Goal: Transaction & Acquisition: Purchase product/service

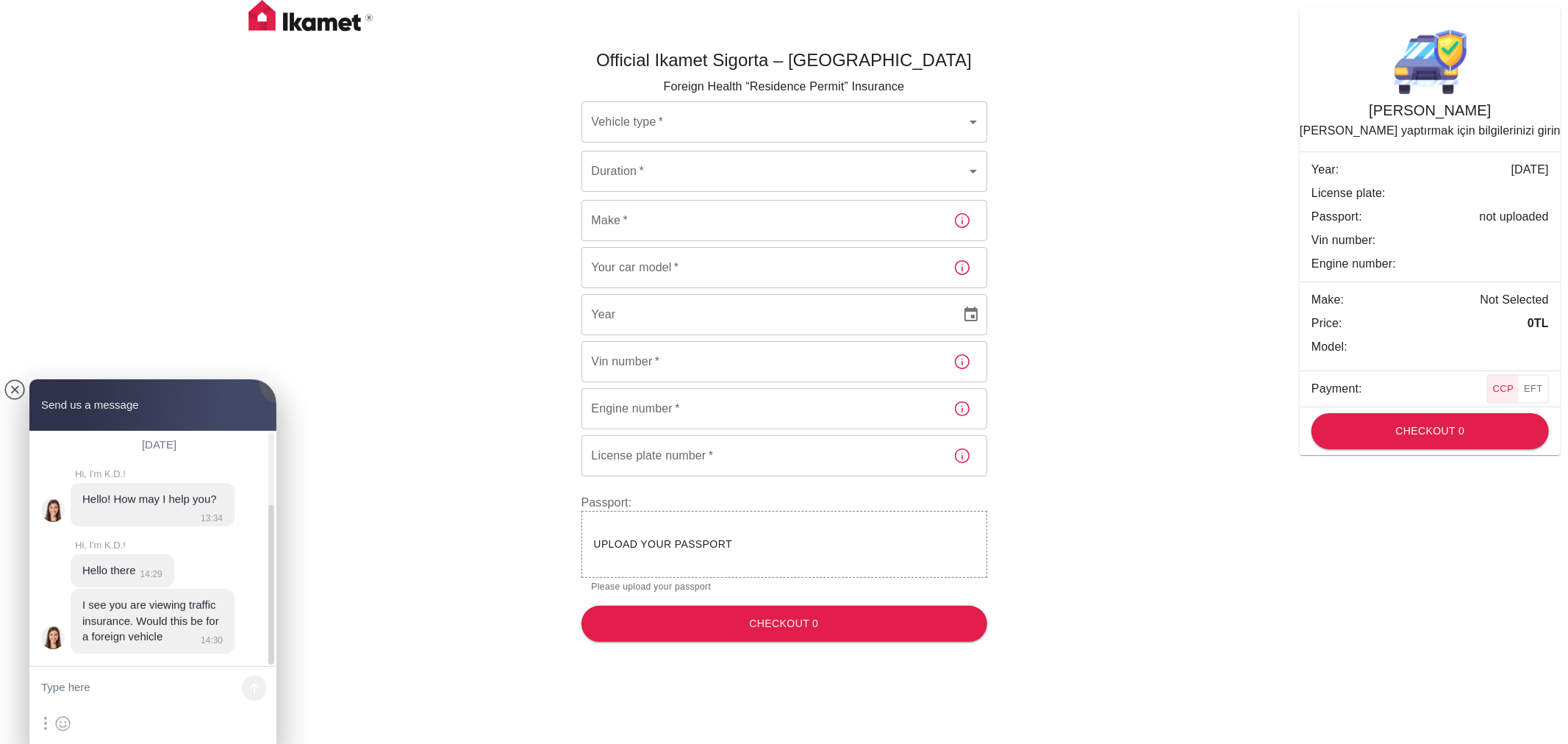
scroll to position [108, 0]
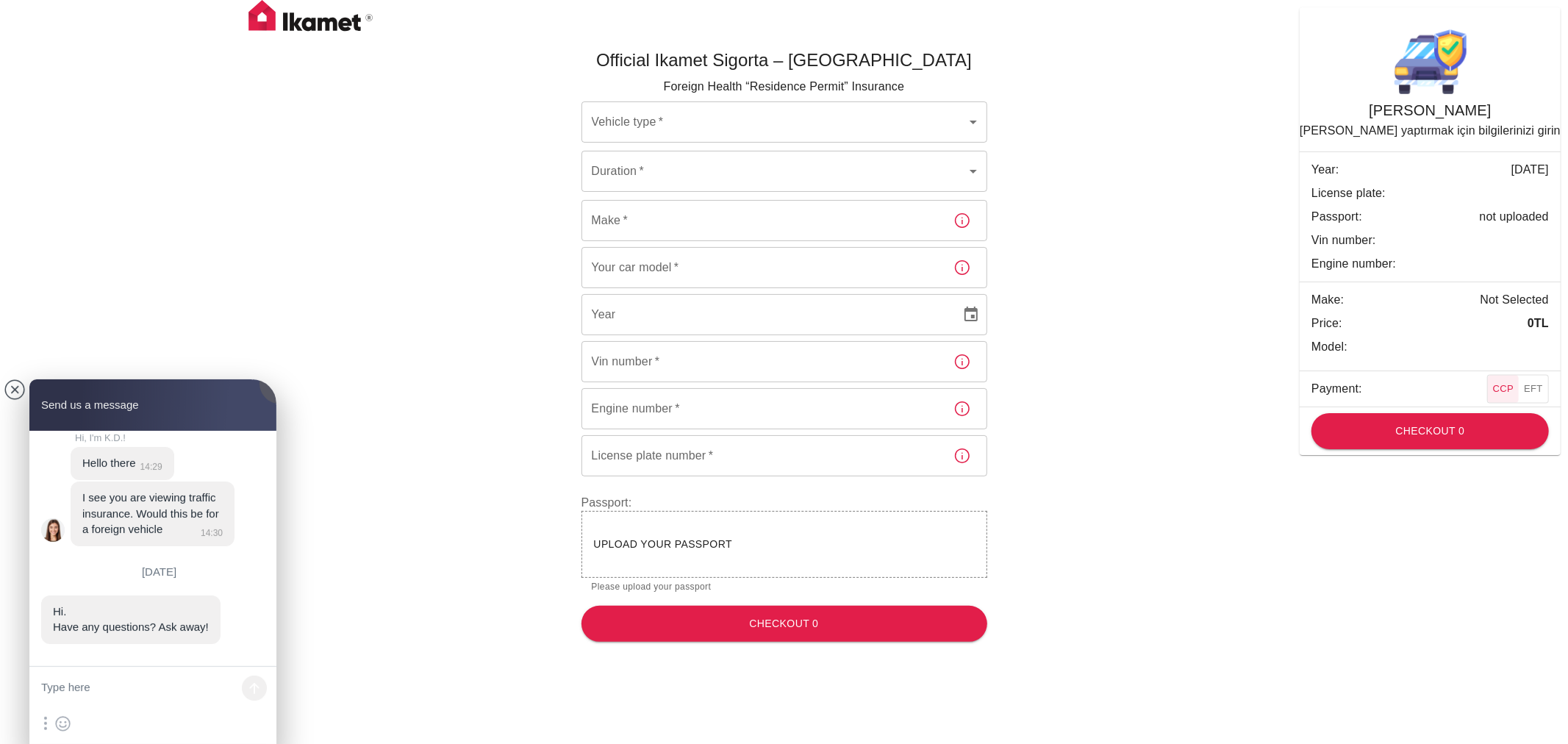
click at [893, 129] on body "Official Ikamet Sigorta – Turkey Foreign Health “Residence Permit” Insurance Ve…" at bounding box center [784, 327] width 1568 height 654
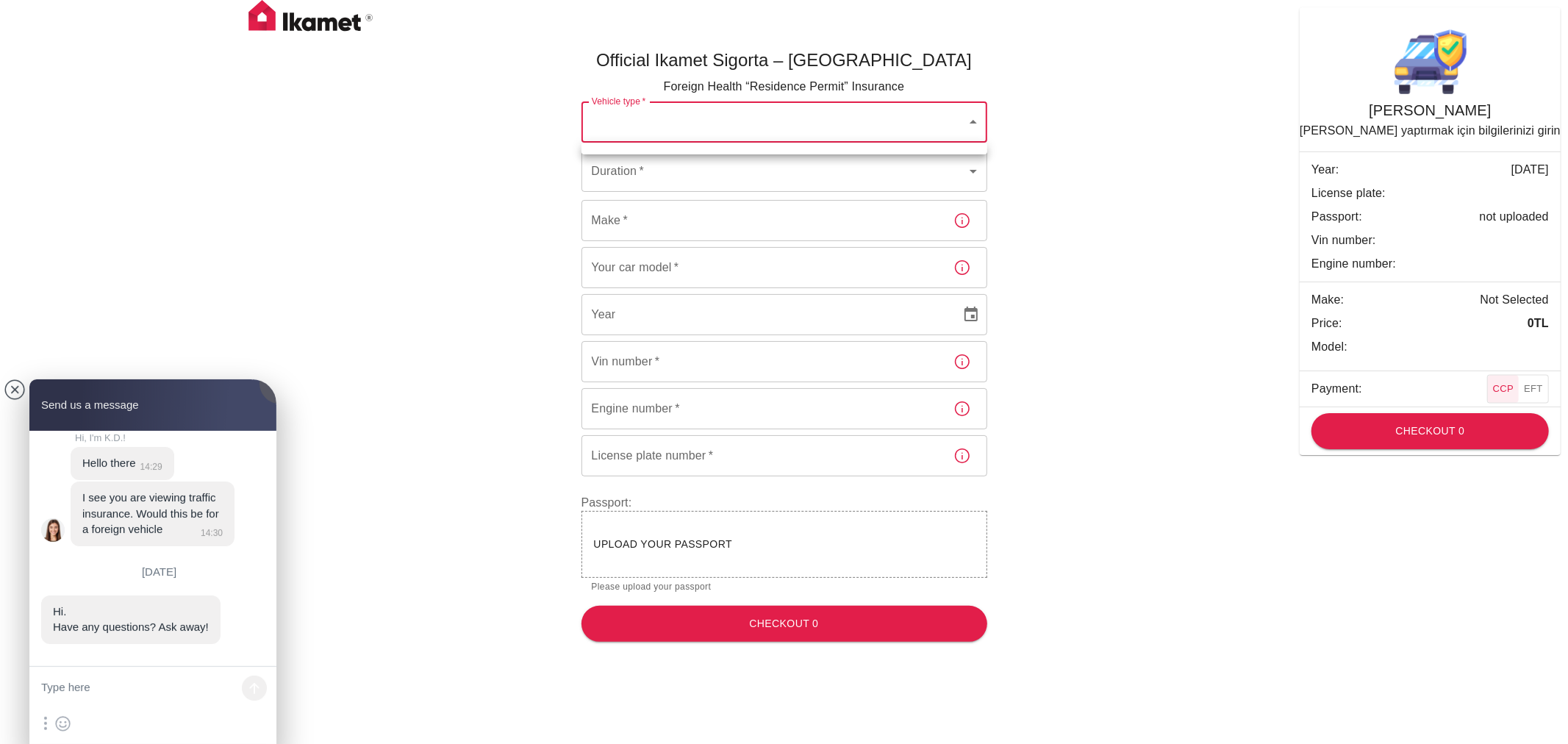
click at [972, 118] on div at bounding box center [784, 372] width 1568 height 744
click at [973, 118] on body "Official Ikamet Sigorta – Turkey Foreign Health “Residence Permit” Insurance Ve…" at bounding box center [784, 327] width 1568 height 654
click at [794, 152] on ul at bounding box center [784, 149] width 406 height 12
click at [857, 178] on div at bounding box center [784, 372] width 1568 height 744
click at [857, 178] on body "Official Ikamet Sigorta – Turkey Foreign Health “Residence Permit” Insurance Ve…" at bounding box center [784, 327] width 1568 height 654
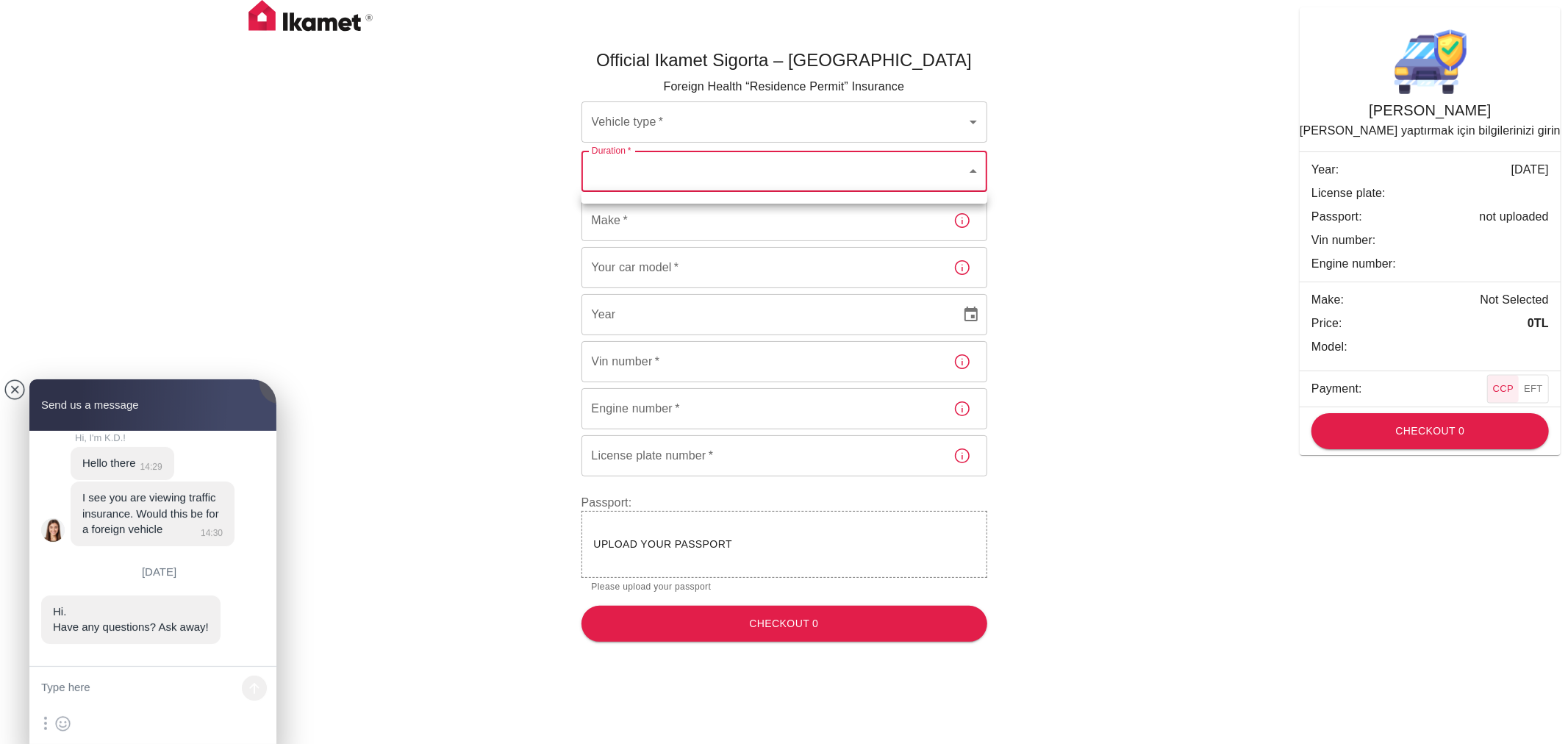
click at [857, 178] on div at bounding box center [784, 372] width 1568 height 744
click at [267, 18] on img at bounding box center [311, 18] width 147 height 37
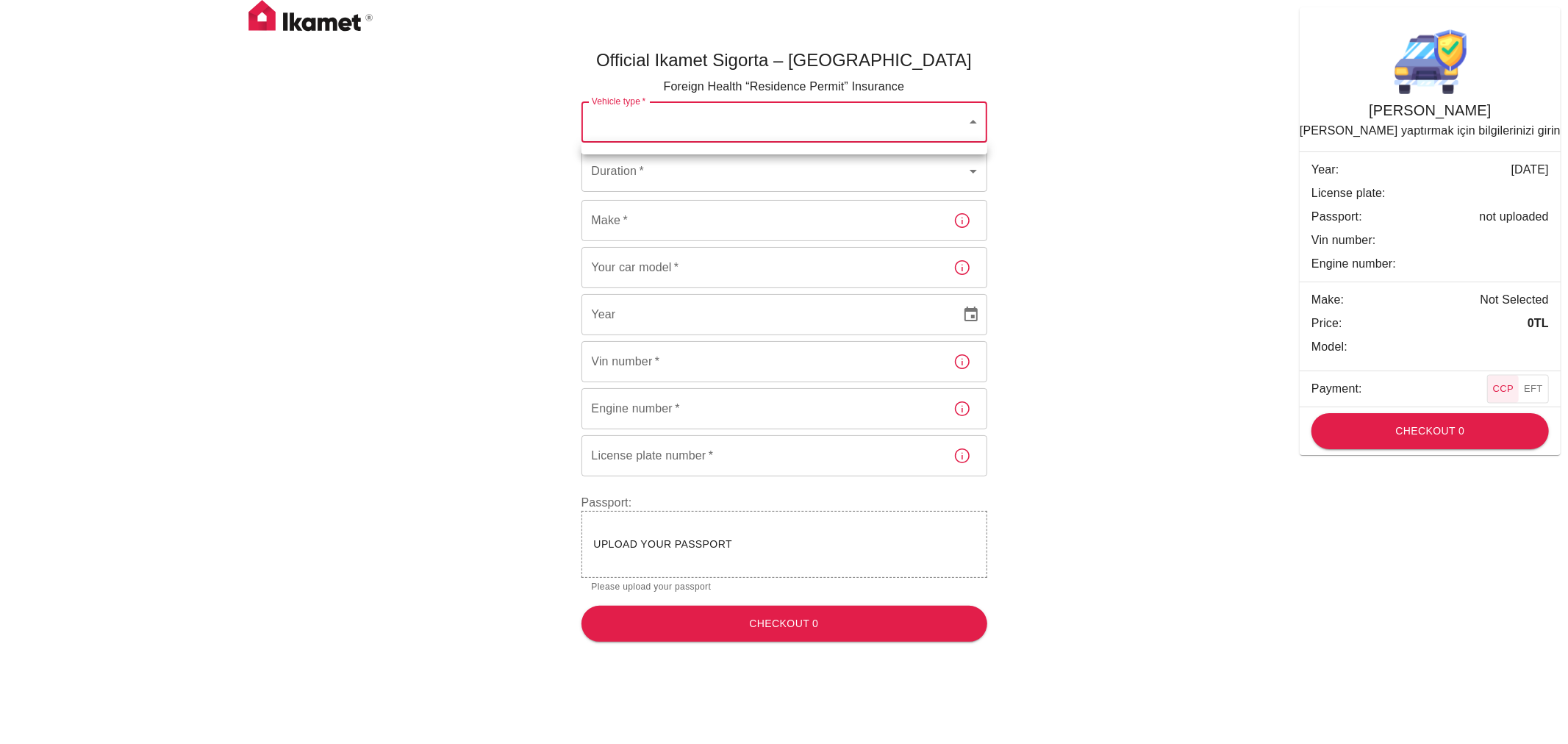
click at [973, 121] on body "Official Ikamet Sigorta – [DEMOGRAPHIC_DATA] Foreign Health “Residence Permit” …" at bounding box center [784, 327] width 1568 height 654
click at [973, 120] on div at bounding box center [784, 372] width 1568 height 744
click at [1076, 96] on div "Official Ikamet Sigorta – [DEMOGRAPHIC_DATA] Foreign Health “Residence Permit” …" at bounding box center [784, 339] width 882 height 629
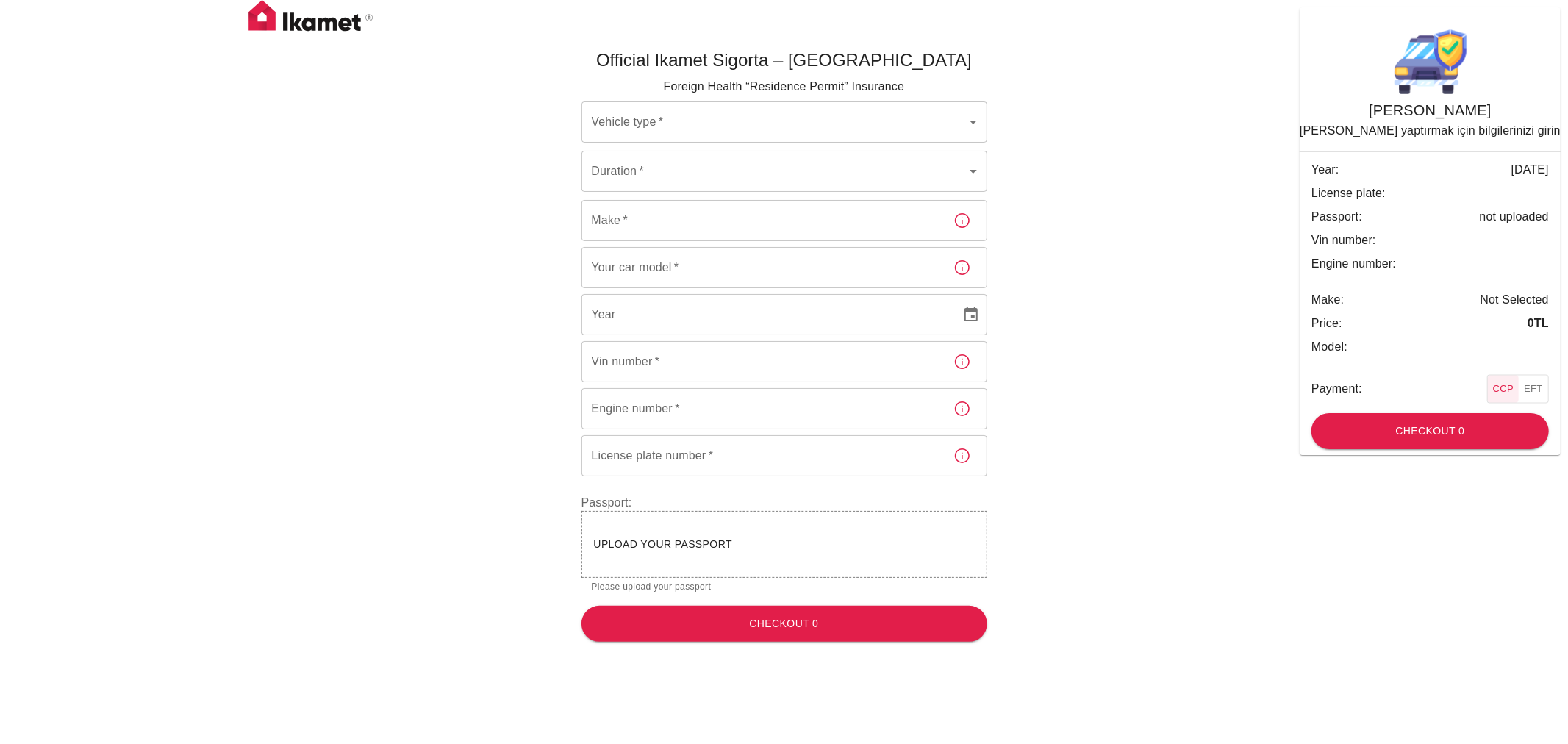
click at [828, 84] on p "Foreign Health “Residence Permit” Insurance" at bounding box center [784, 87] width 406 height 18
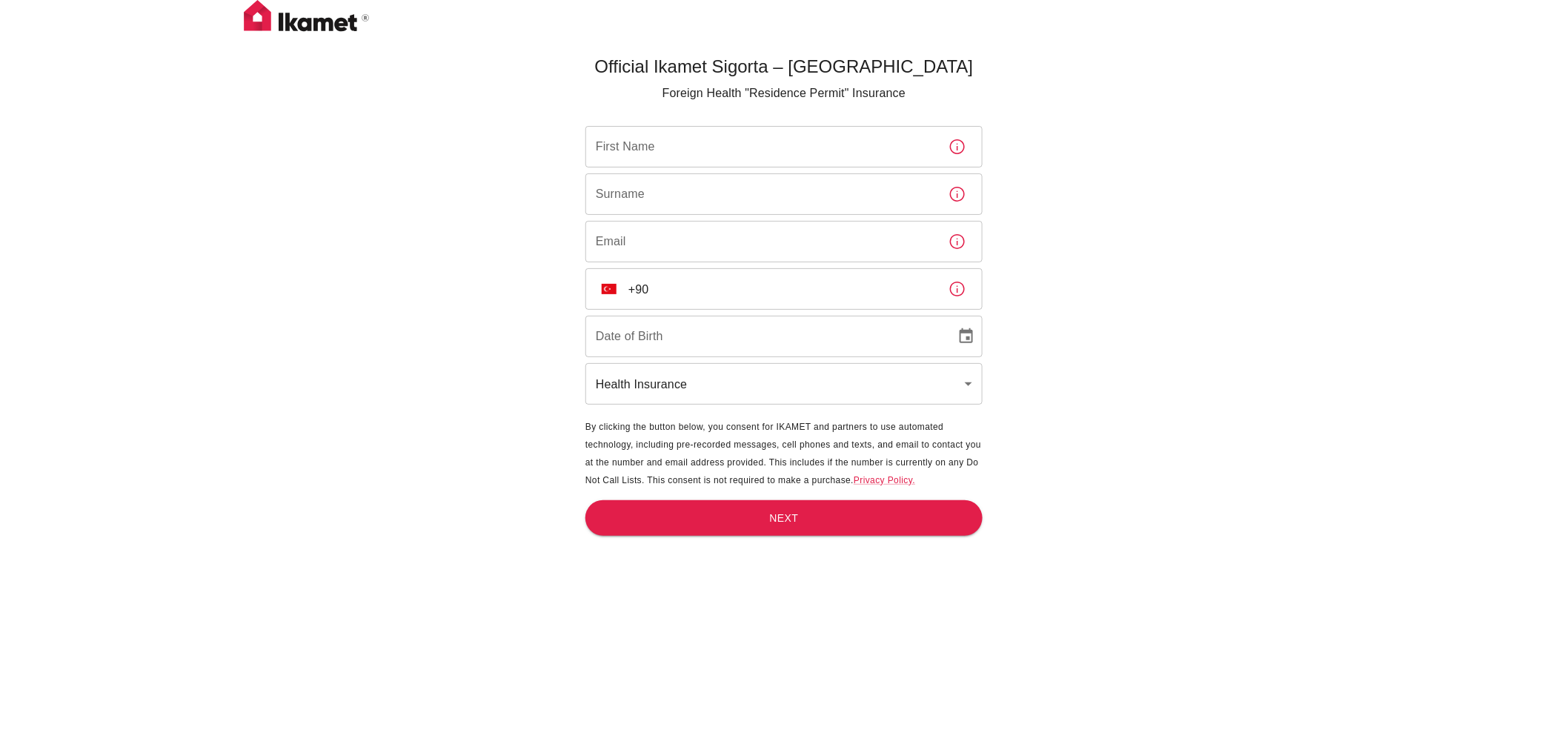
click at [791, 156] on input "First Name" at bounding box center [761, 147] width 351 height 41
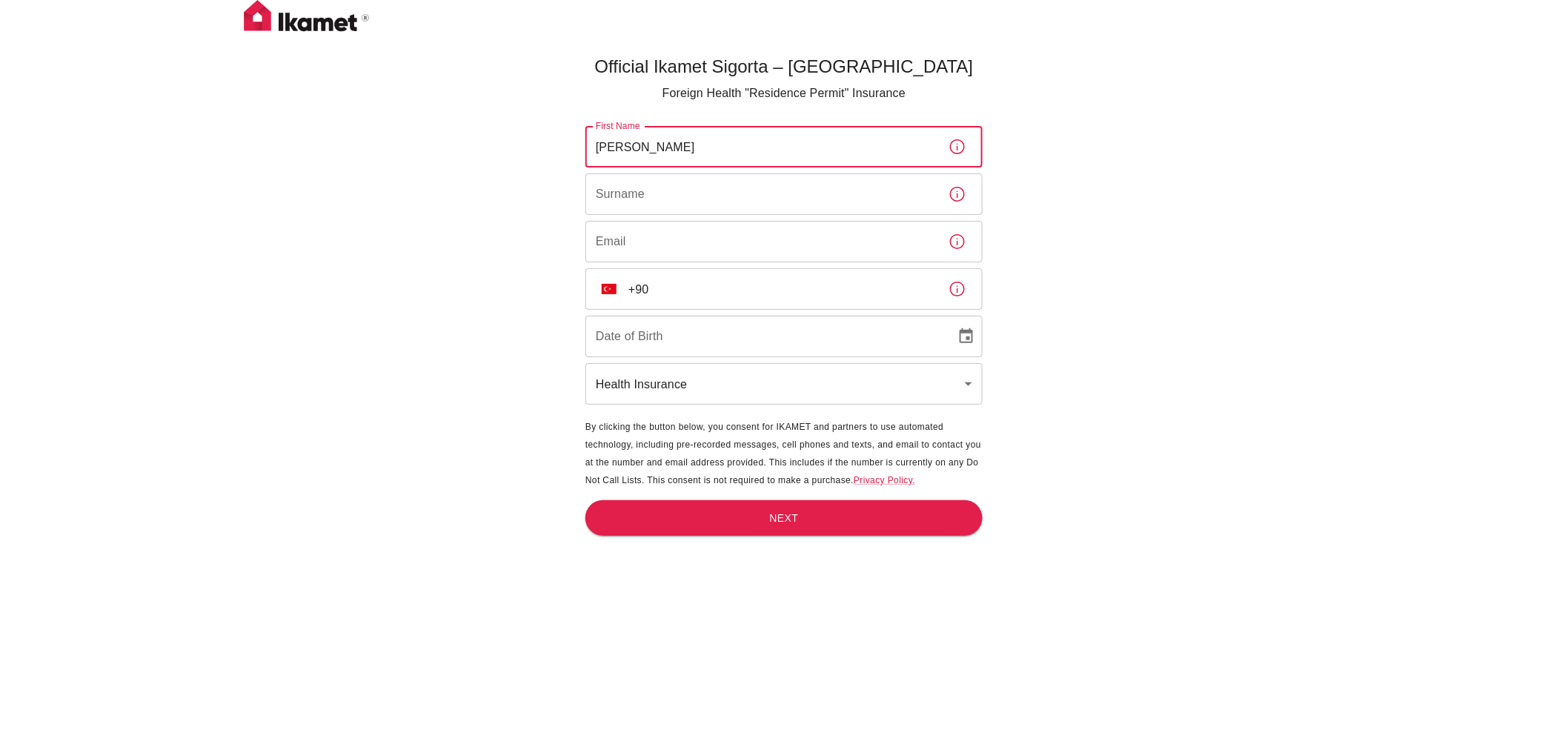
type input "[PERSON_NAME]"
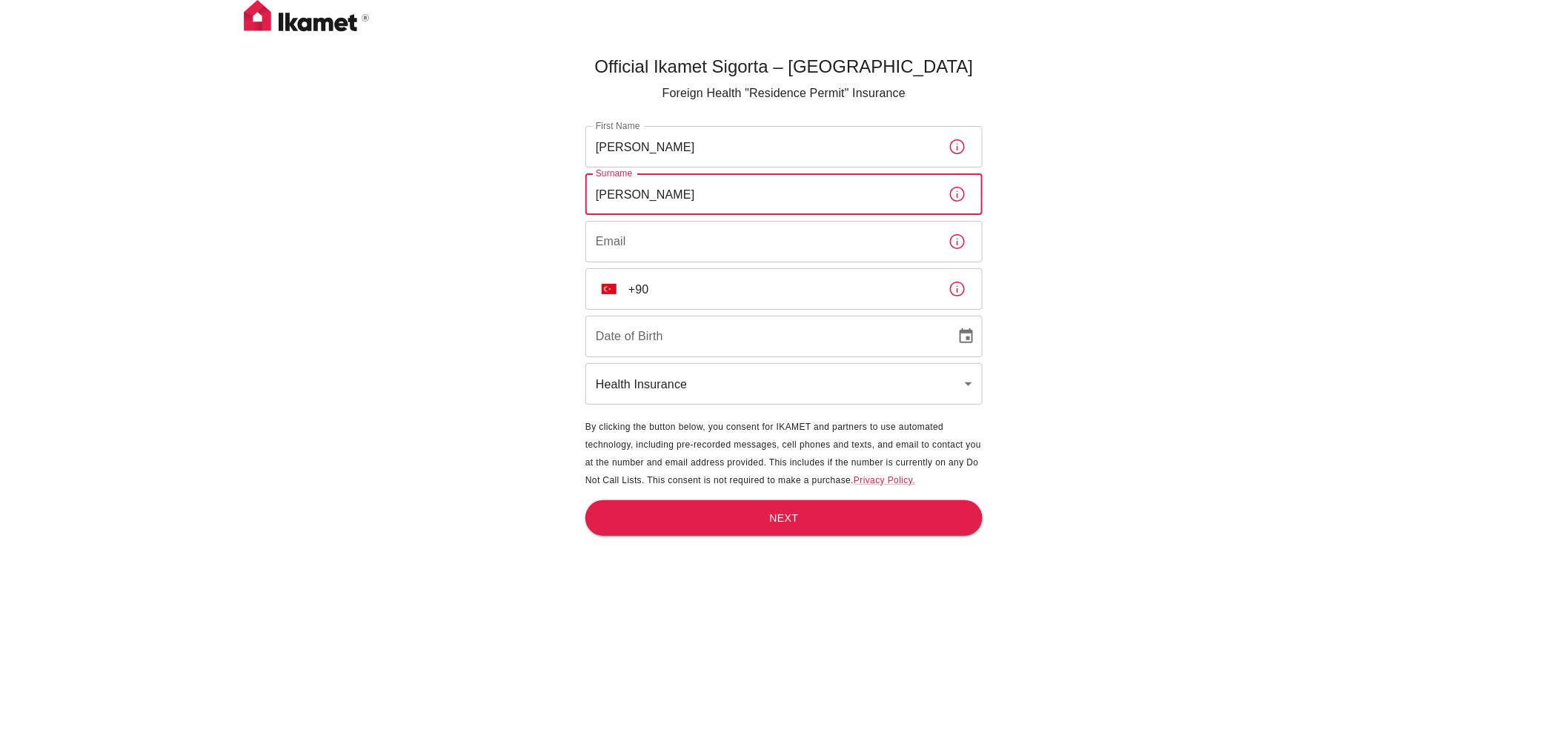
type input "[PERSON_NAME]"
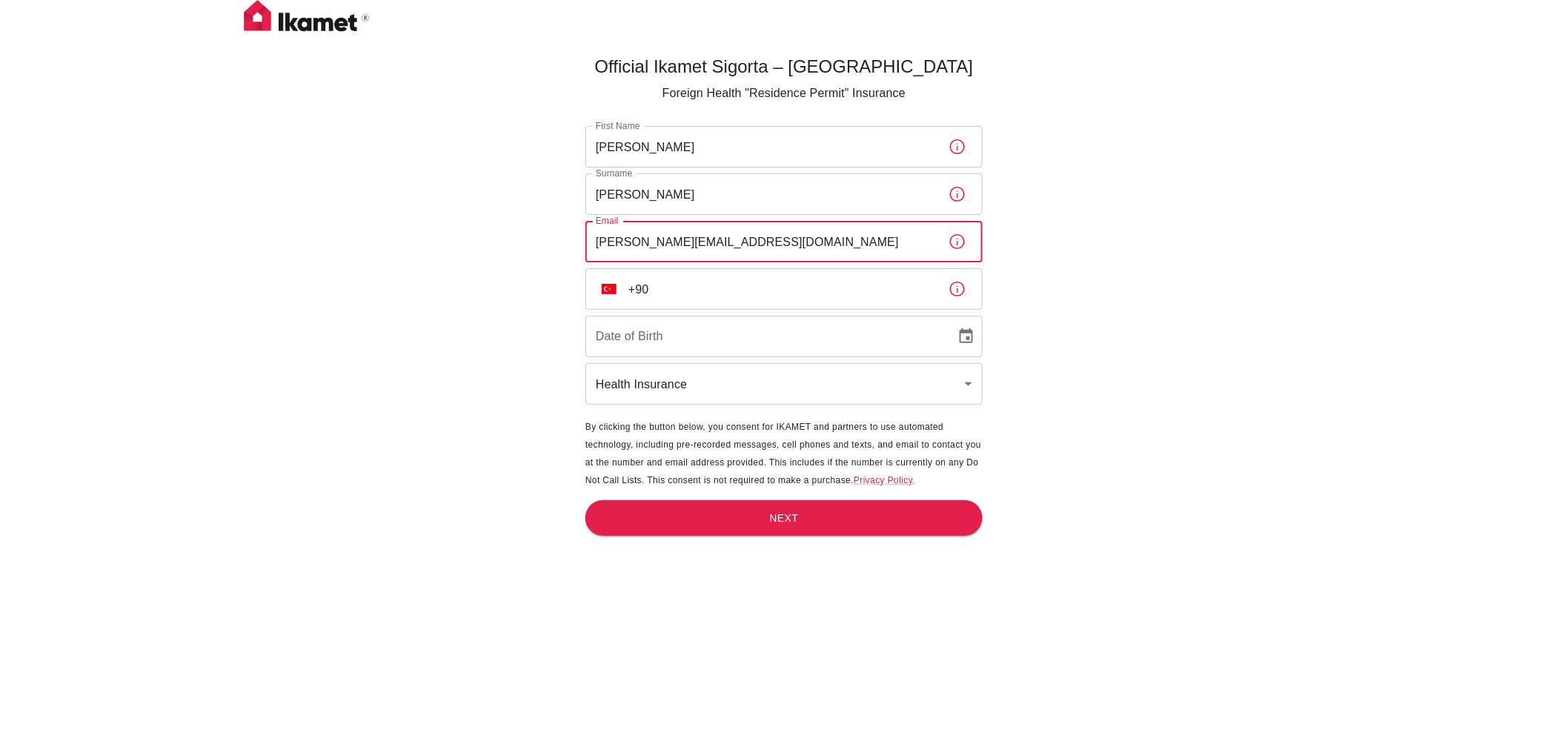
type input "[PERSON_NAME][EMAIL_ADDRESS][DOMAIN_NAME]"
type input "[PHONE_NUMBER]"
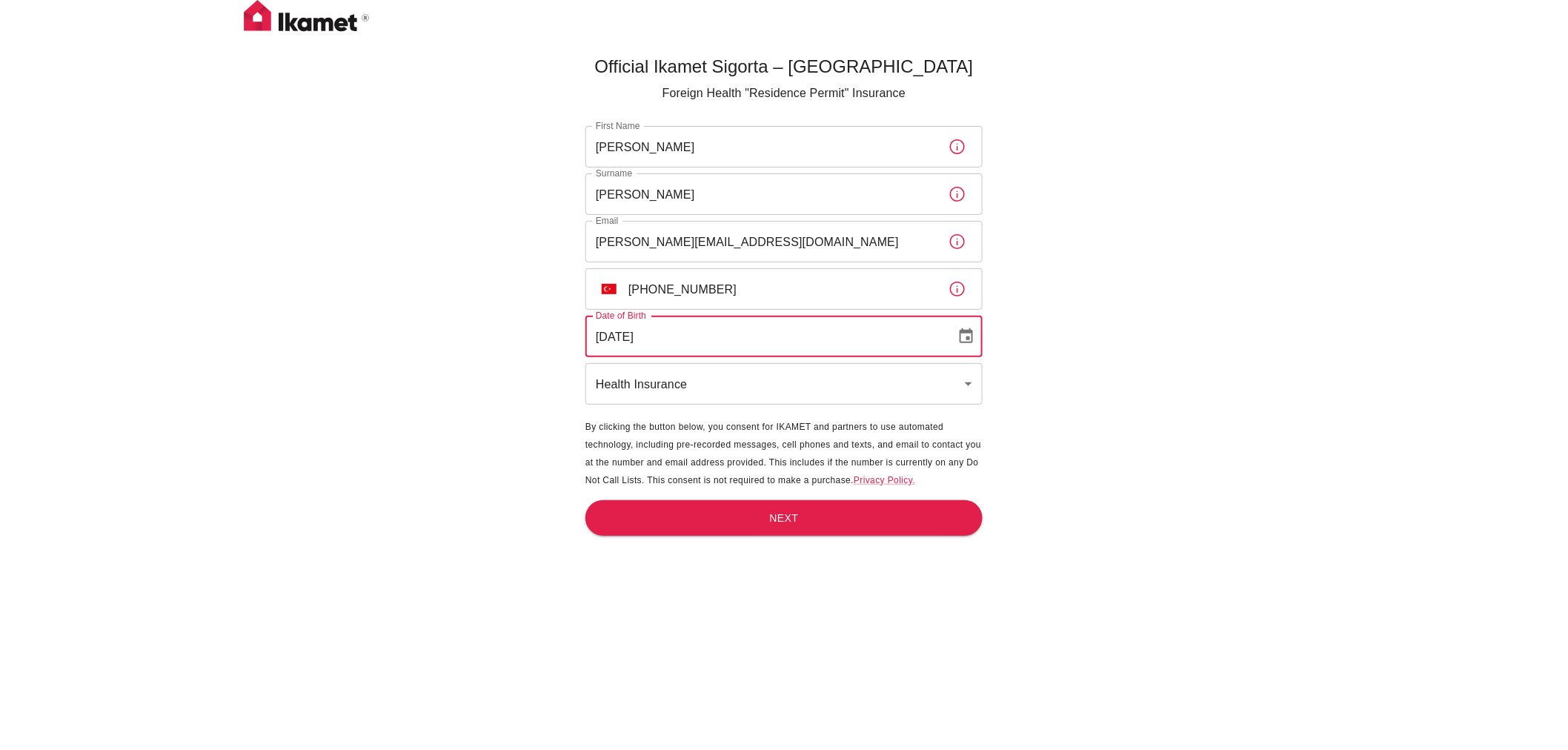
type input "[DATE]"
click at [954, 369] on body "Official Ikamet Sigorta – [DEMOGRAPHIC_DATA] Foreign Health "Residence Permit" …" at bounding box center [784, 399] width 1568 height 799
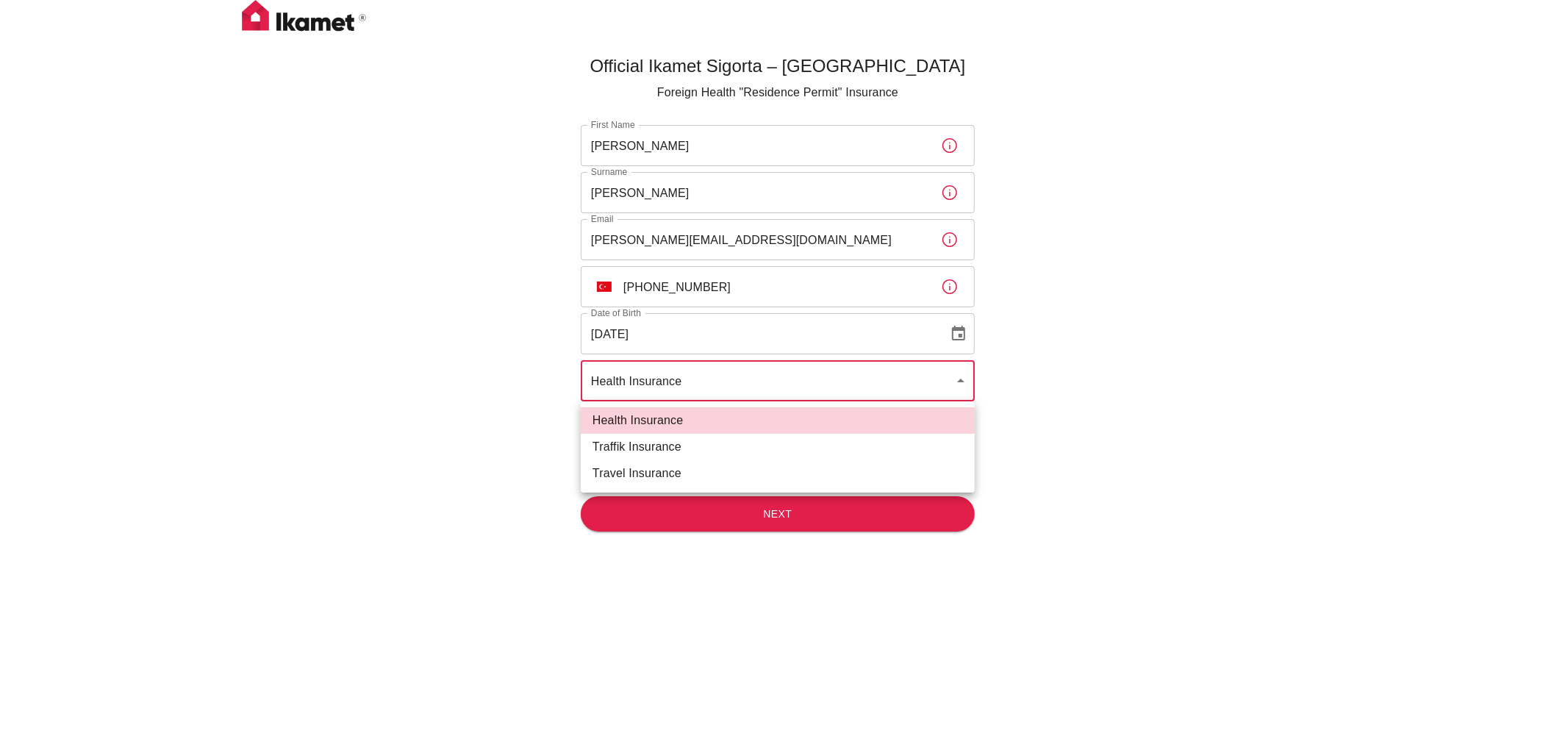
click at [666, 439] on li "Traffik Insurance" at bounding box center [778, 447] width 394 height 27
type input "traffik"
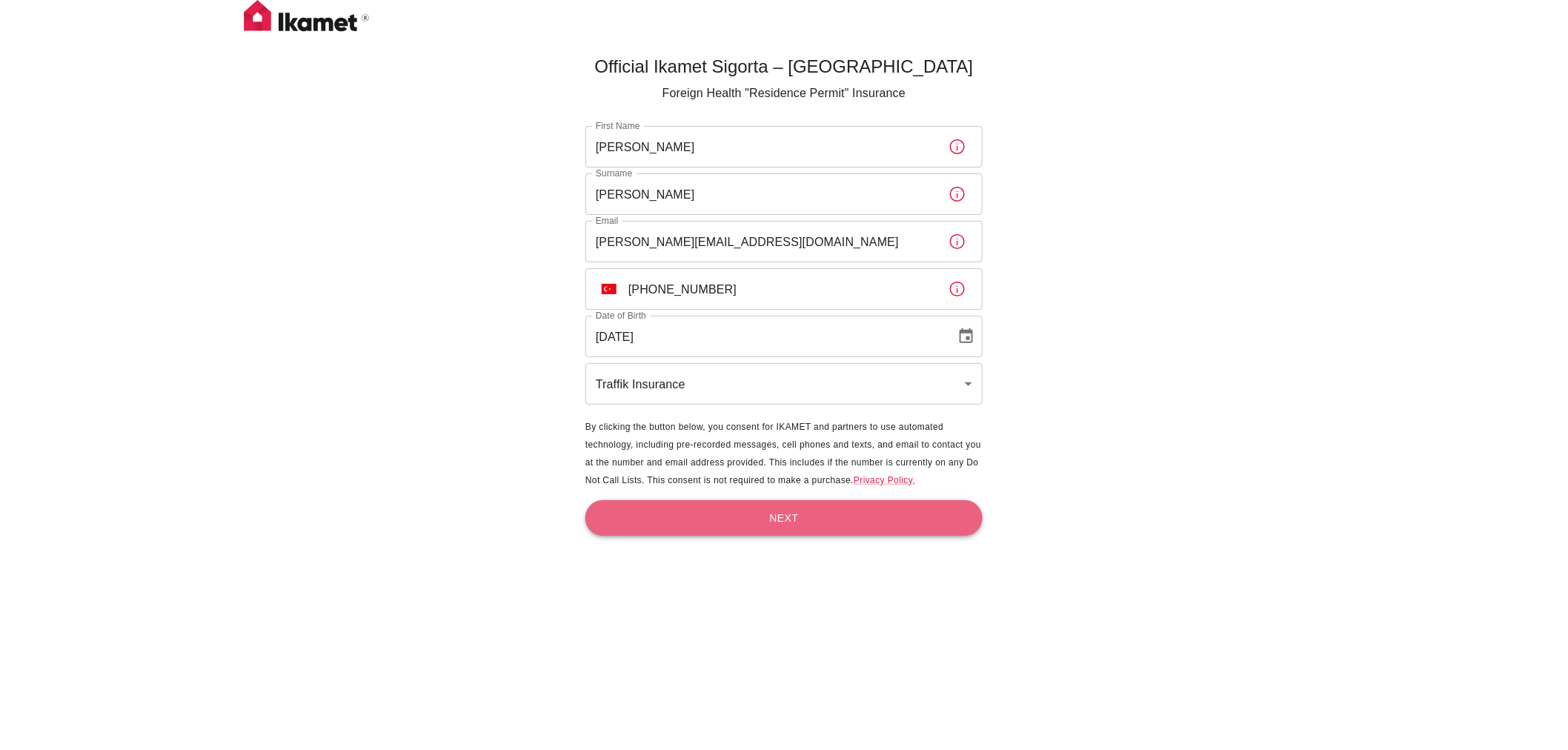
click at [791, 517] on button "Next" at bounding box center [784, 518] width 397 height 36
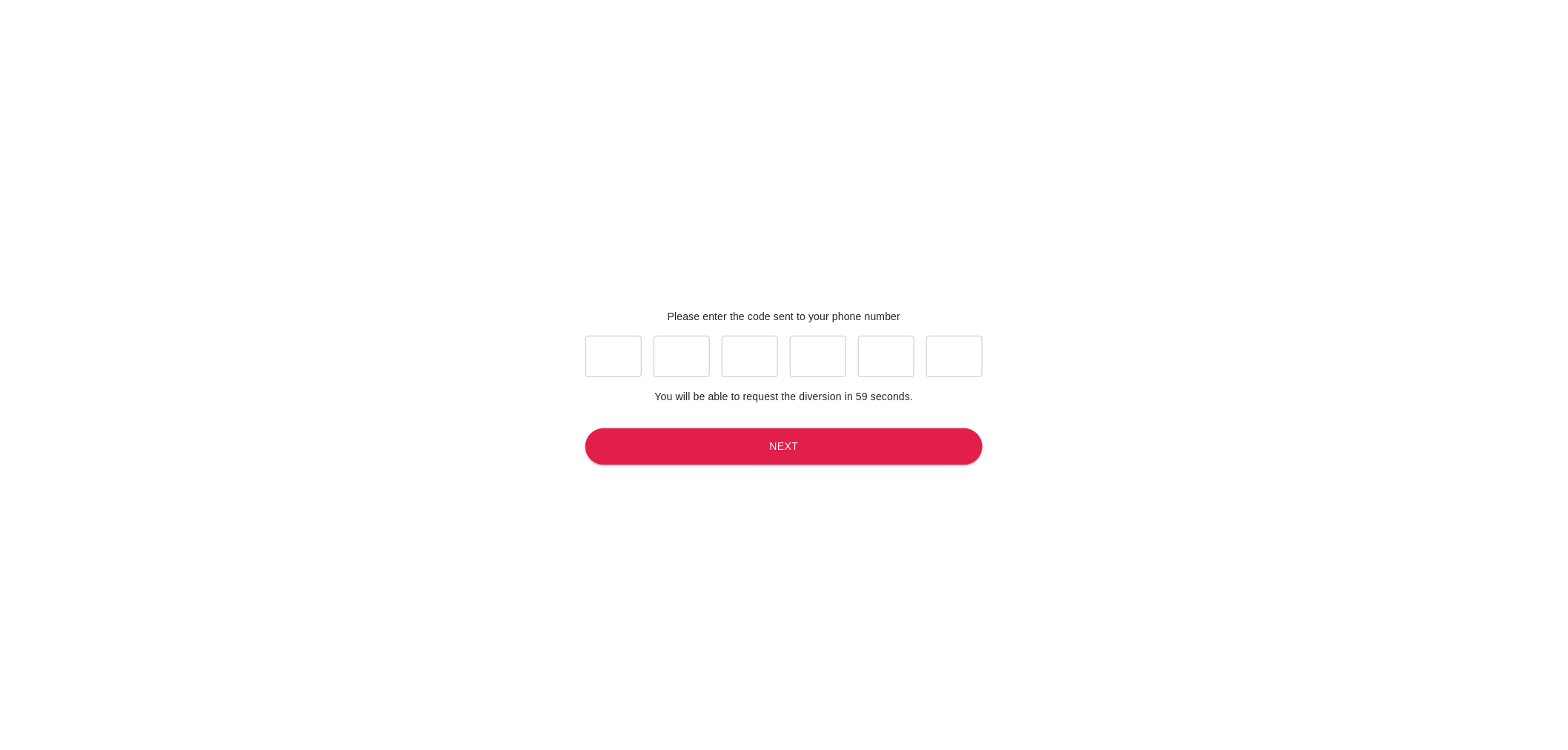
click at [613, 353] on input "text" at bounding box center [614, 356] width 57 height 41
type input "7"
type input "4"
type input "5"
type input "3"
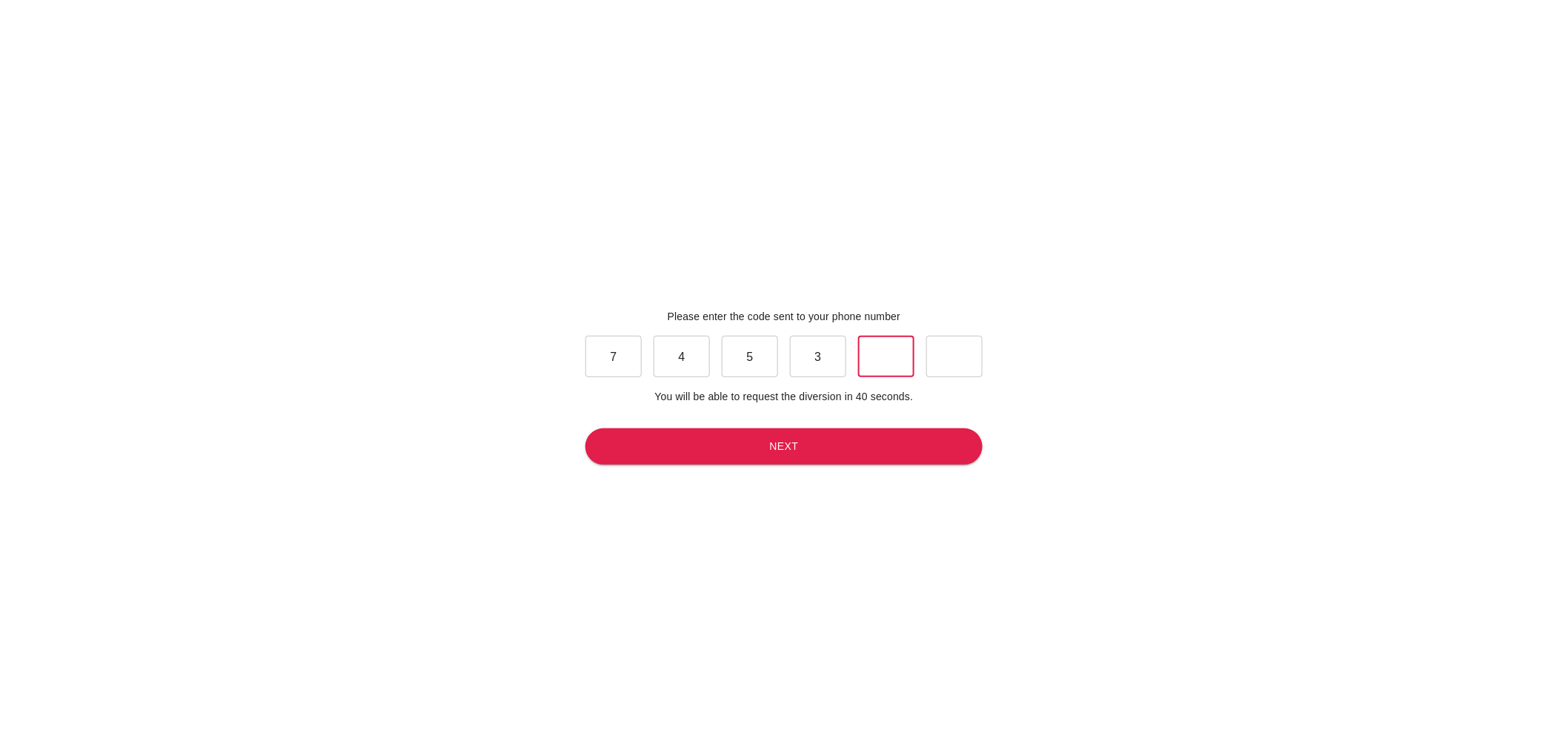
type input "3"
type input "6"
click at [800, 455] on button "Next" at bounding box center [784, 446] width 397 height 36
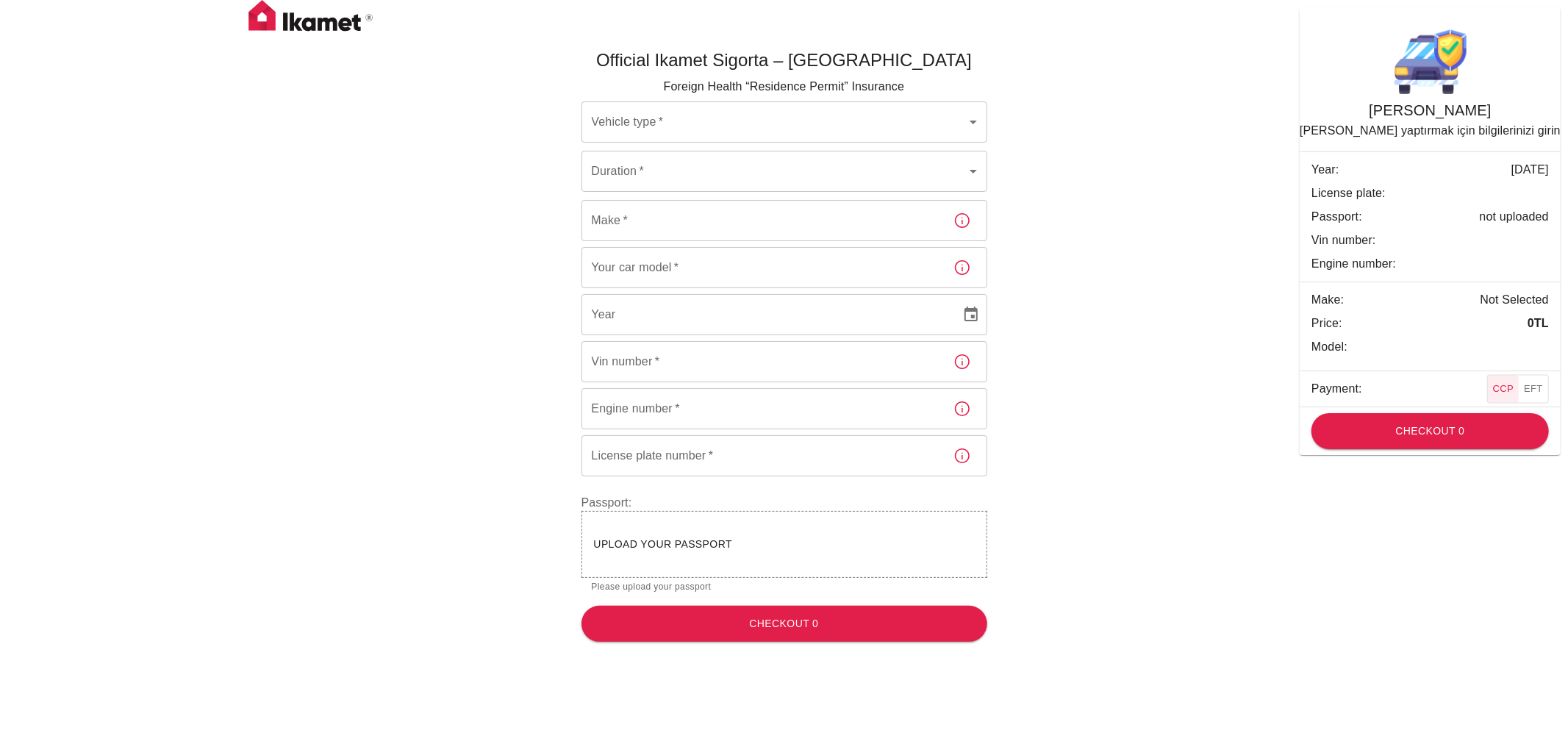
click at [776, 123] on body "Official Ikamet Sigorta – [DEMOGRAPHIC_DATA] Foreign Health “Residence Permit” …" at bounding box center [784, 327] width 1568 height 654
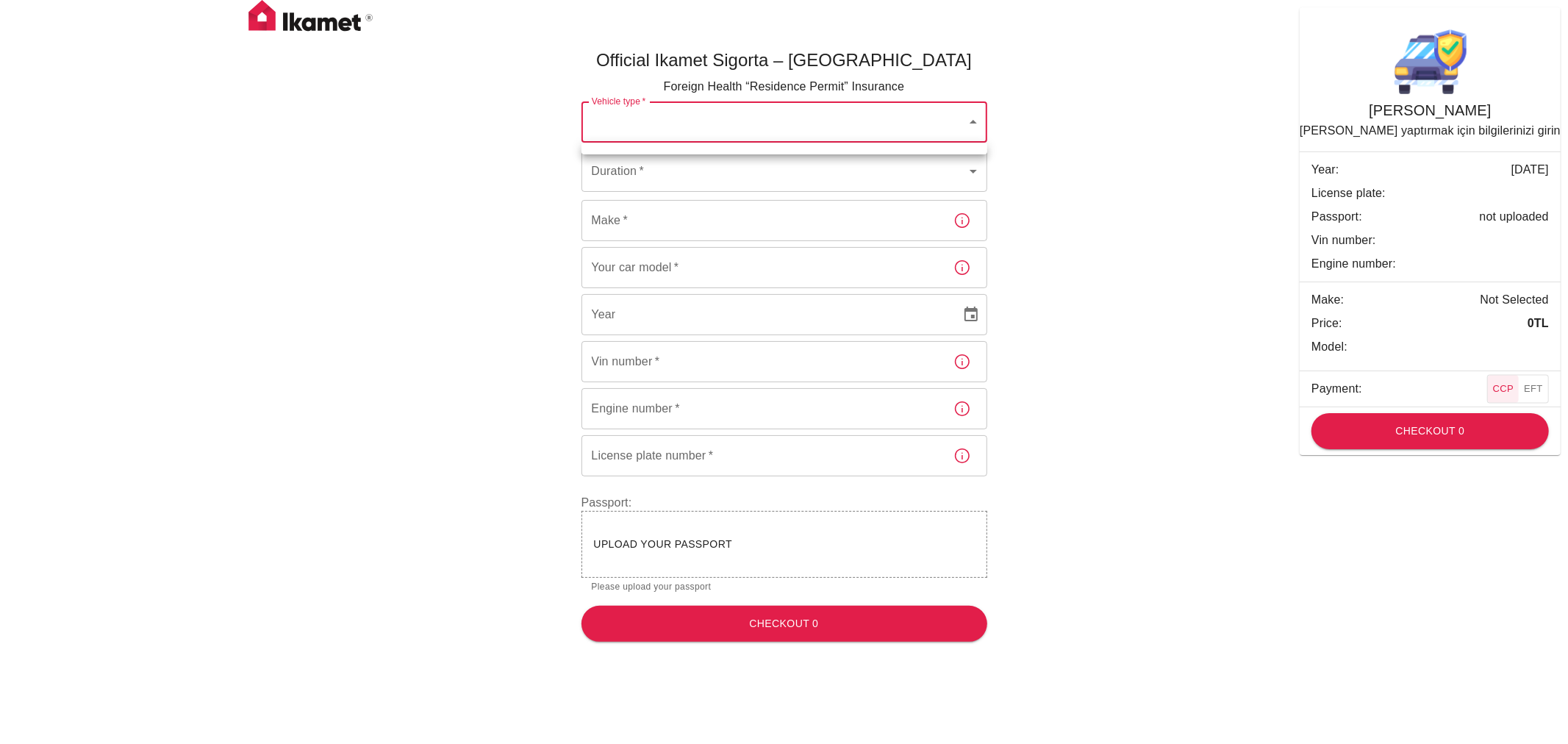
click at [953, 126] on div at bounding box center [784, 372] width 1568 height 744
click at [967, 128] on body "Official Ikamet Sigorta – [DEMOGRAPHIC_DATA] Foreign Health “Residence Permit” …" at bounding box center [784, 327] width 1568 height 654
click at [700, 125] on div at bounding box center [784, 372] width 1568 height 744
click at [744, 125] on body "Official Ikamet Sigorta – [DEMOGRAPHIC_DATA] Foreign Health “Residence Permit” …" at bounding box center [784, 327] width 1568 height 654
click at [733, 182] on div at bounding box center [784, 372] width 1568 height 744
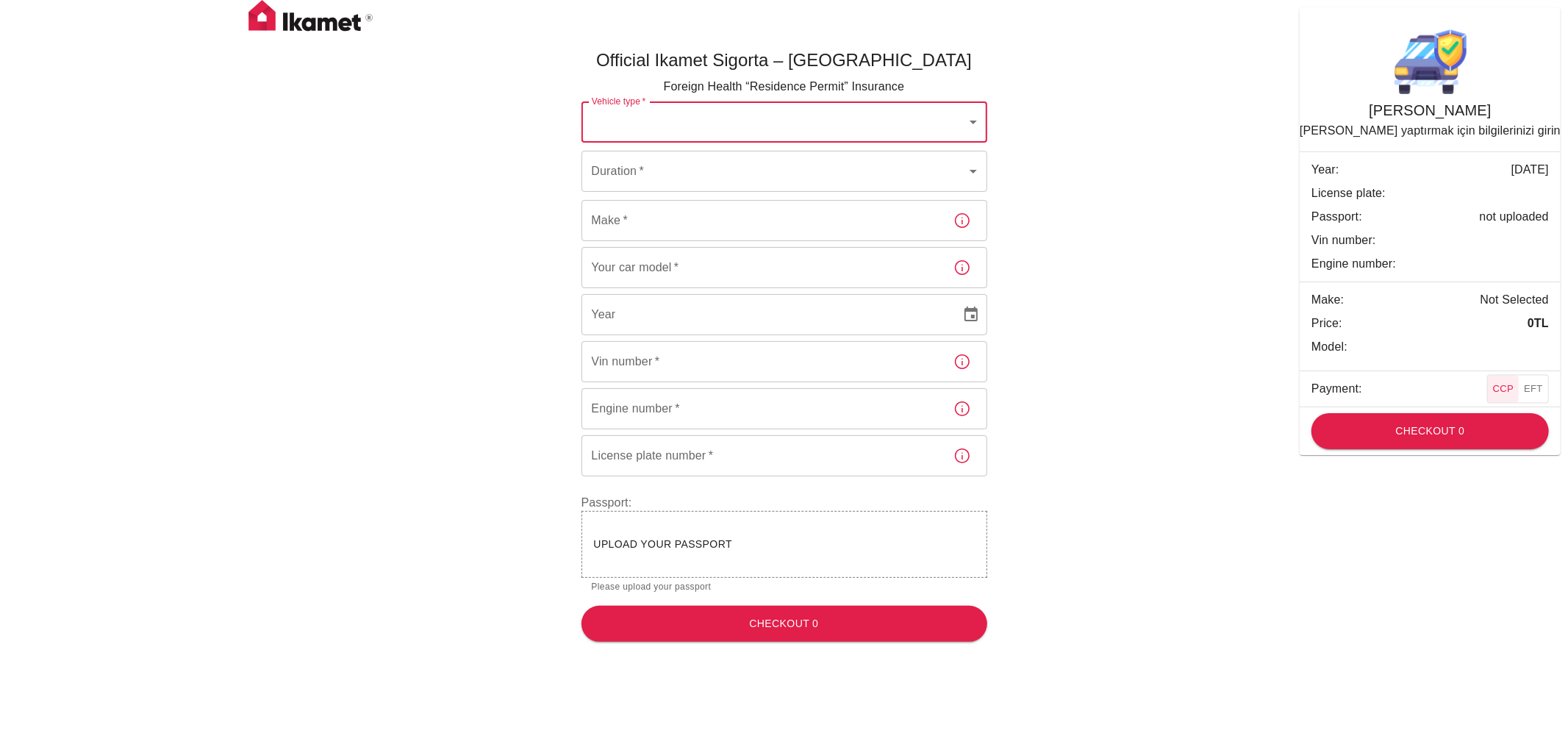
click at [733, 182] on body "Official Ikamet Sigorta – [DEMOGRAPHIC_DATA] Foreign Health “Residence Permit” …" at bounding box center [784, 327] width 1568 height 654
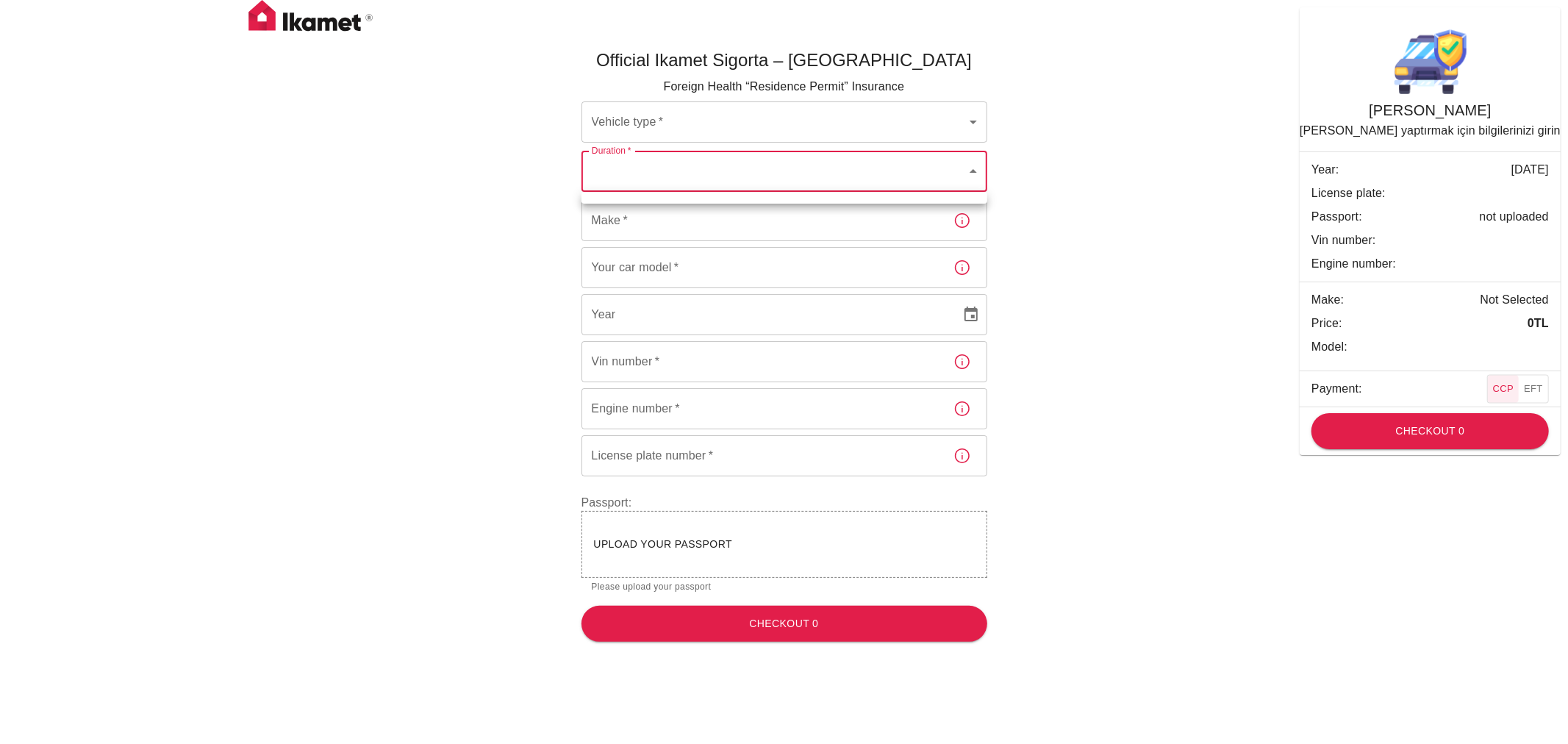
click at [733, 175] on div at bounding box center [784, 372] width 1568 height 744
click at [699, 131] on body "Official Ikamet Sigorta – [DEMOGRAPHIC_DATA] Foreign Health “Residence Permit” …" at bounding box center [784, 327] width 1568 height 654
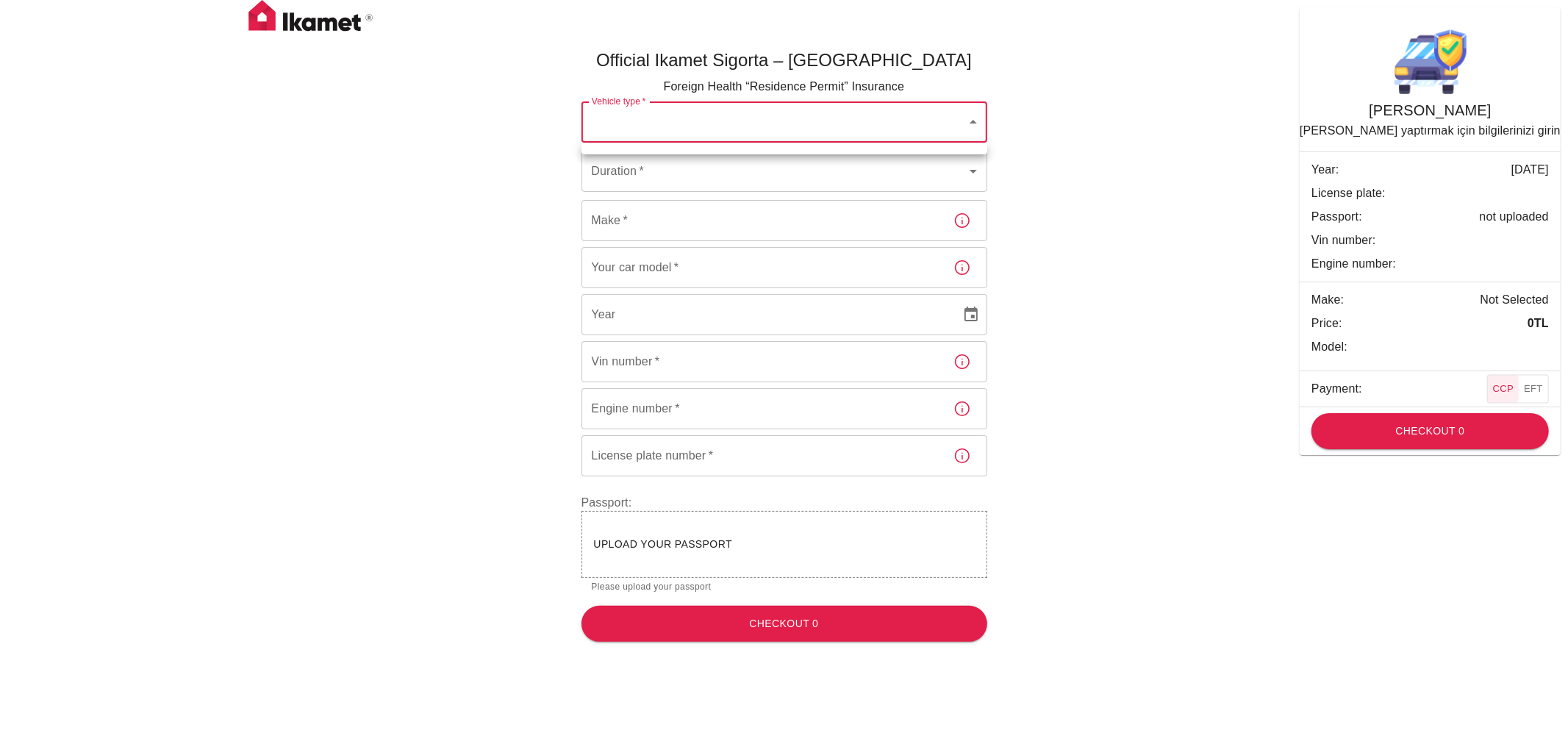
click at [647, 145] on ul at bounding box center [784, 149] width 406 height 12
click at [1527, 386] on div at bounding box center [784, 372] width 1568 height 744
click at [1531, 392] on button "EFT" at bounding box center [1533, 390] width 31 height 27
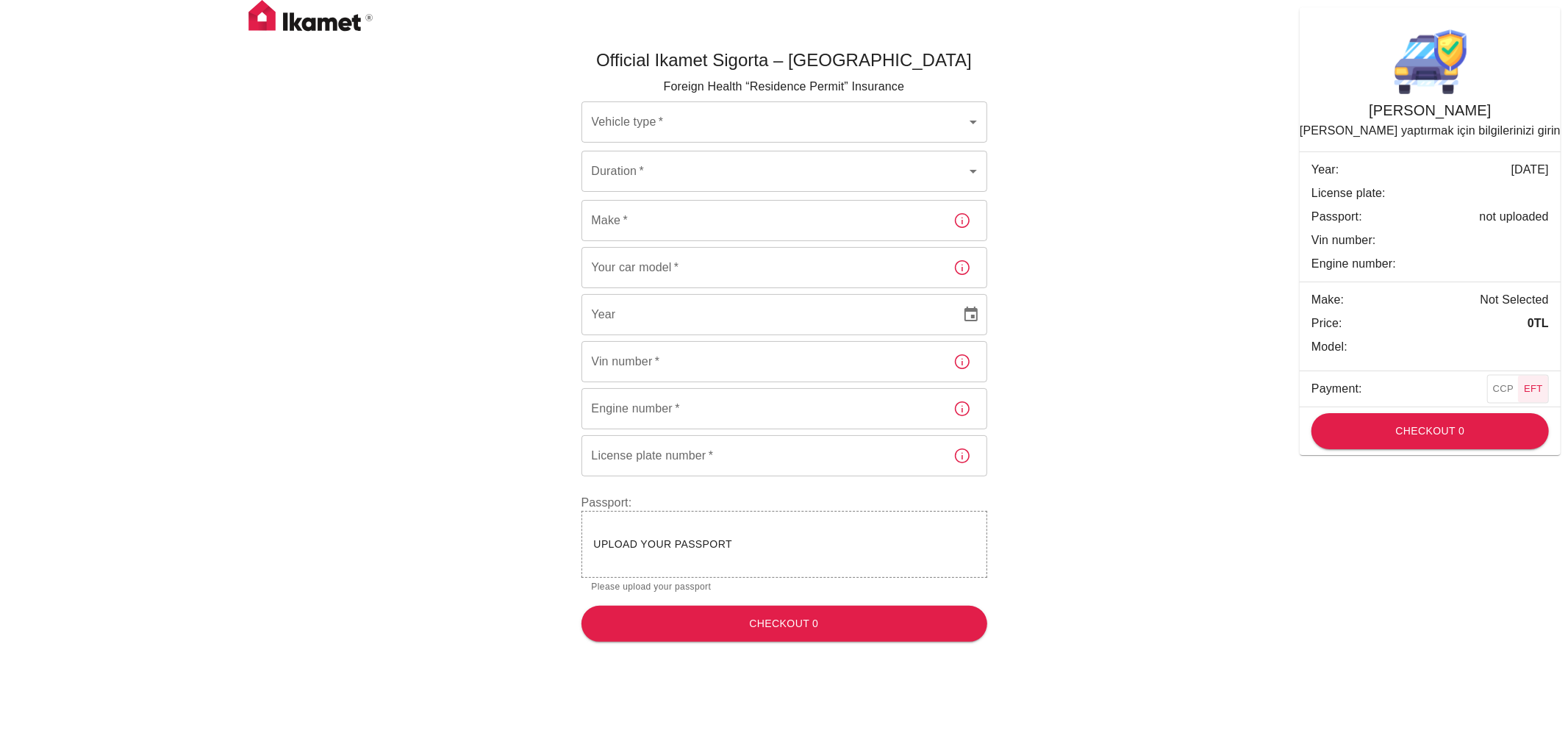
click at [965, 126] on body "Official Ikamet Sigorta – [DEMOGRAPHIC_DATA] Foreign Health “Residence Permit” …" at bounding box center [784, 327] width 1568 height 654
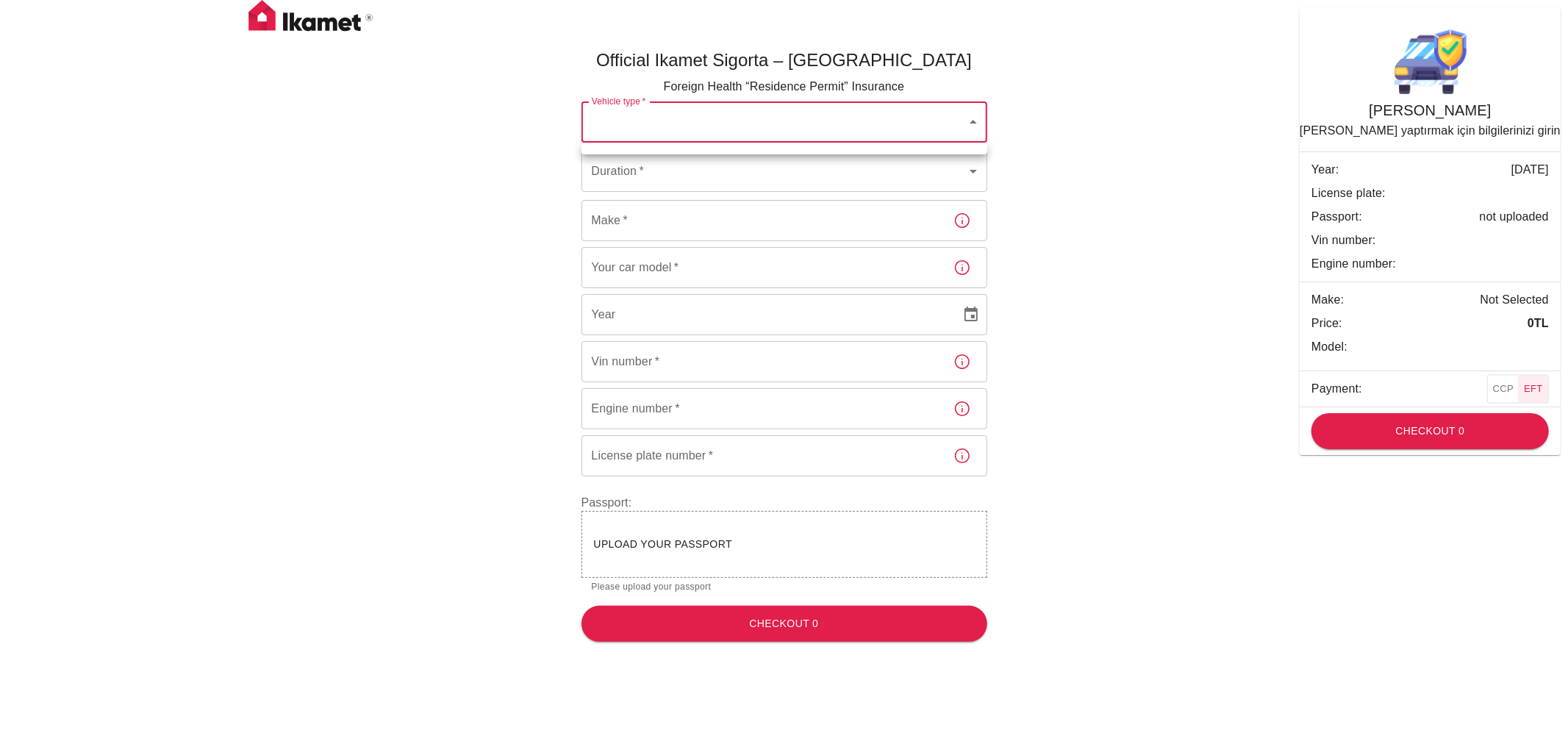
click at [965, 126] on div at bounding box center [784, 372] width 1568 height 744
click at [731, 551] on div "Upload your passport" at bounding box center [784, 544] width 381 height 18
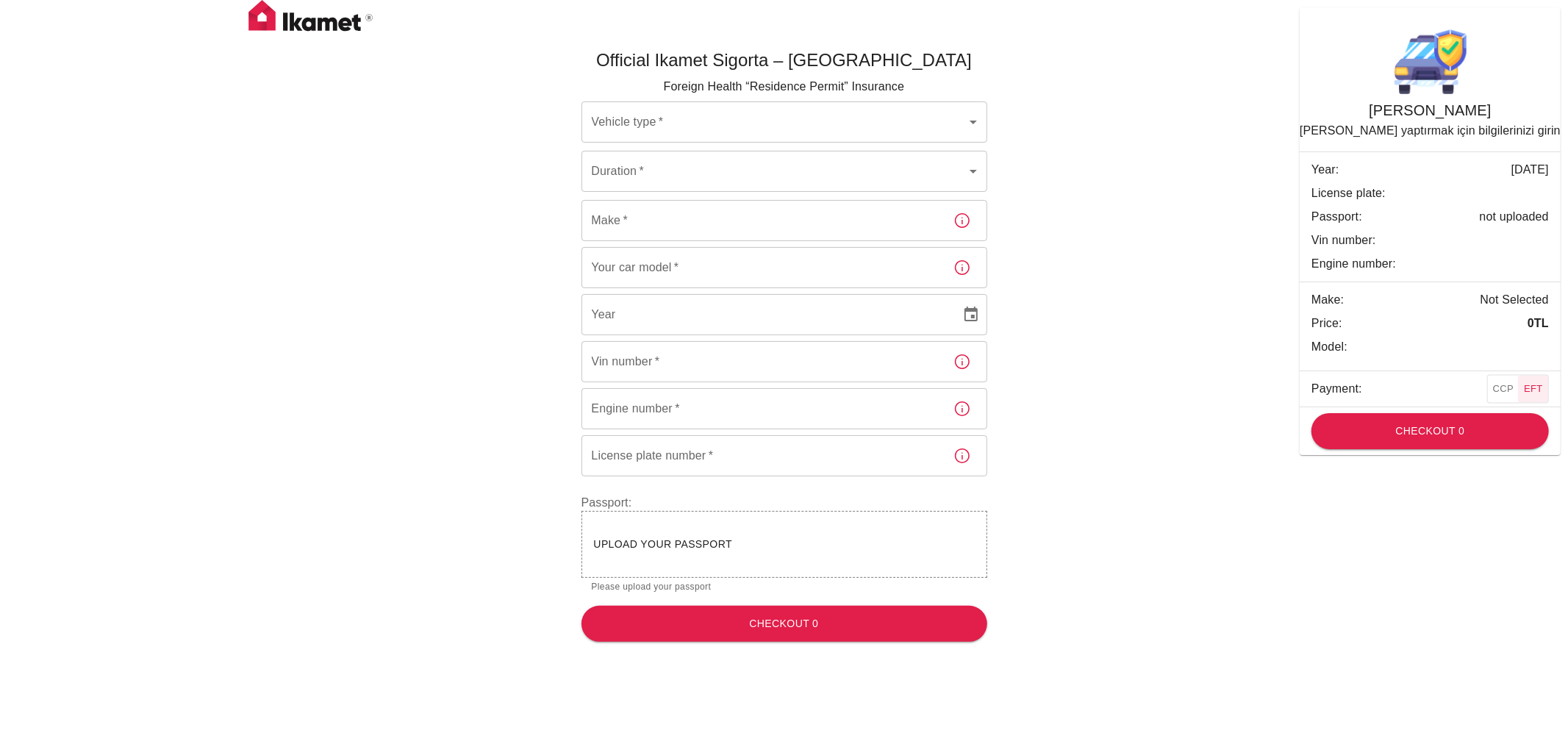
click at [924, 108] on body "Official Ikamet Sigorta – [DEMOGRAPHIC_DATA] Foreign Health “Residence Permit” …" at bounding box center [784, 327] width 1568 height 654
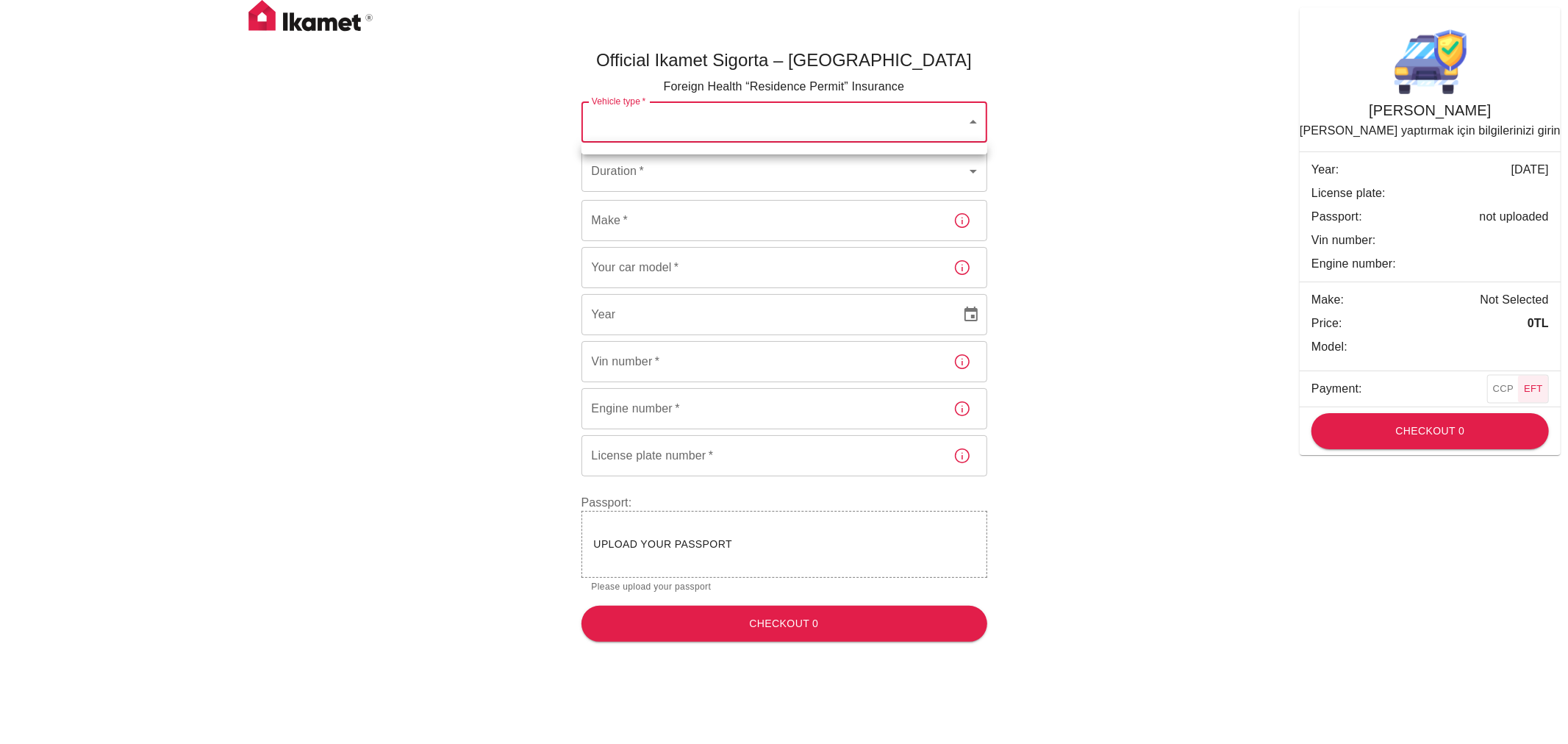
click at [970, 122] on div at bounding box center [784, 372] width 1568 height 744
click at [970, 122] on body "Official Ikamet Sigorta – [DEMOGRAPHIC_DATA] Foreign Health “Residence Permit” …" at bounding box center [784, 327] width 1568 height 654
click at [1096, 191] on div at bounding box center [784, 372] width 1568 height 744
click at [861, 126] on body "Official Ikamet Sigorta – [DEMOGRAPHIC_DATA] Foreign Health “Residence Permit” …" at bounding box center [784, 327] width 1568 height 654
click at [725, 84] on div at bounding box center [784, 372] width 1568 height 744
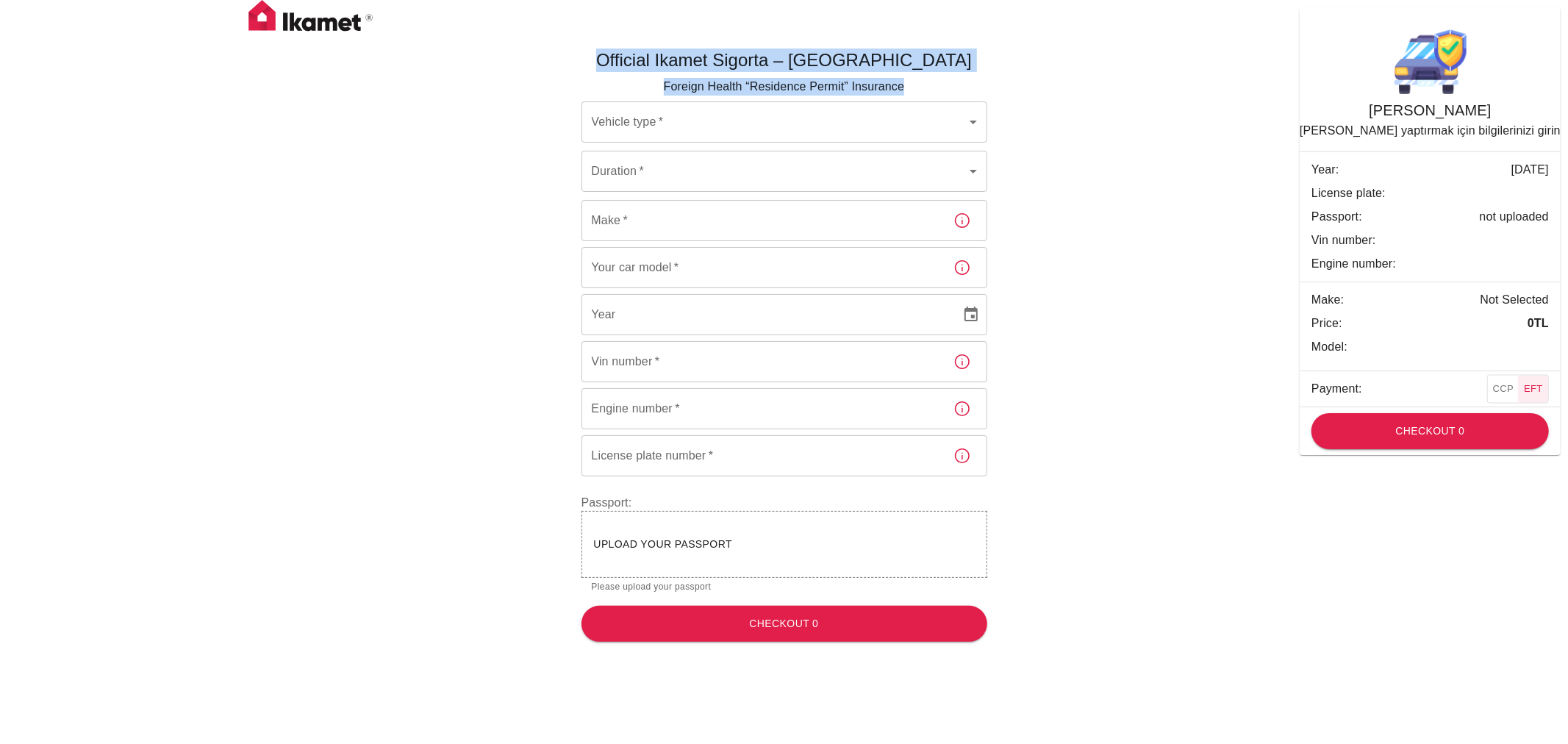
drag, startPoint x: 666, startPoint y: 59, endPoint x: 983, endPoint y: 79, distance: 317.6
click at [983, 79] on div "Official Ikamet Sigorta – [DEMOGRAPHIC_DATA] Foreign Health “Residence Permit” …" at bounding box center [778, 260] width 418 height 446
click at [898, 112] on body "Official Ikamet Sigorta – [DEMOGRAPHIC_DATA] Foreign Health “Residence Permit” …" at bounding box center [784, 327] width 1568 height 654
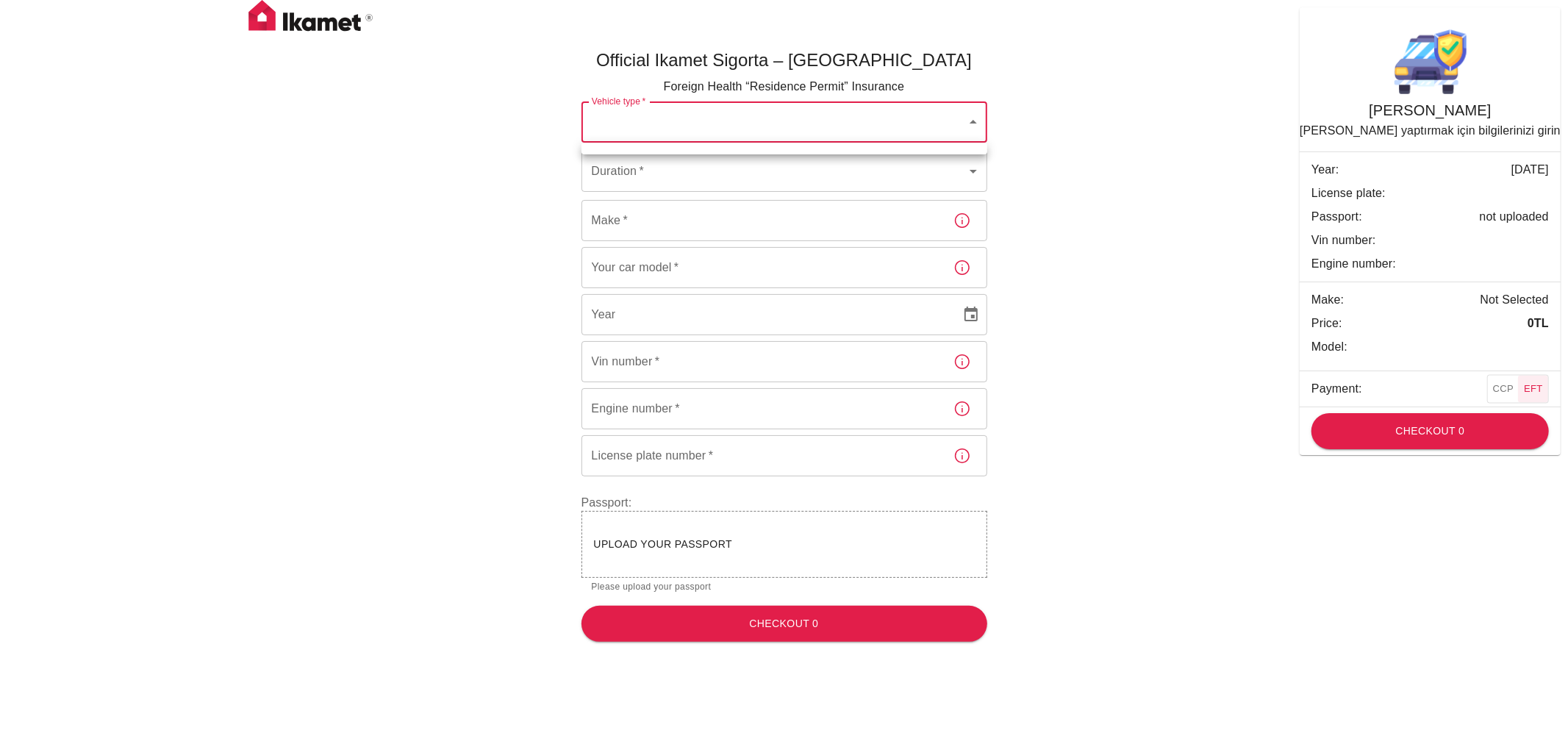
click at [949, 111] on div at bounding box center [784, 372] width 1568 height 744
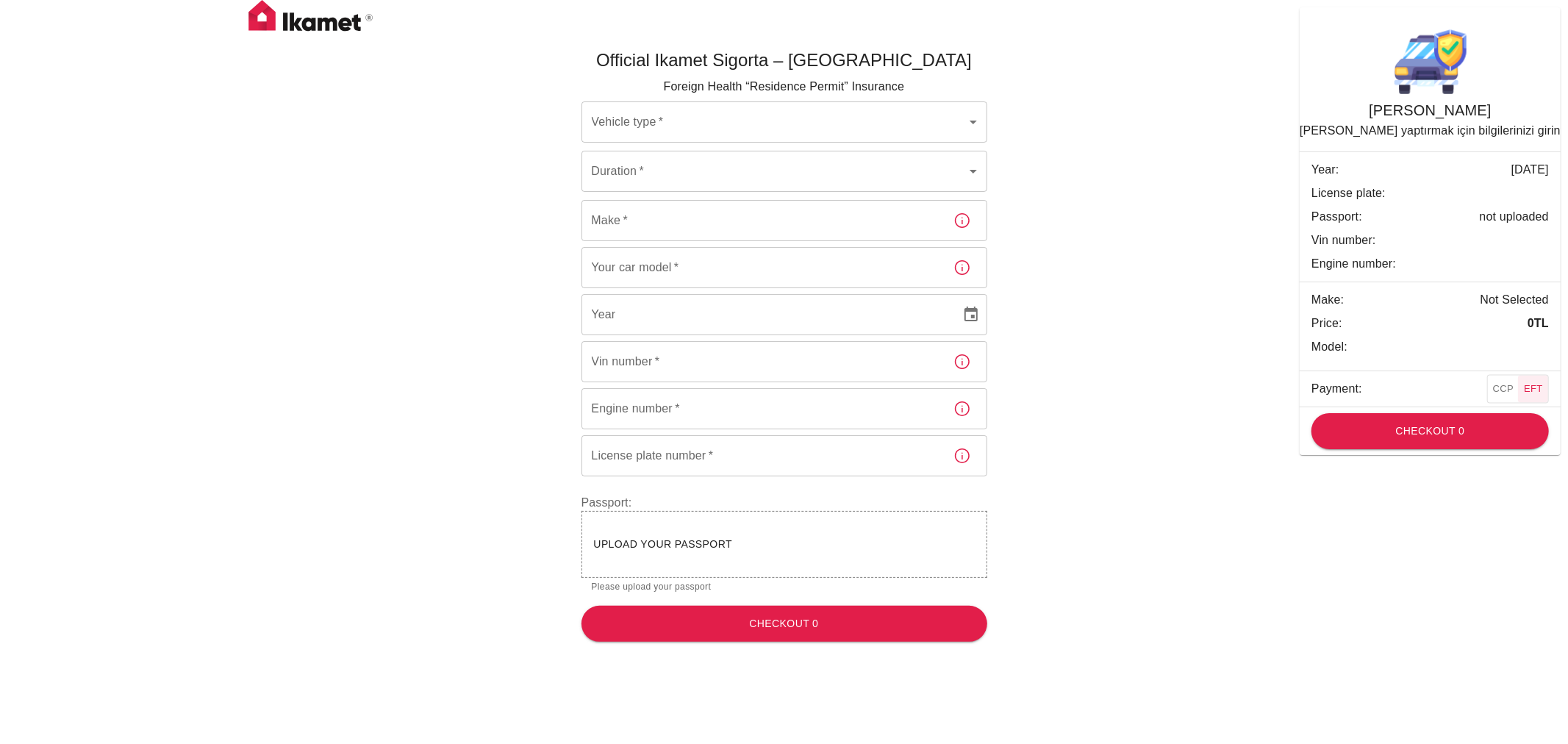
click at [1040, 118] on div "Official Ikamet Sigorta – [DEMOGRAPHIC_DATA] Foreign Health “Residence Permit” …" at bounding box center [784, 339] width 882 height 629
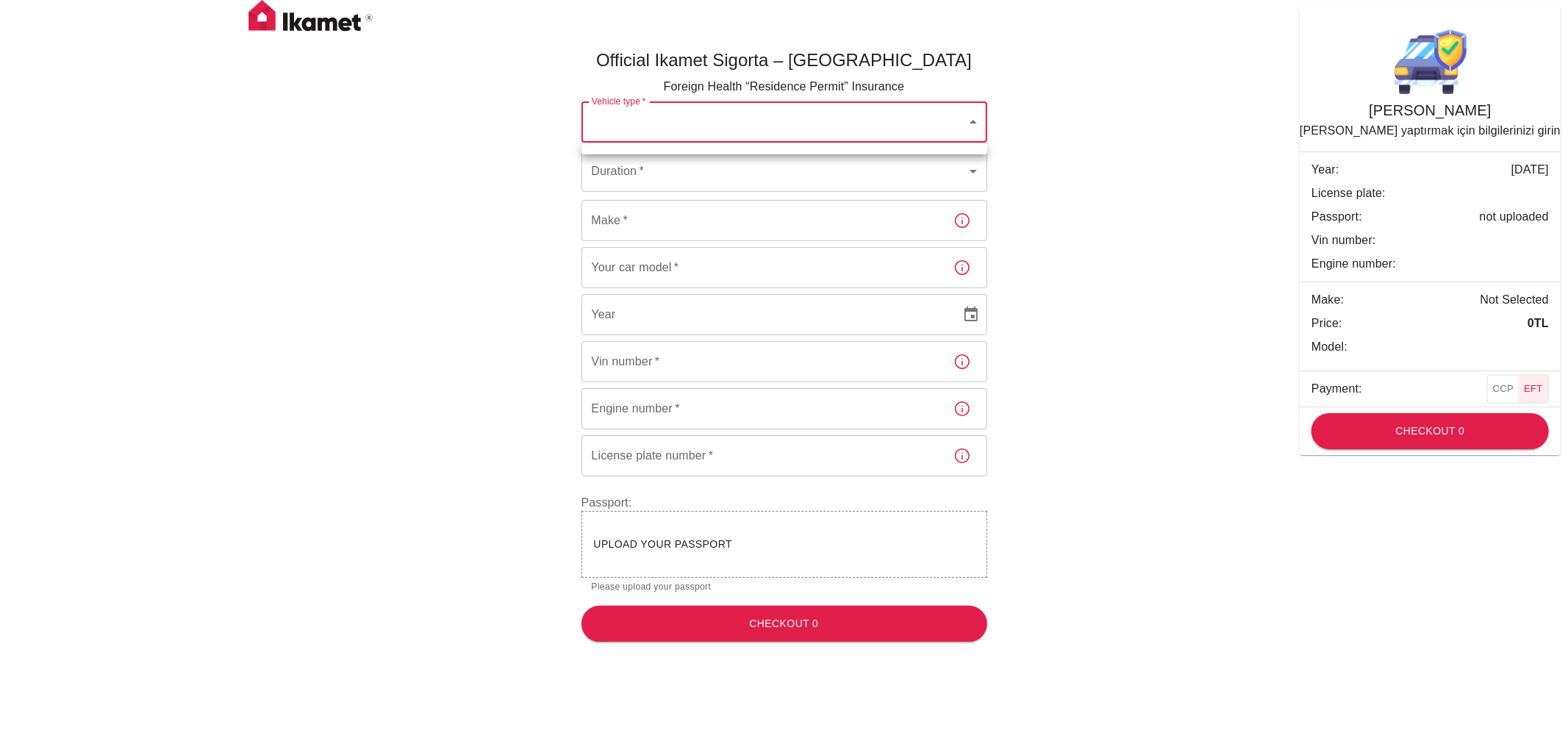
click at [939, 122] on body "Official Ikamet Sigorta – [DEMOGRAPHIC_DATA] Foreign Health “Residence Permit” …" at bounding box center [784, 327] width 1568 height 654
click at [939, 122] on div at bounding box center [784, 372] width 1568 height 744
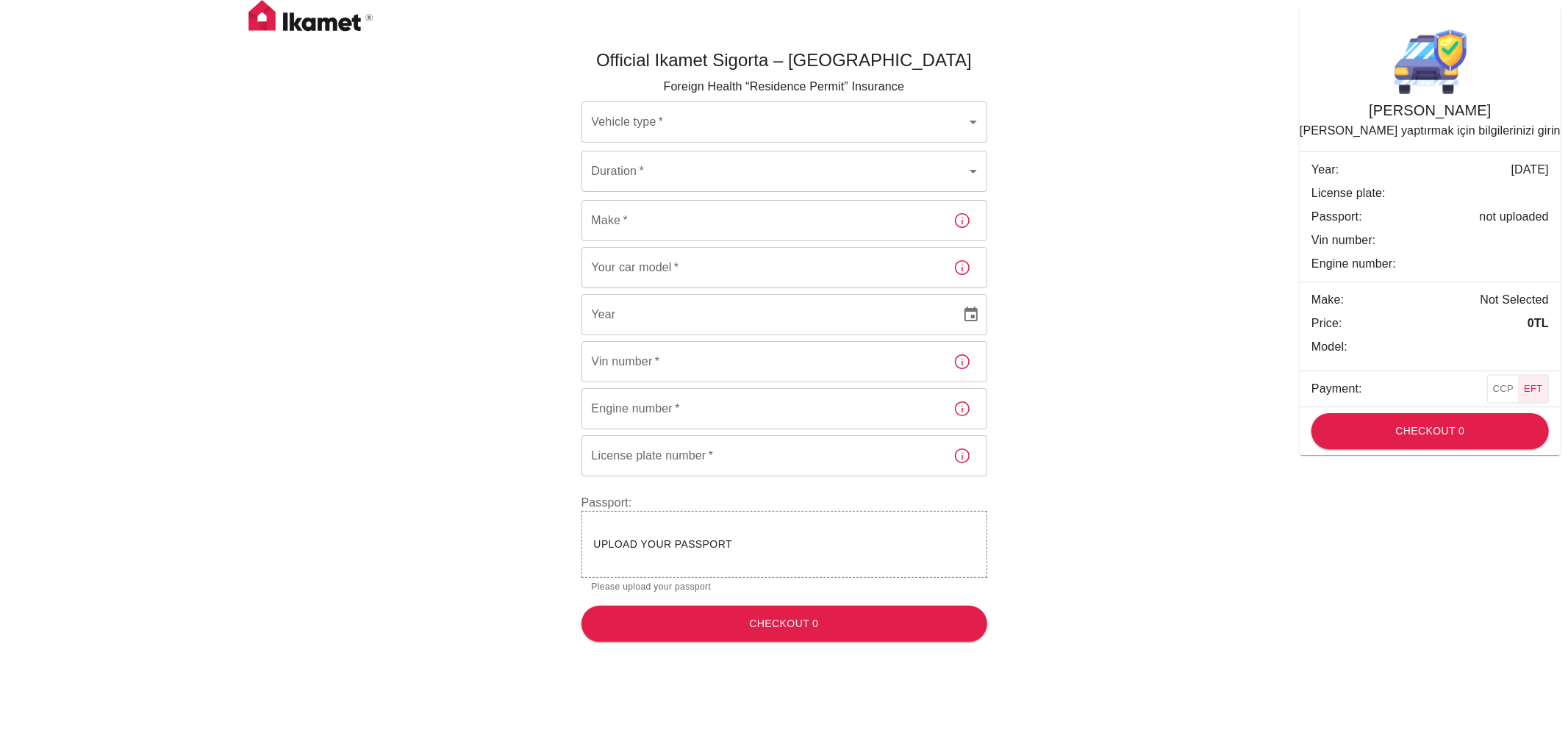
click at [1032, 122] on div "Official Ikamet Sigorta – [DEMOGRAPHIC_DATA] Foreign Health “Residence Permit” …" at bounding box center [784, 339] width 882 height 629
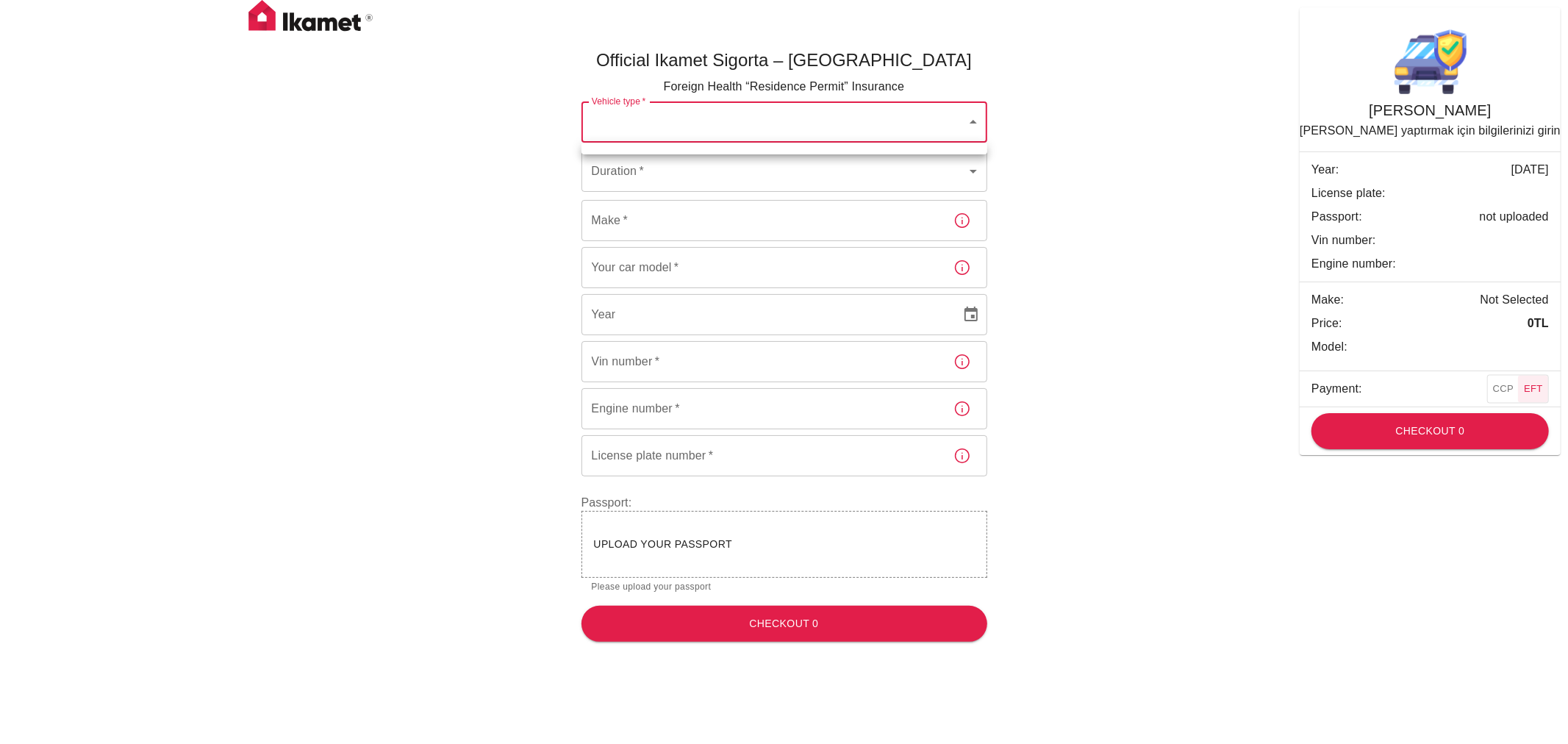
click at [932, 121] on body "Official Ikamet Sigorta – [DEMOGRAPHIC_DATA] Foreign Health “Residence Permit” …" at bounding box center [784, 327] width 1568 height 654
click at [932, 121] on div at bounding box center [784, 372] width 1568 height 744
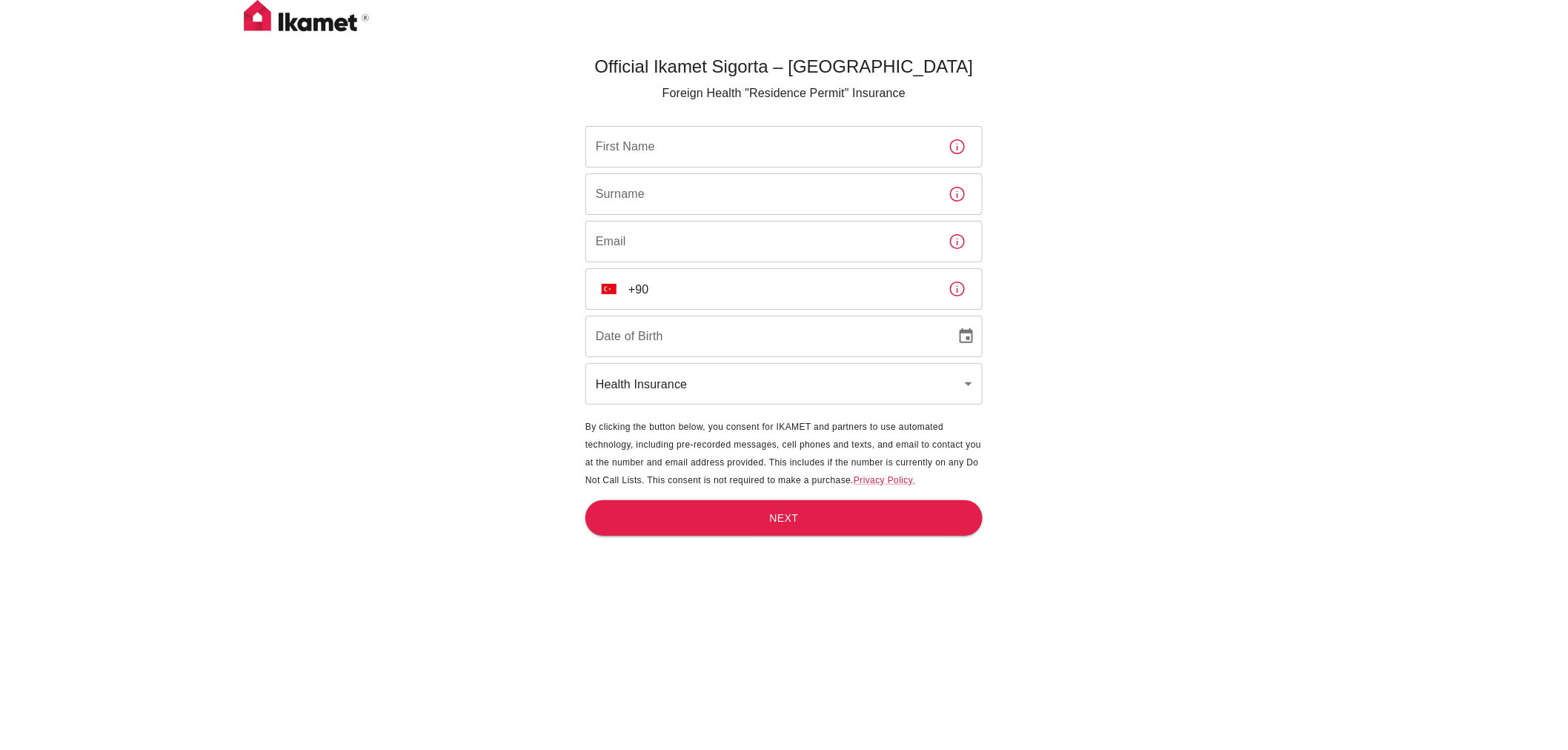
click at [657, 139] on input "First Name" at bounding box center [761, 147] width 351 height 41
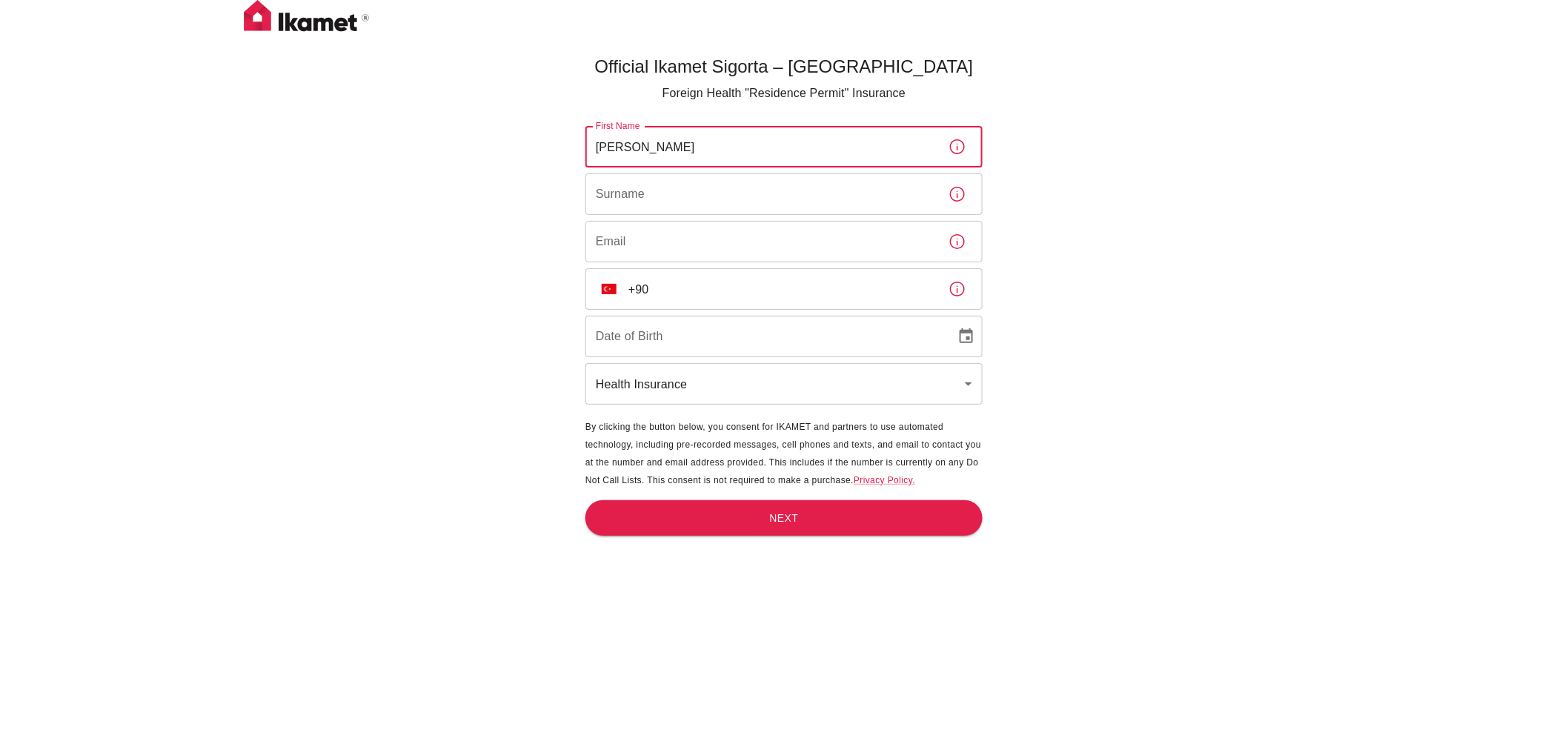
type input "[PERSON_NAME]"
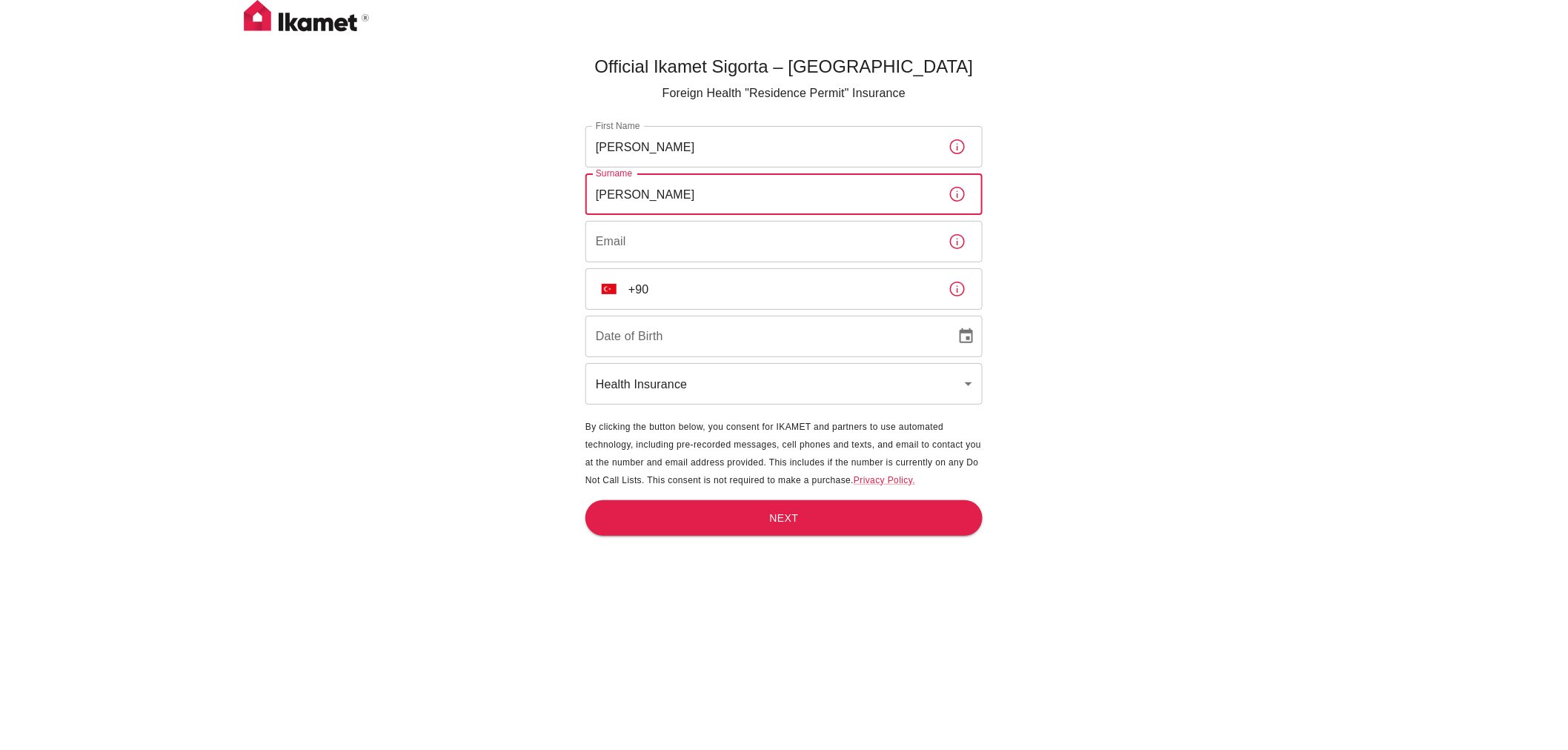
type input "[PERSON_NAME]"
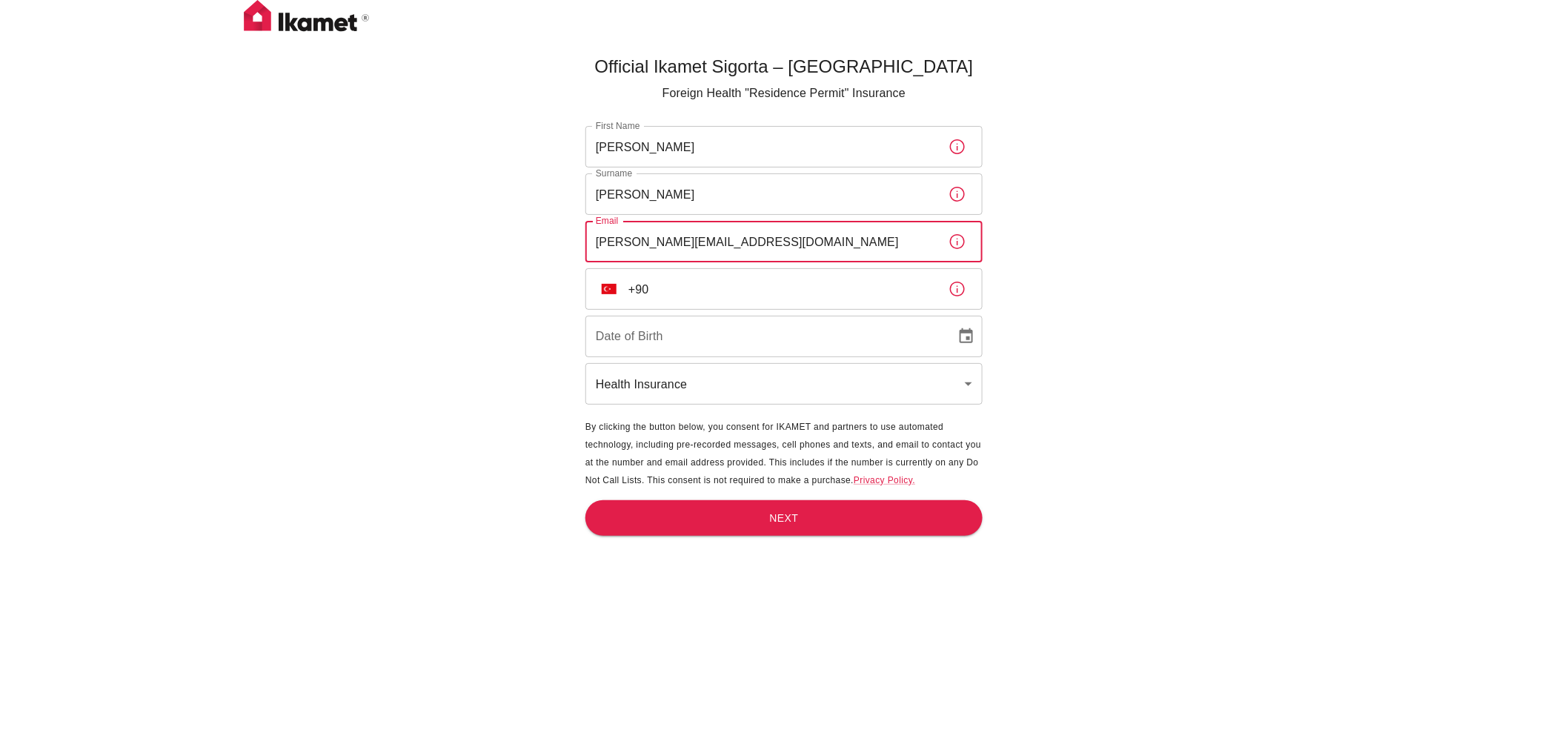
type input "[PERSON_NAME][EMAIL_ADDRESS][DOMAIN_NAME]"
type input "[PHONE_NUMBER]"
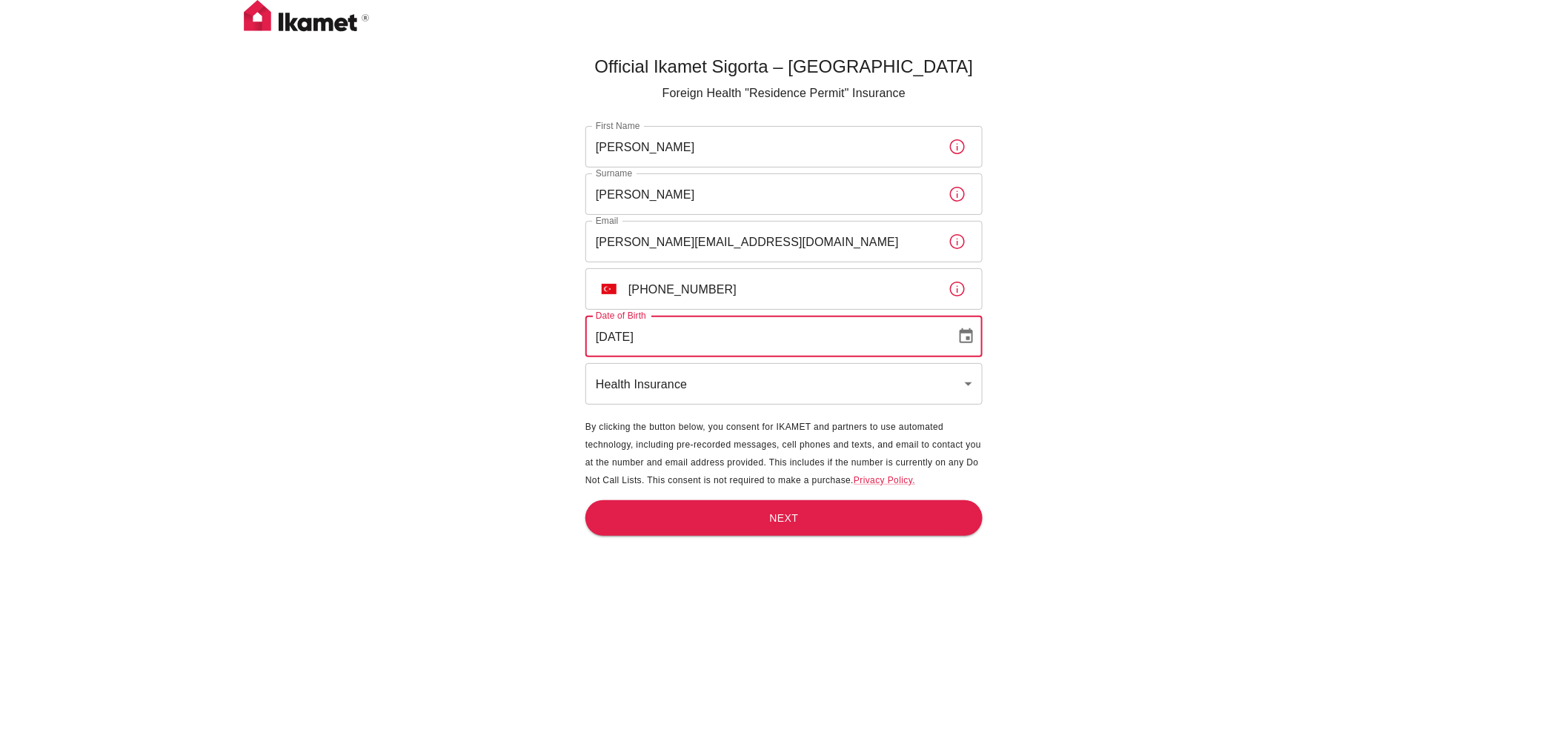
type input "[DATE]"
click at [969, 395] on body "Official Ikamet Sigorta – [DEMOGRAPHIC_DATA] Foreign Health "Residence Permit" …" at bounding box center [784, 399] width 1568 height 799
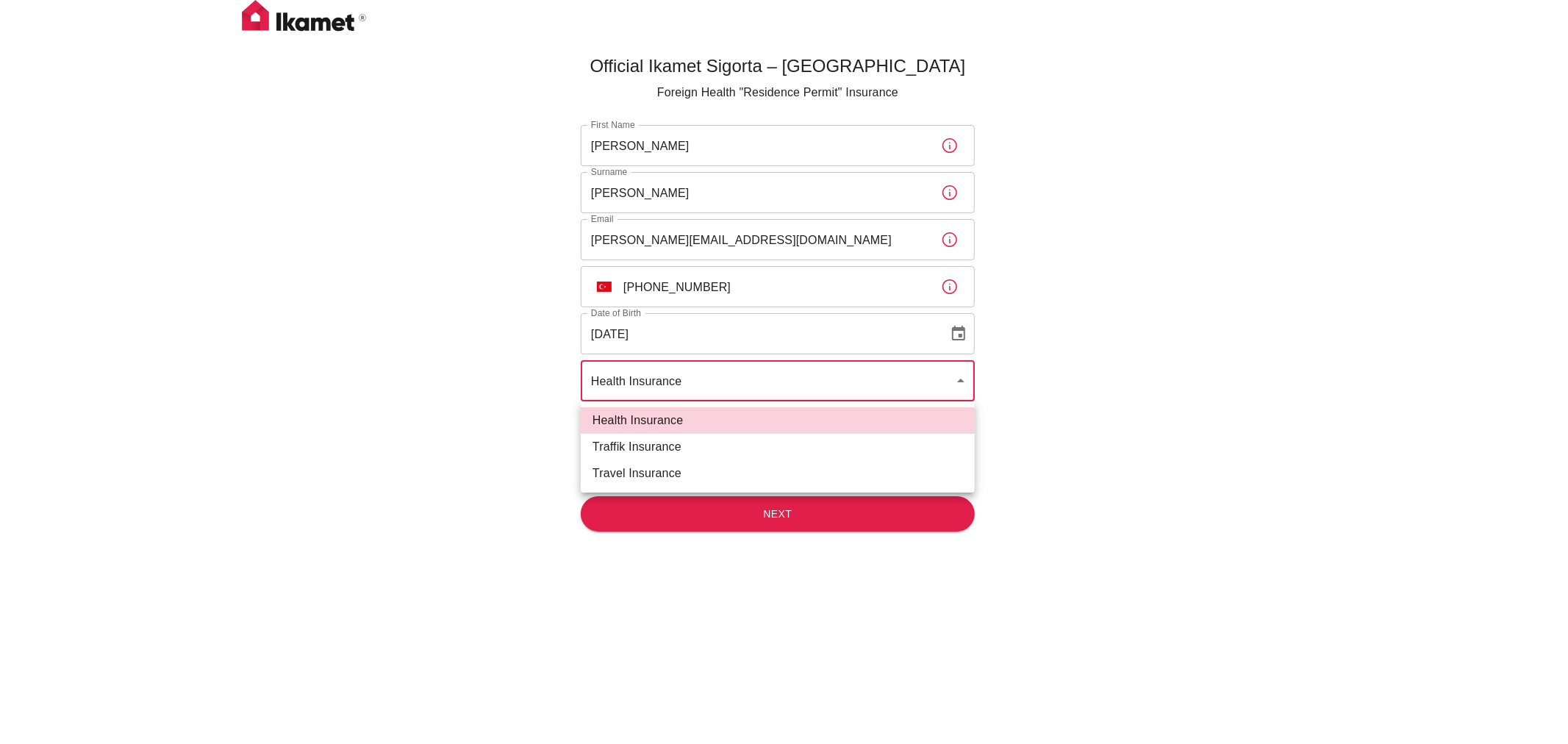
click at [615, 445] on li "Traffik Insurance" at bounding box center [778, 447] width 394 height 27
type input "traffik"
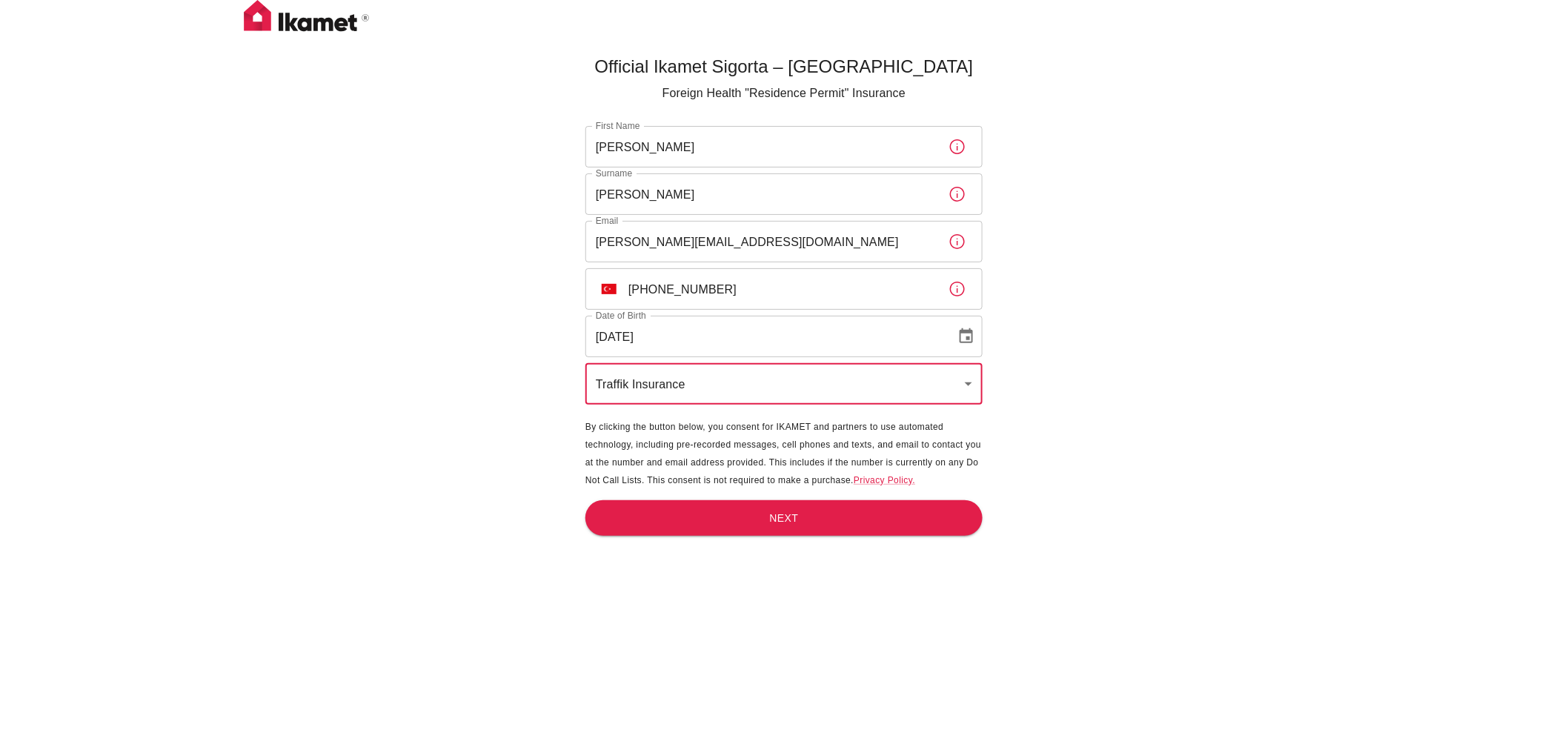
click at [1137, 297] on div "Official Ikamet Sigorta – Turkey Foreign Health "Residence Permit" Insurance Fi…" at bounding box center [784, 399] width 1568 height 799
click at [1053, 381] on div "Official Ikamet Sigorta – Turkey Foreign Health "Residence Permit" Insurance Fi…" at bounding box center [784, 399] width 1568 height 799
click at [750, 516] on button "Next" at bounding box center [784, 518] width 397 height 36
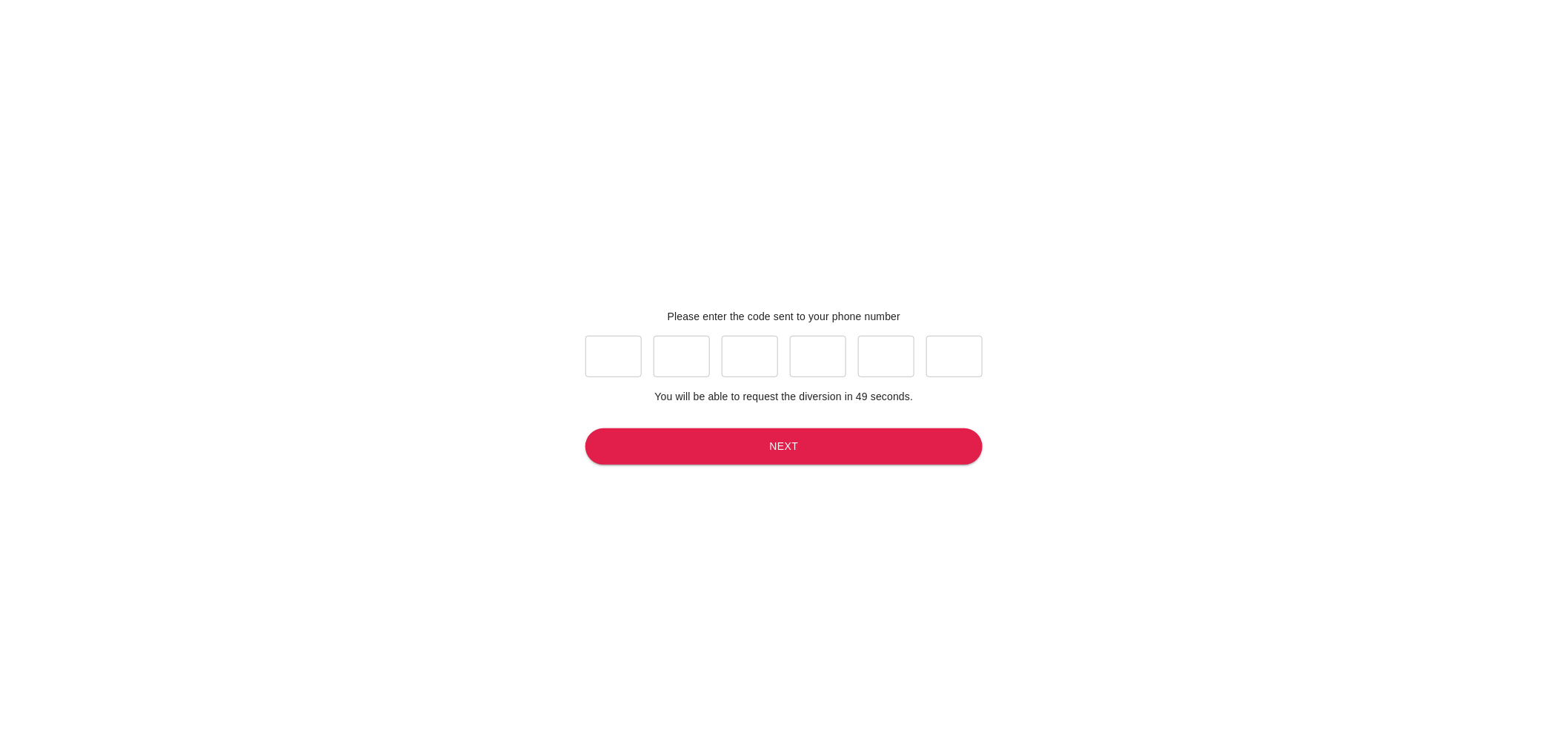
click at [618, 364] on input "text" at bounding box center [614, 356] width 57 height 41
type input "7"
type input "1"
type input "7"
type input "8"
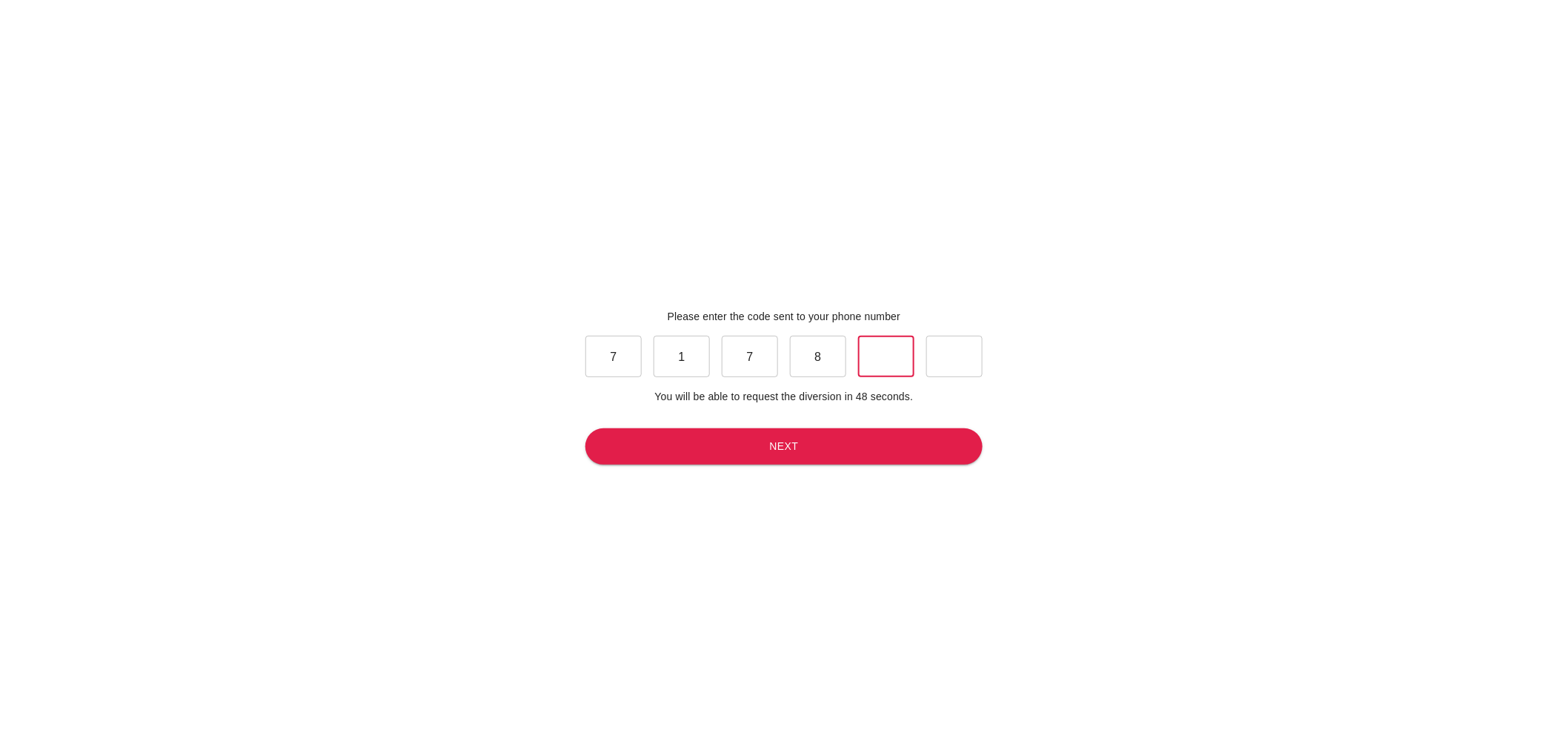
type input "8"
type input "4"
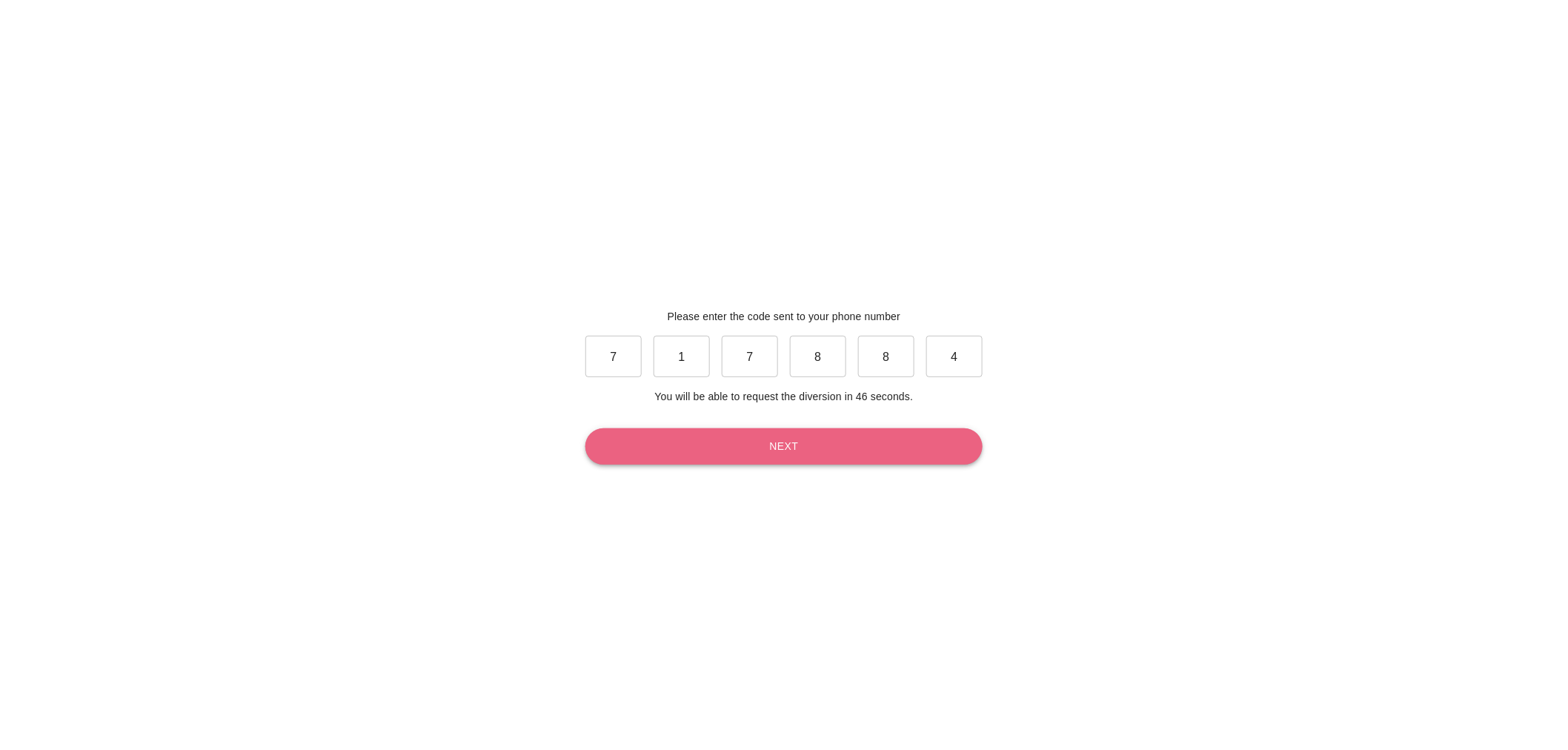
click at [748, 437] on button "Next" at bounding box center [784, 446] width 397 height 36
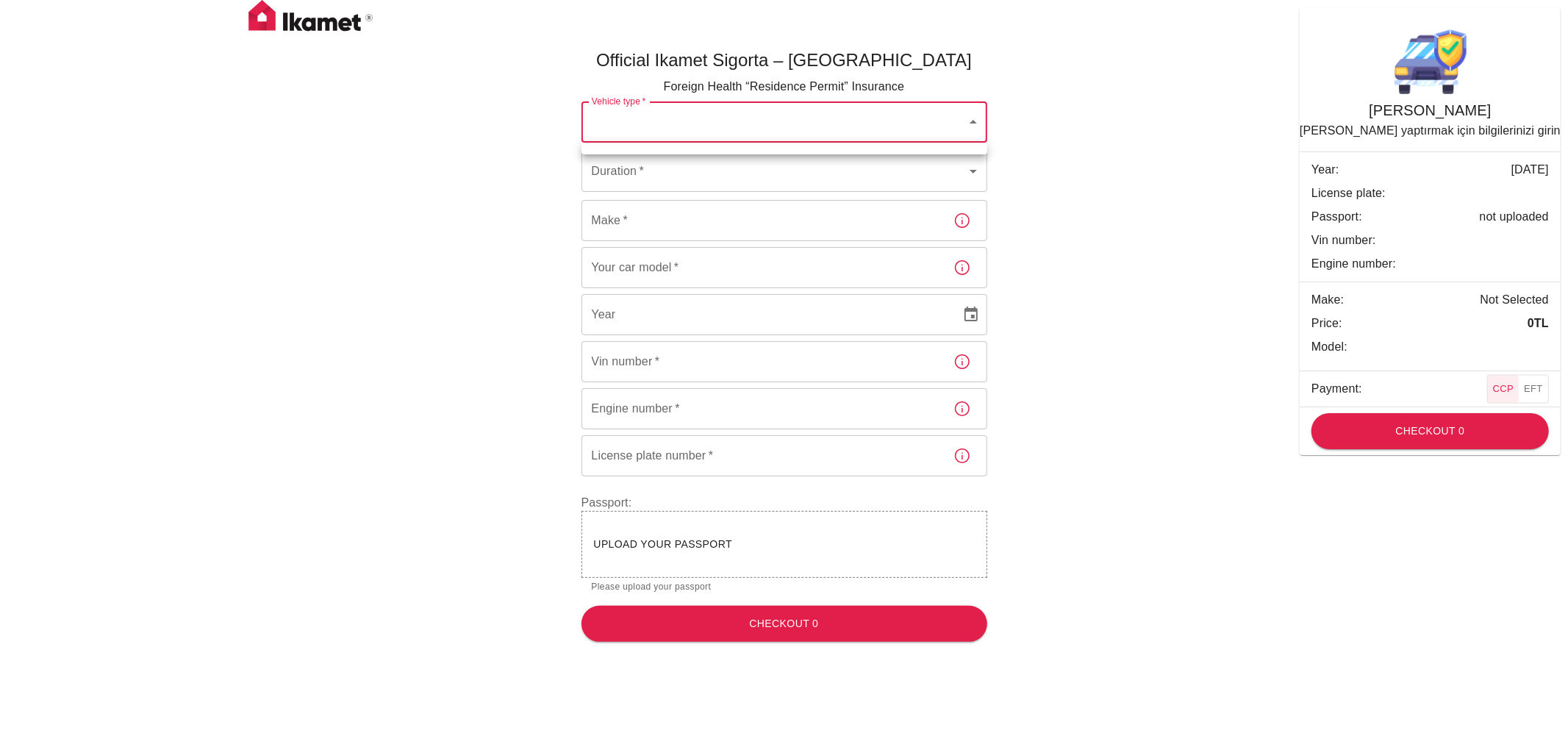
click at [957, 126] on body "Official Ikamet Sigorta – Turkey Foreign Health “Residence Permit” Insurance Ve…" at bounding box center [784, 327] width 1568 height 654
click at [957, 126] on div at bounding box center [784, 372] width 1568 height 744
click at [973, 121] on body "Official Ikamet Sigorta – Turkey Foreign Health “Residence Permit” Insurance Ve…" at bounding box center [784, 327] width 1568 height 654
click at [742, 129] on div at bounding box center [784, 372] width 1568 height 744
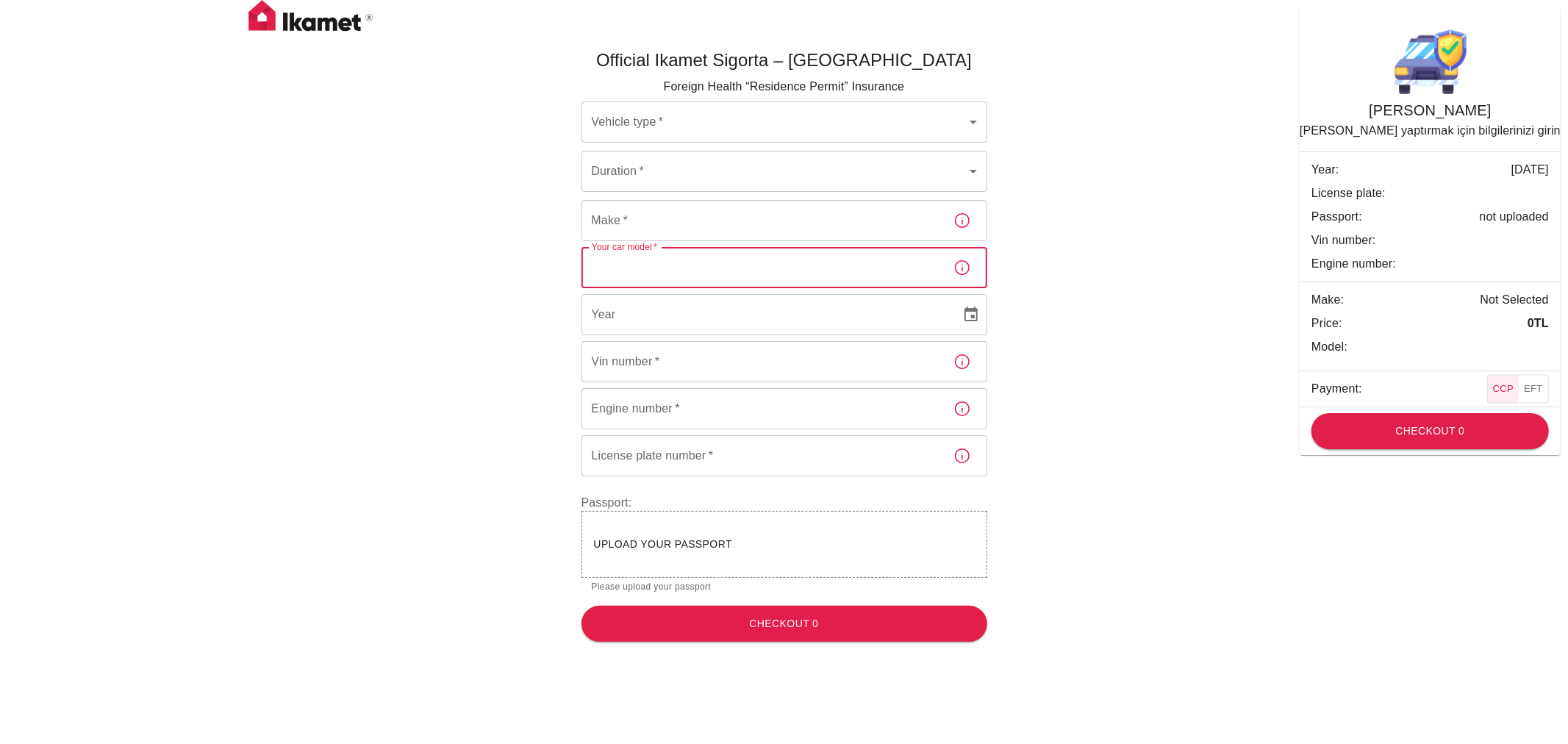
click at [672, 267] on input "Your car model   *" at bounding box center [762, 268] width 360 height 41
click at [677, 225] on input "Make   *" at bounding box center [762, 220] width 360 height 41
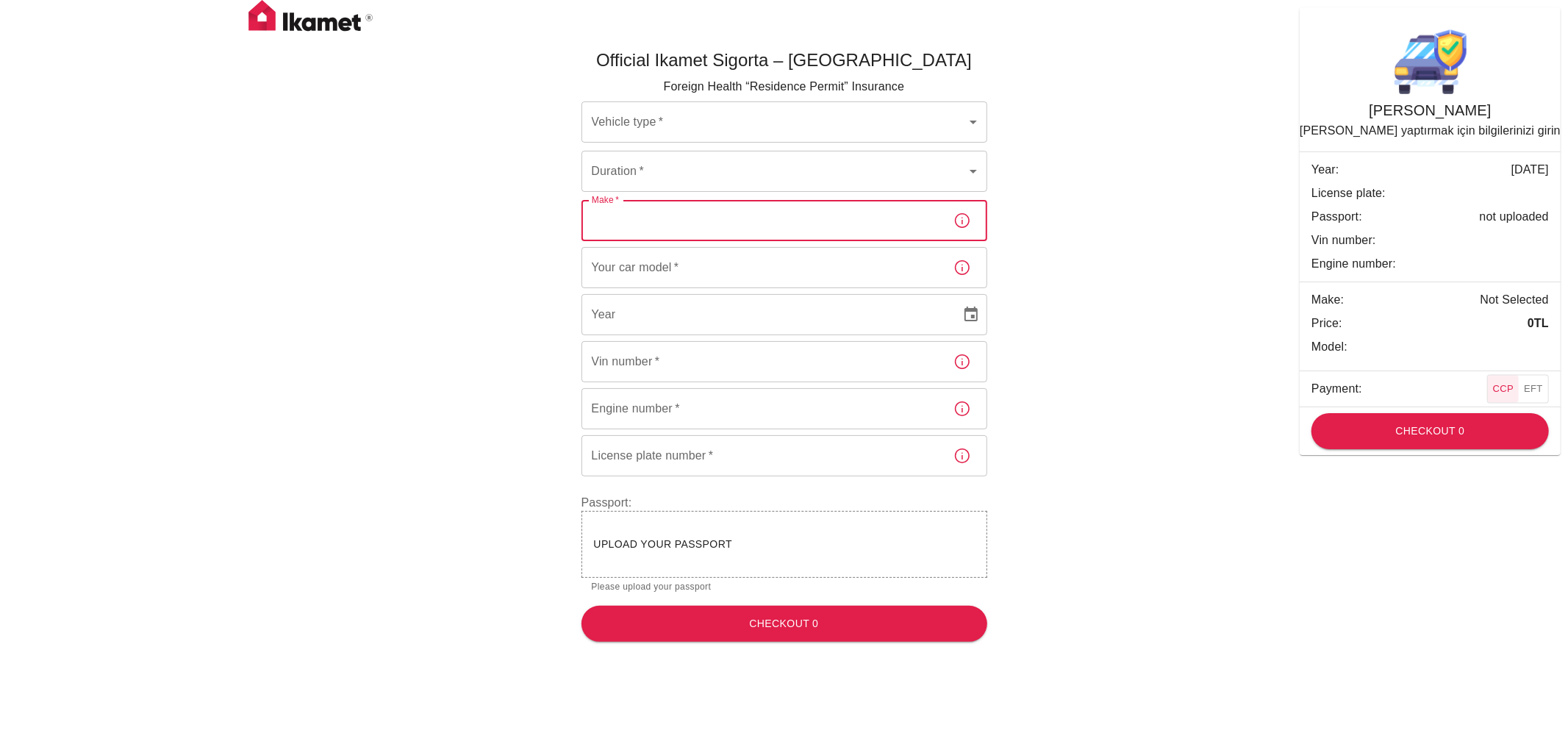
click at [670, 169] on body "Official Ikamet Sigorta – Turkey Foreign Health “Residence Permit” Insurance Ve…" at bounding box center [784, 327] width 1568 height 654
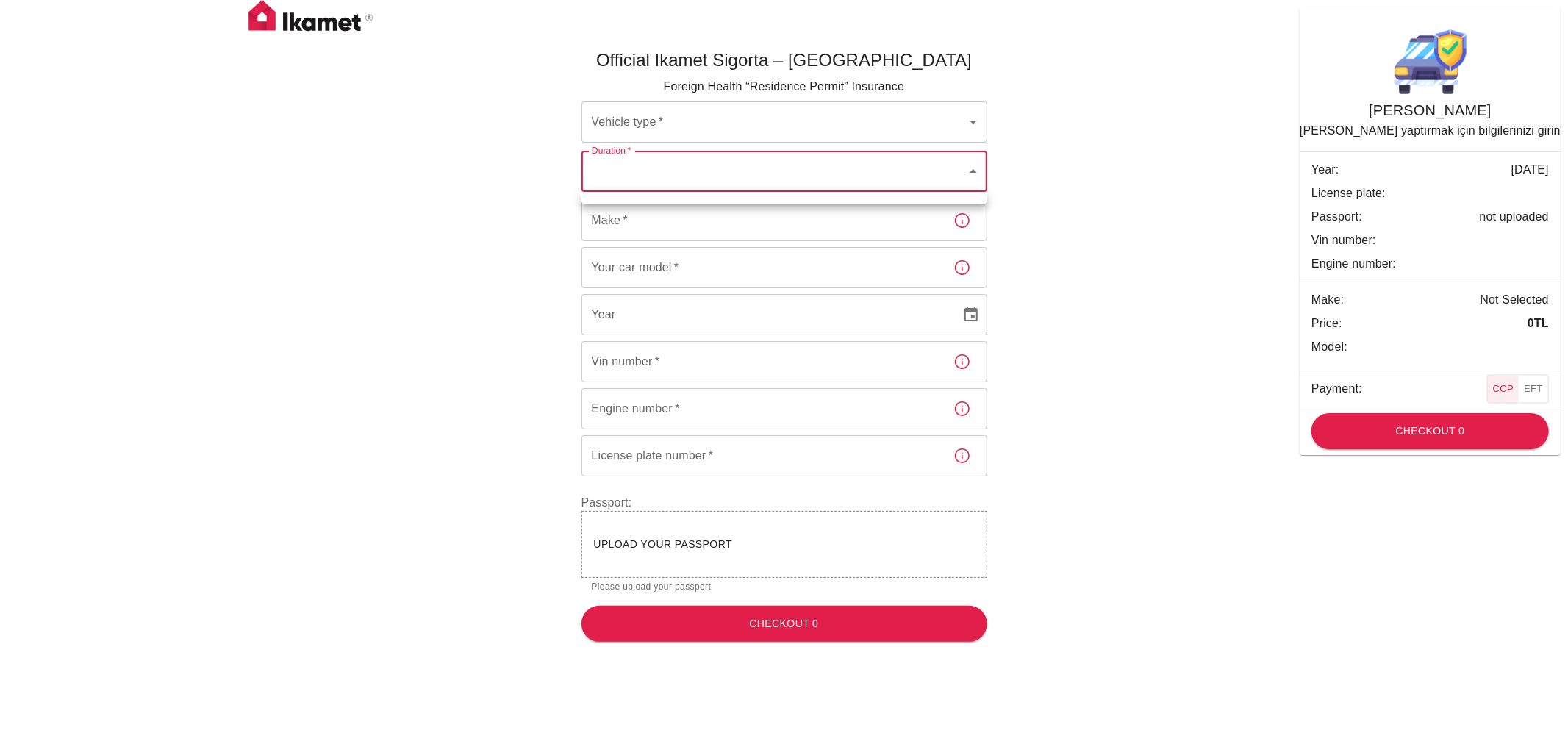
click at [613, 199] on ul at bounding box center [784, 198] width 406 height 12
click at [629, 165] on div at bounding box center [784, 372] width 1568 height 744
click at [651, 129] on body "Official Ikamet Sigorta – Turkey Foreign Health “Residence Permit” Insurance Ve…" at bounding box center [784, 327] width 1568 height 654
click at [944, 131] on div at bounding box center [784, 372] width 1568 height 744
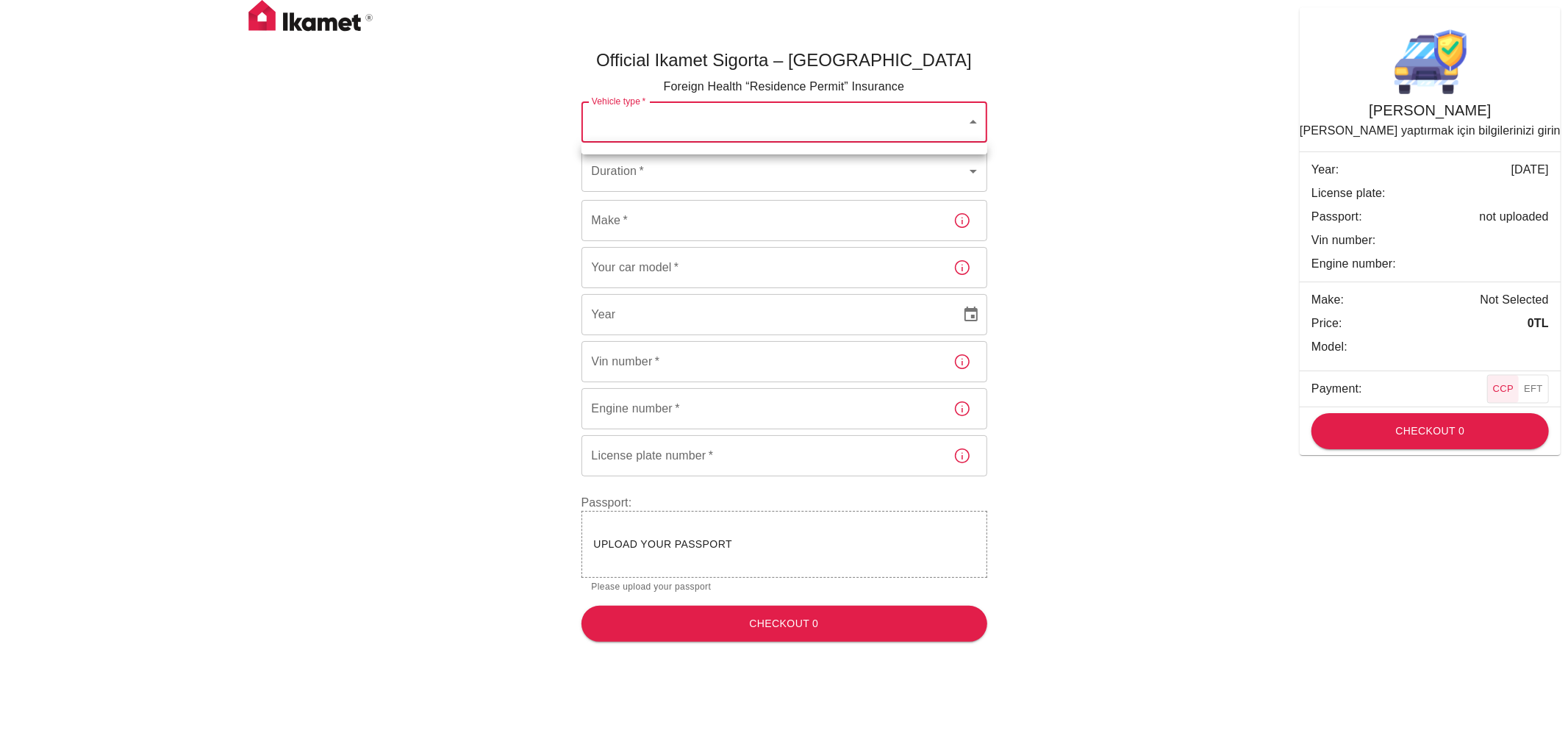
click at [975, 119] on body "Official Ikamet Sigorta – Turkey Foreign Health “Residence Permit” Insurance Ve…" at bounding box center [784, 327] width 1568 height 654
click at [975, 119] on div at bounding box center [784, 372] width 1568 height 744
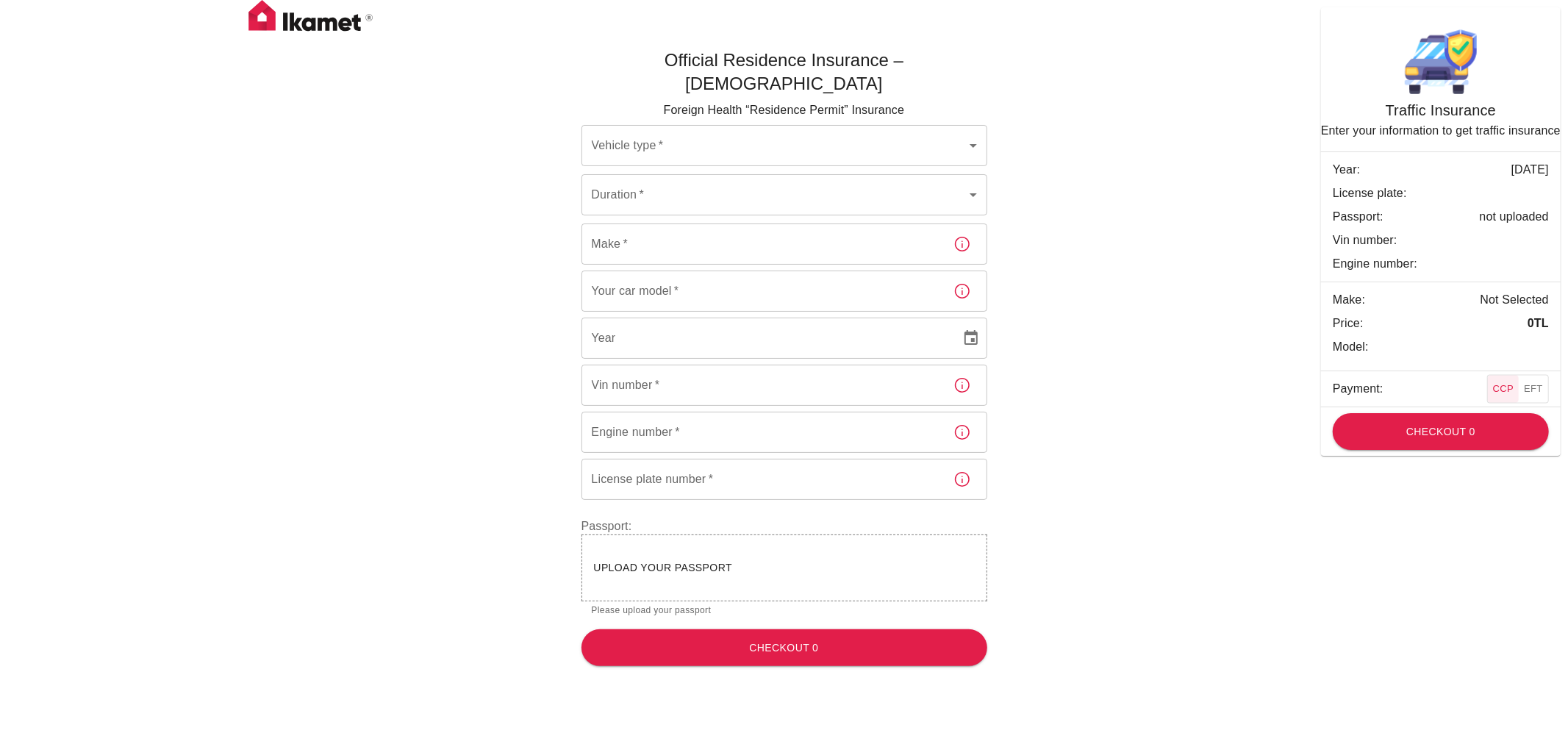
click at [975, 126] on body "Official Residence Insurance – Turkey Foreign Health “Residence Permit” Insuran…" at bounding box center [784, 339] width 1568 height 678
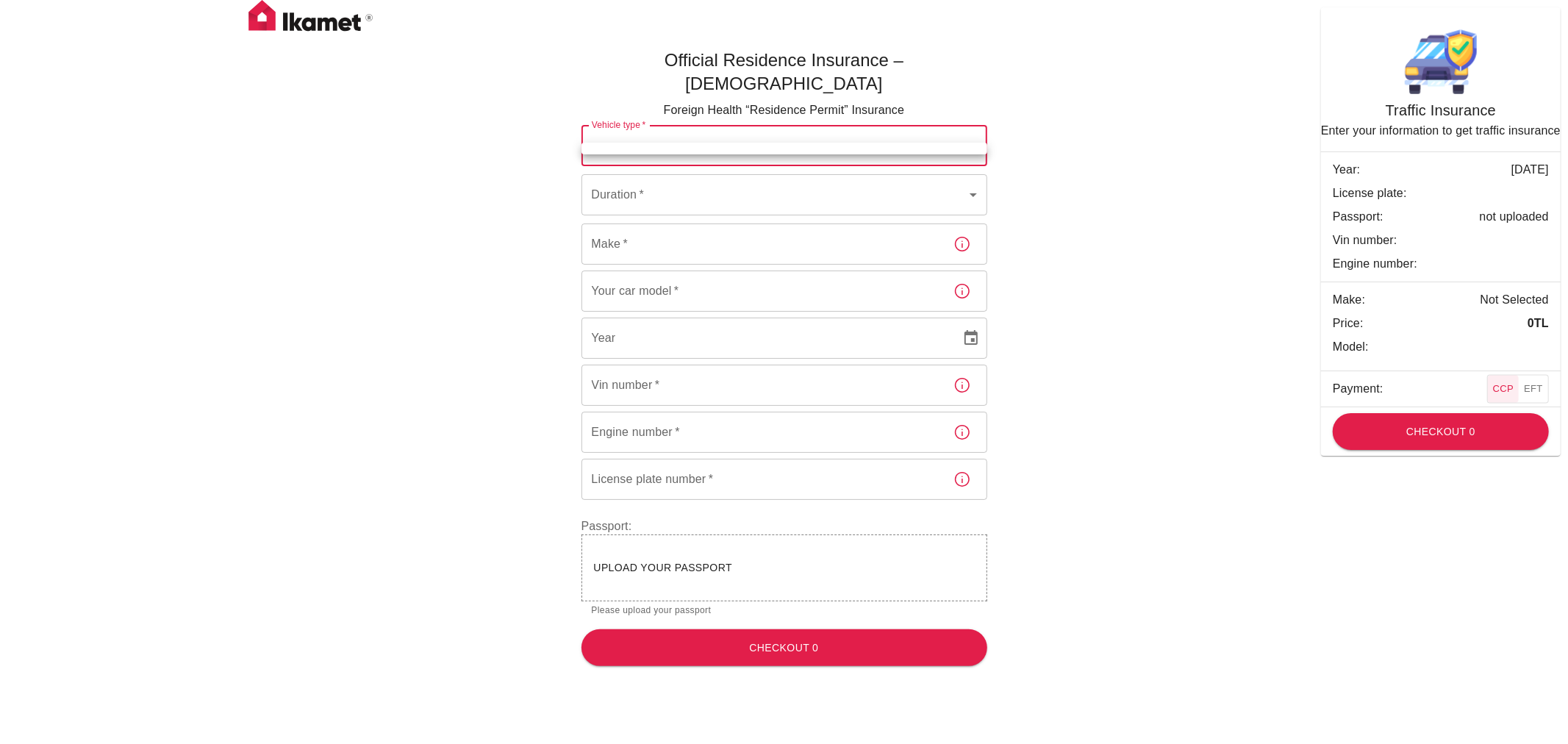
click at [975, 125] on div at bounding box center [784, 372] width 1568 height 744
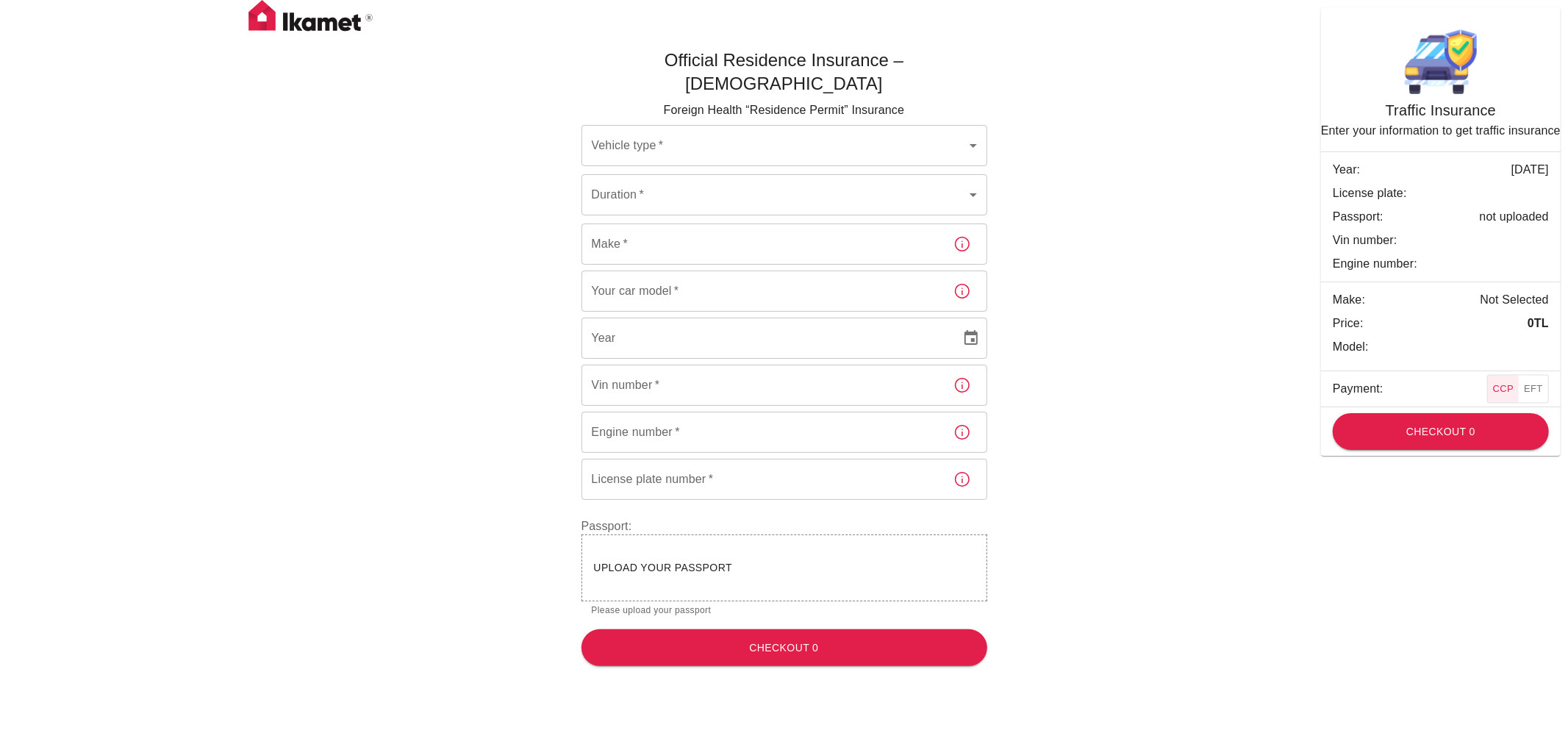
click at [1107, 108] on div "Official Residence Insurance – Turkey Foreign Health “Residence Permit” Insuran…" at bounding box center [784, 351] width 882 height 653
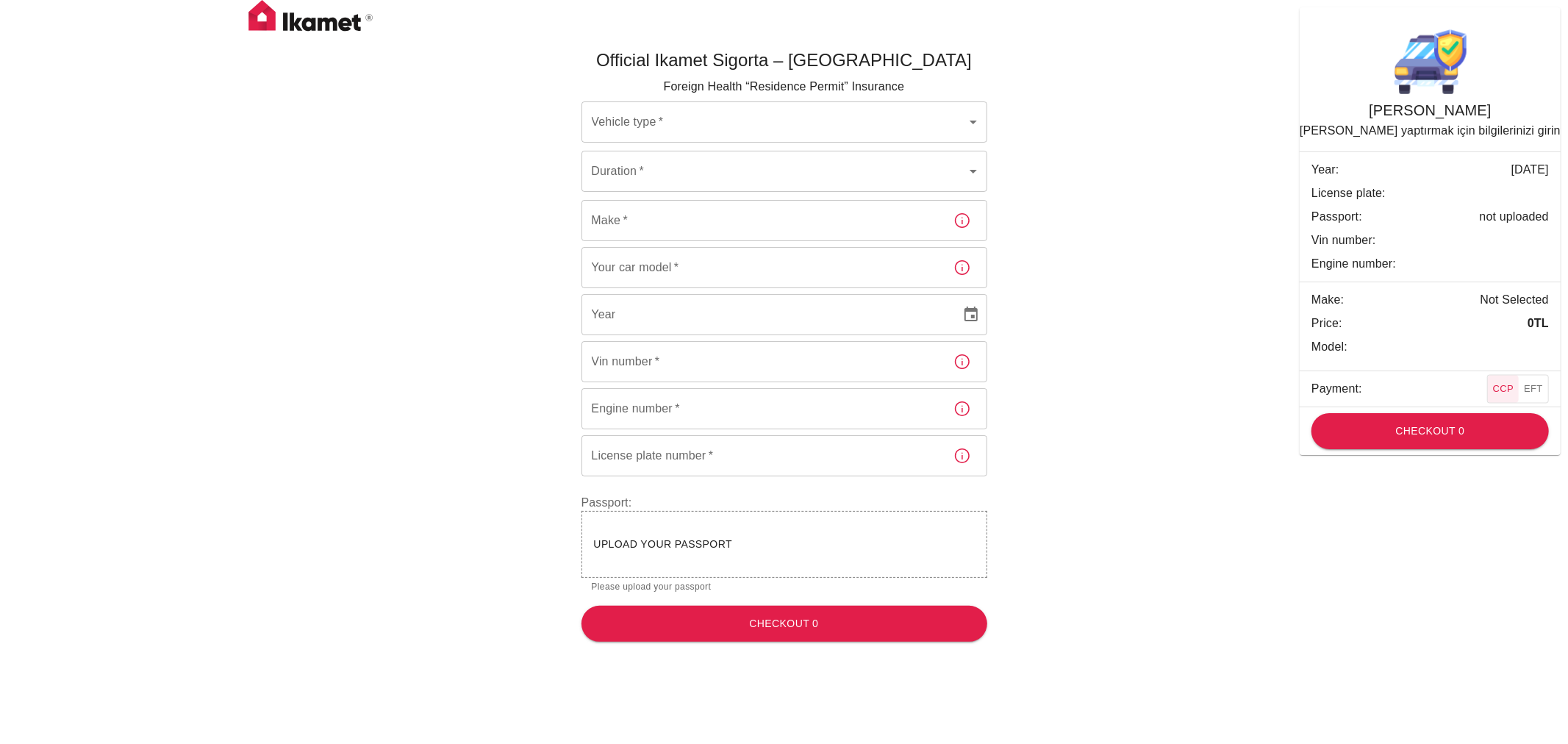
drag, startPoint x: 1145, startPoint y: 121, endPoint x: 1137, endPoint y: 117, distance: 8.9
click at [1145, 121] on div "Official Ikamet Sigorta – [DEMOGRAPHIC_DATA] Foreign Health “Residence Permit” …" at bounding box center [784, 339] width 882 height 629
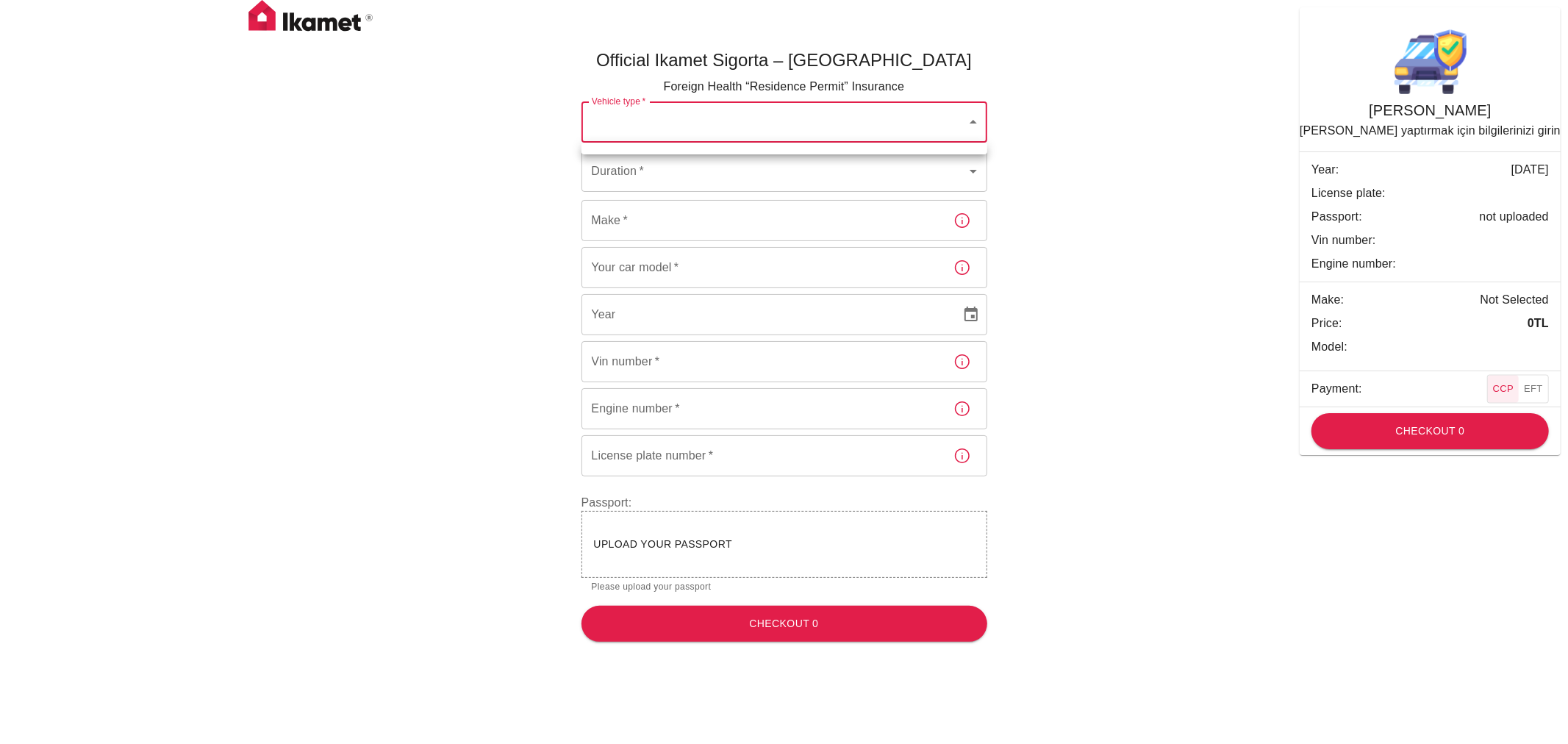
click at [963, 121] on body "Official Ikamet Sigorta – Turkey Foreign Health “Residence Permit” Insurance Ve…" at bounding box center [784, 327] width 1568 height 654
click at [963, 121] on div at bounding box center [784, 372] width 1568 height 744
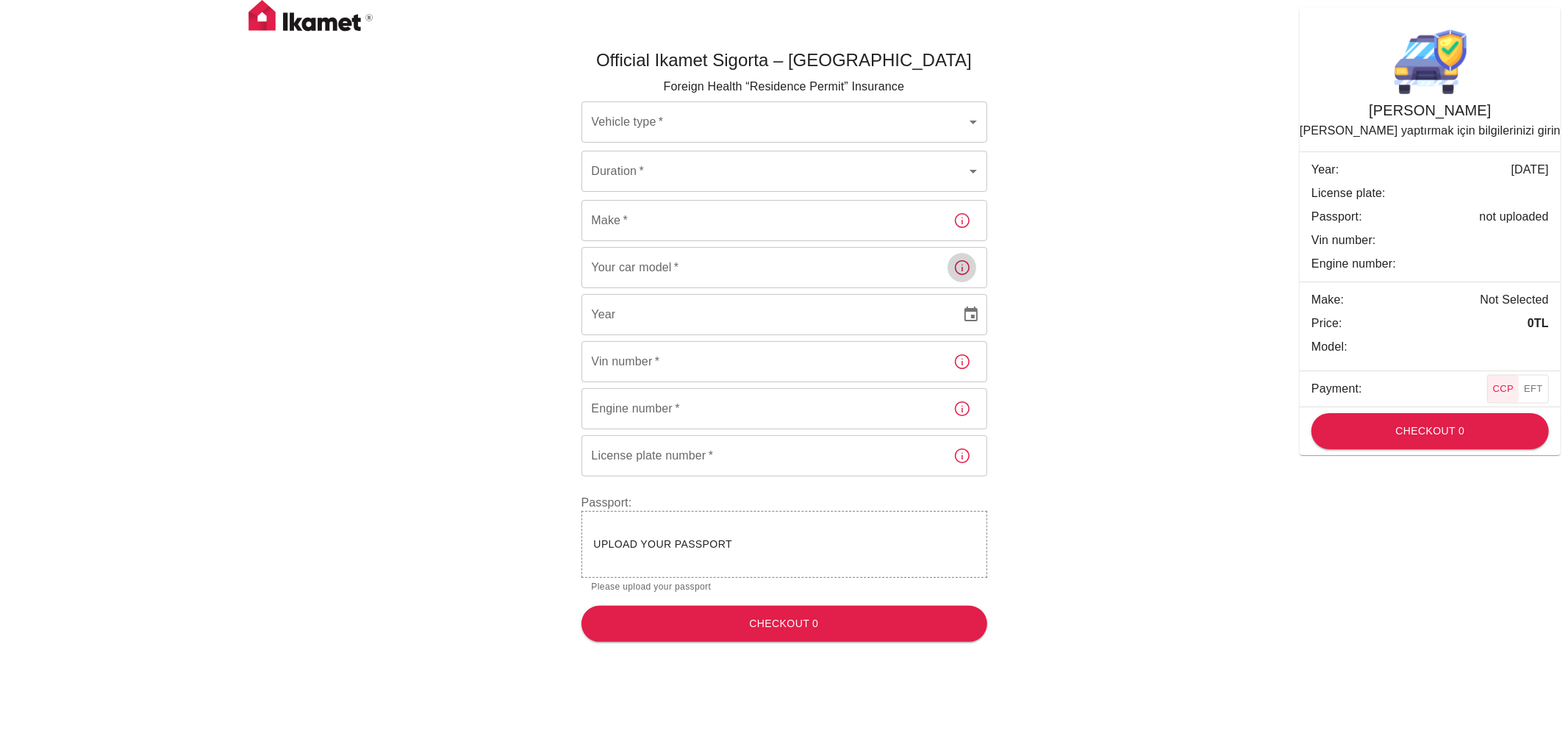
click at [963, 281] on button "button" at bounding box center [962, 268] width 30 height 30
click at [645, 214] on input "Make   *" at bounding box center [762, 220] width 360 height 41
type input "Mitsubishi"
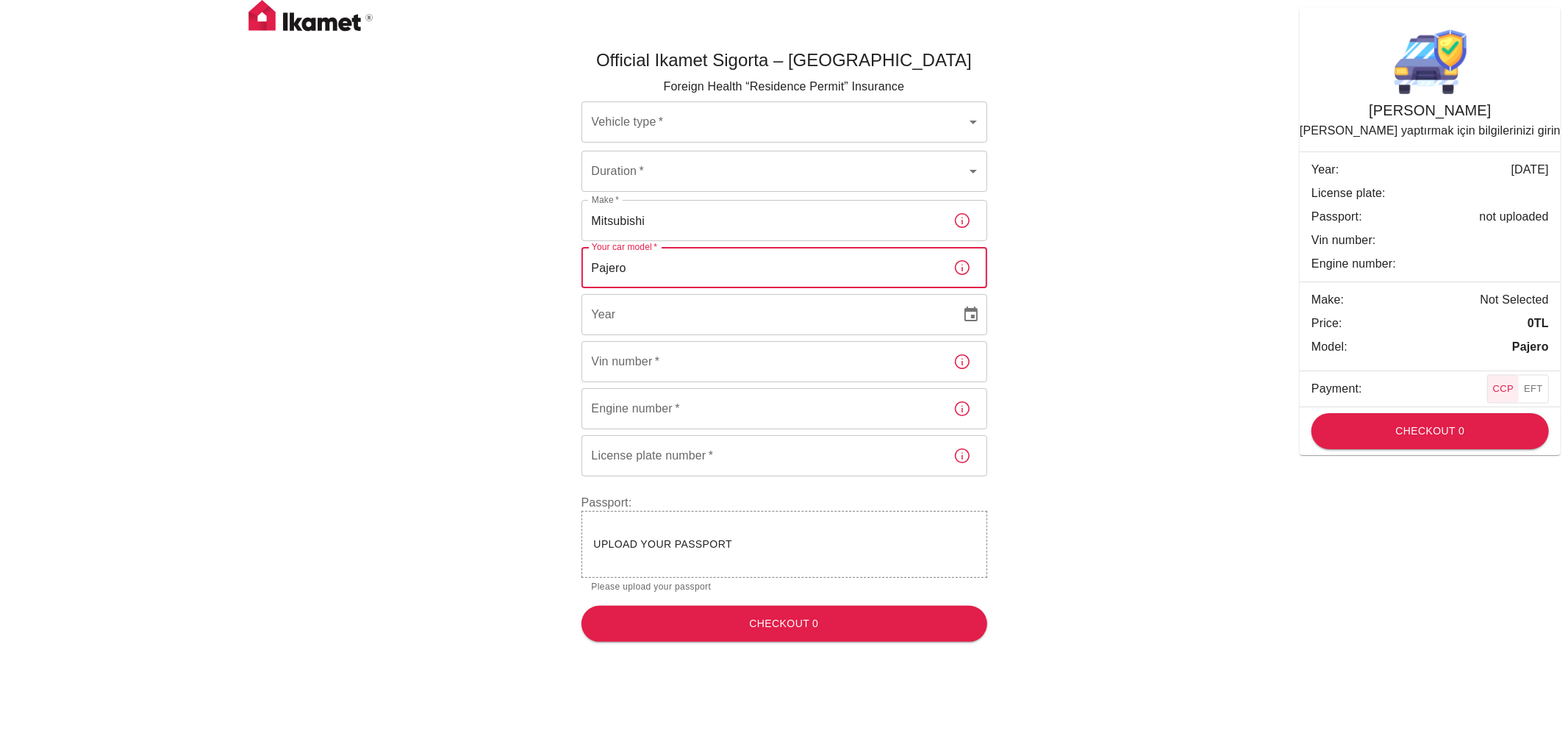
type input "Pajero"
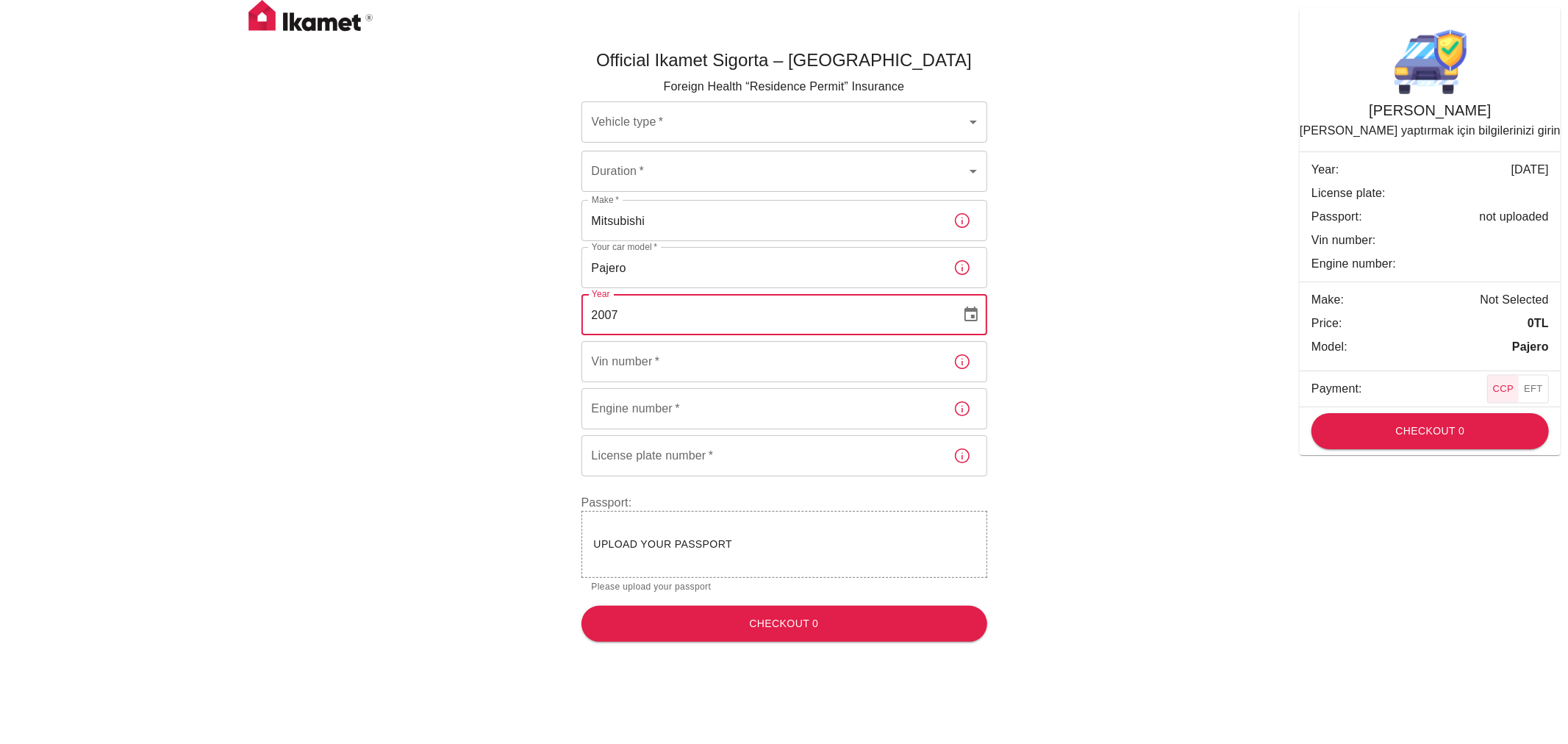
type input "2007"
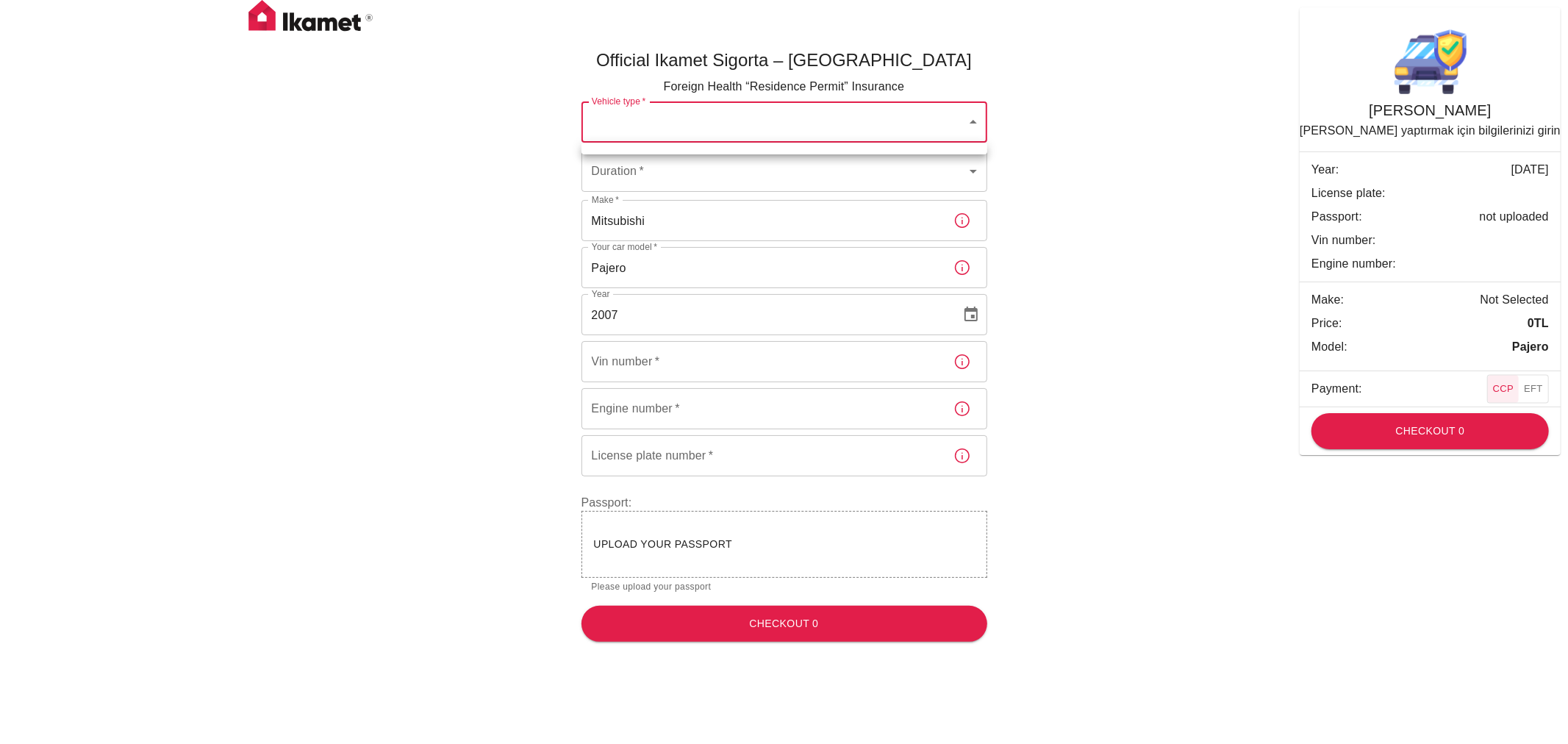
click at [709, 127] on body "Official Ikamet Sigorta – Turkey Foreign Health “Residence Permit” Insurance Ve…" at bounding box center [784, 327] width 1568 height 654
click at [709, 127] on div at bounding box center [784, 372] width 1568 height 744
click at [658, 366] on input "Vin number   *" at bounding box center [762, 362] width 360 height 41
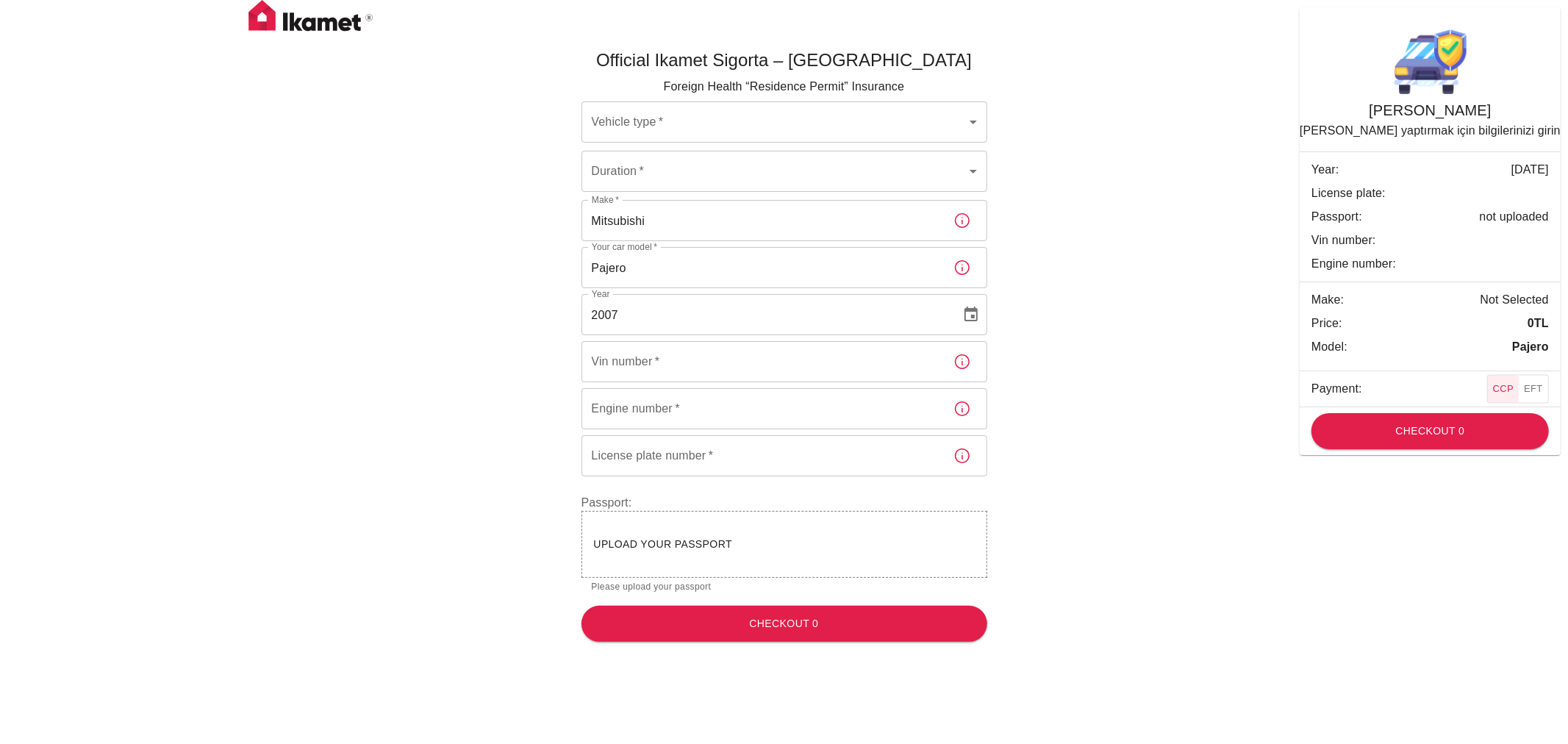
click at [651, 366] on label "Vin number   *" at bounding box center [626, 361] width 68 height 17
click at [651, 366] on input "Vin number   *" at bounding box center [762, 362] width 360 height 41
paste input "JMFMYV88W7J000436"
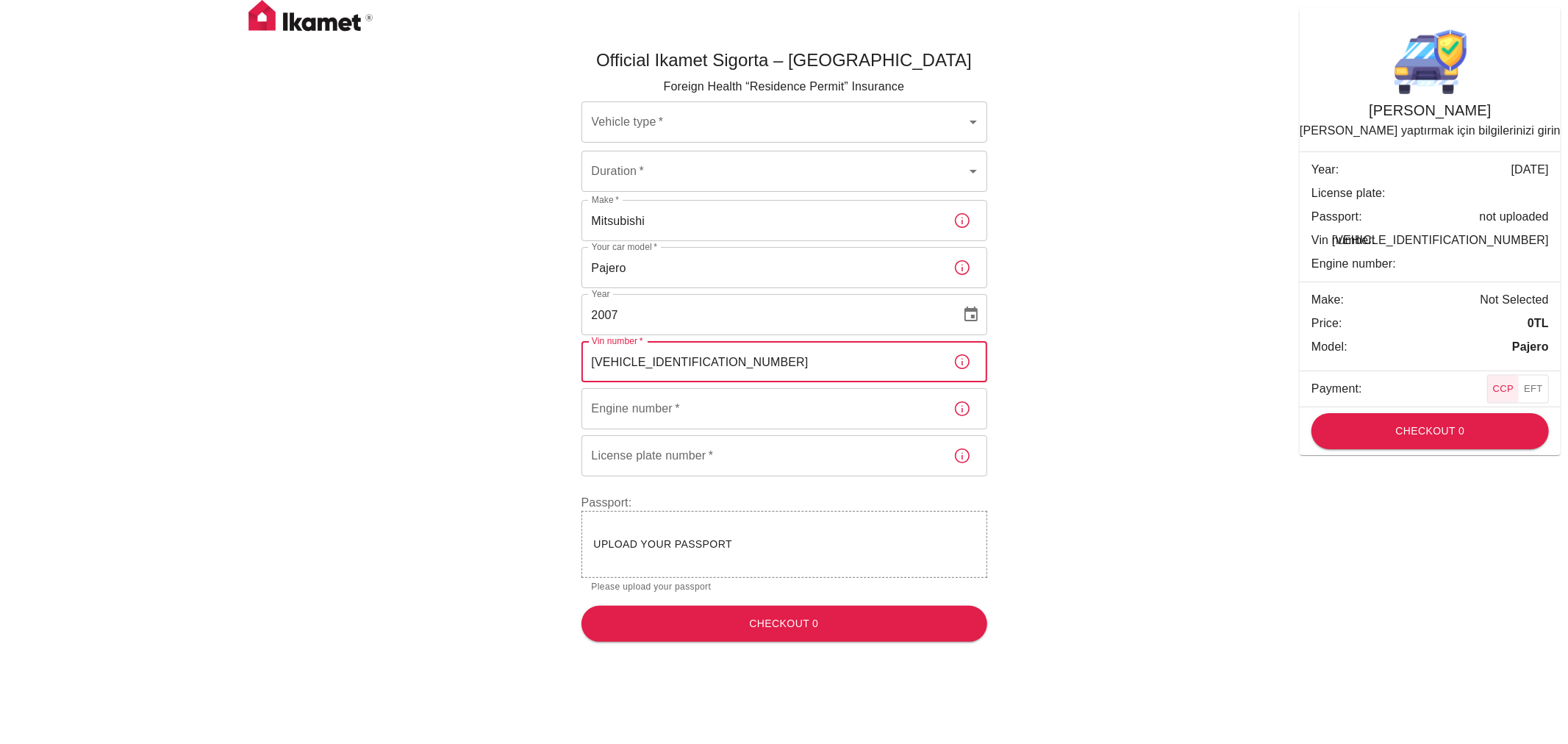
type input "JMFMYV88W7J000436"
click at [664, 404] on input "Engine number   *" at bounding box center [762, 408] width 360 height 41
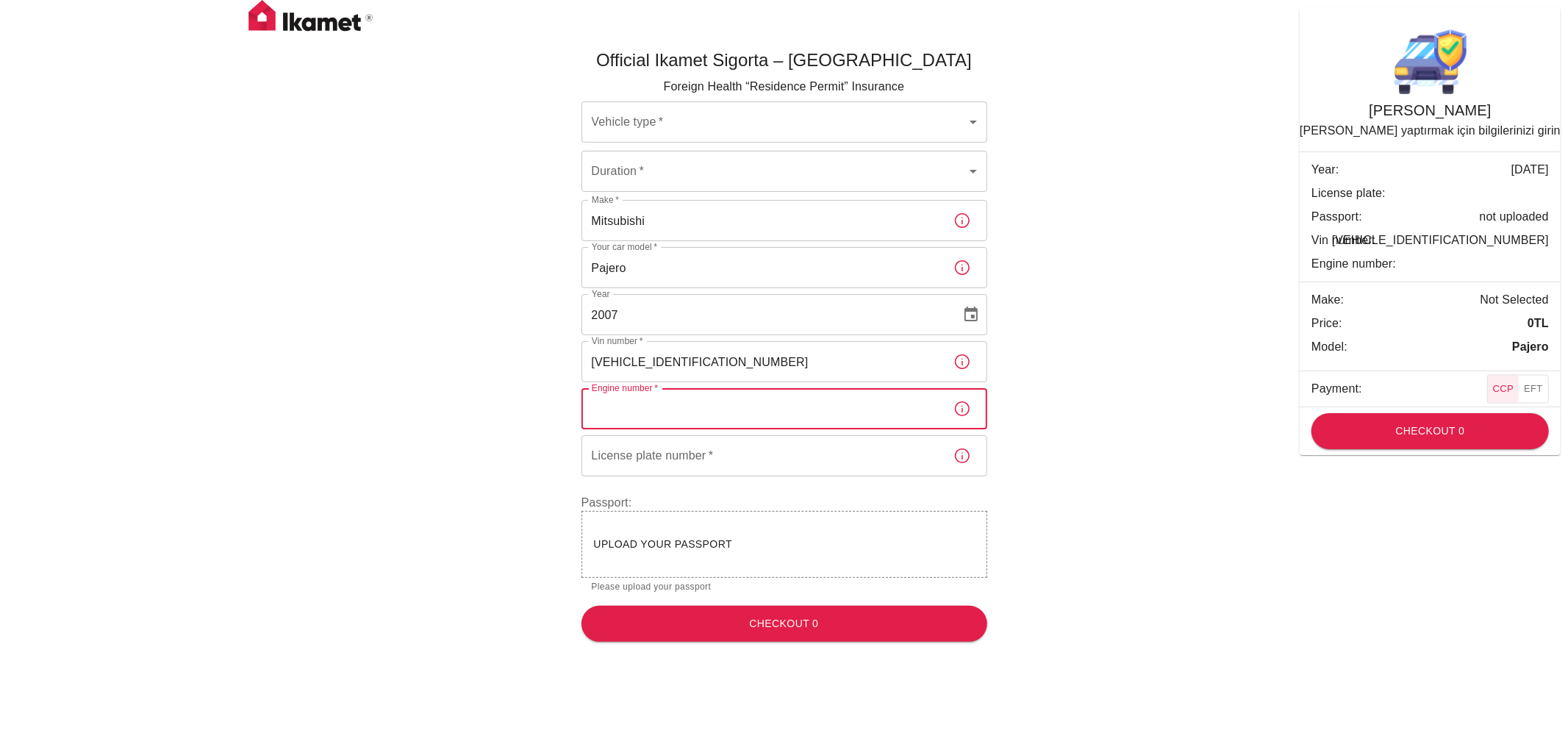
click at [650, 408] on div "Engine number   * Engine number   *" at bounding box center [784, 408] width 406 height 41
paste input "4M41UCAD1690"
type input "4M41UCAD1690"
click at [655, 456] on input "License plate number   *" at bounding box center [762, 456] width 360 height 41
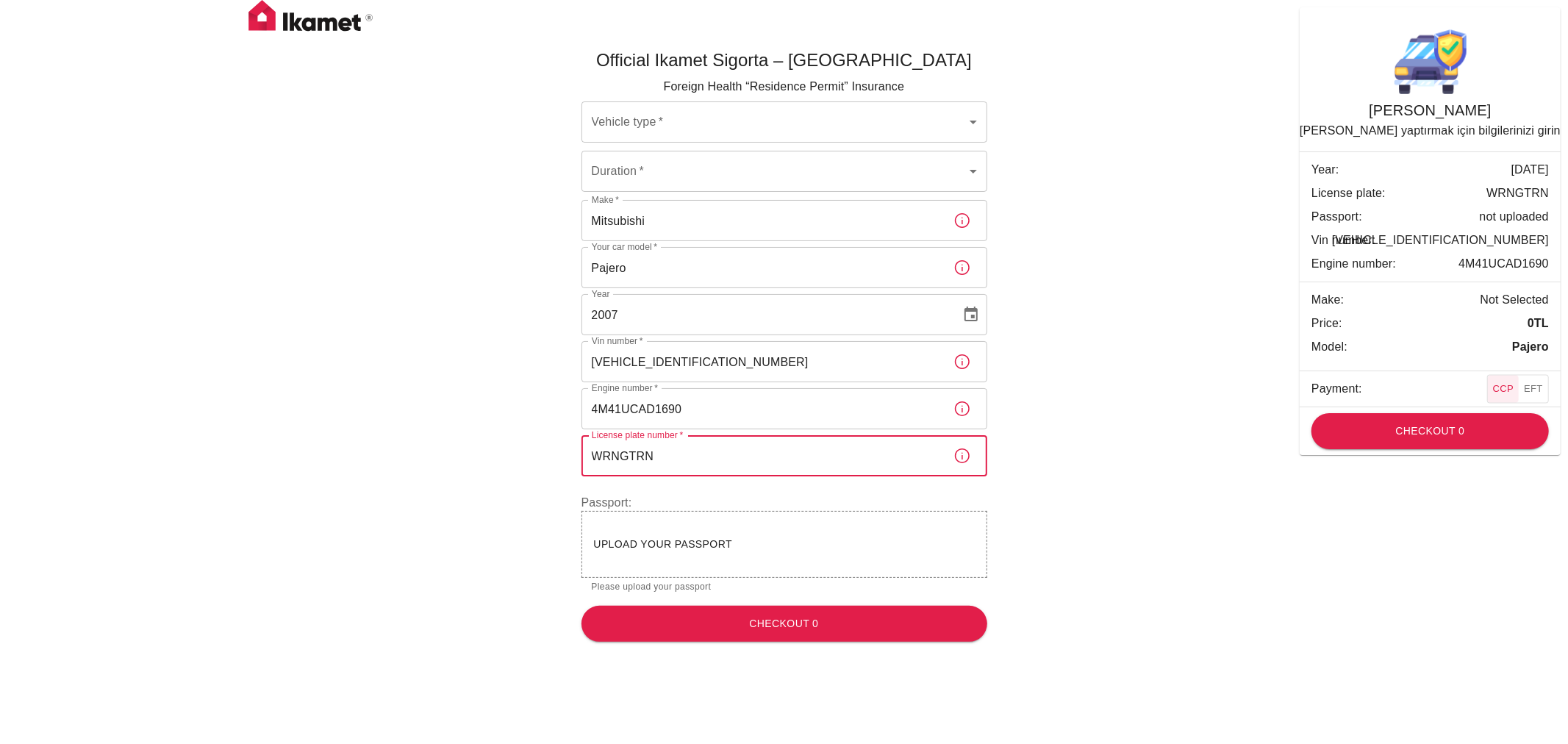
type input "WRNGTRN"
click at [831, 547] on div "Upload your passport" at bounding box center [784, 544] width 381 height 18
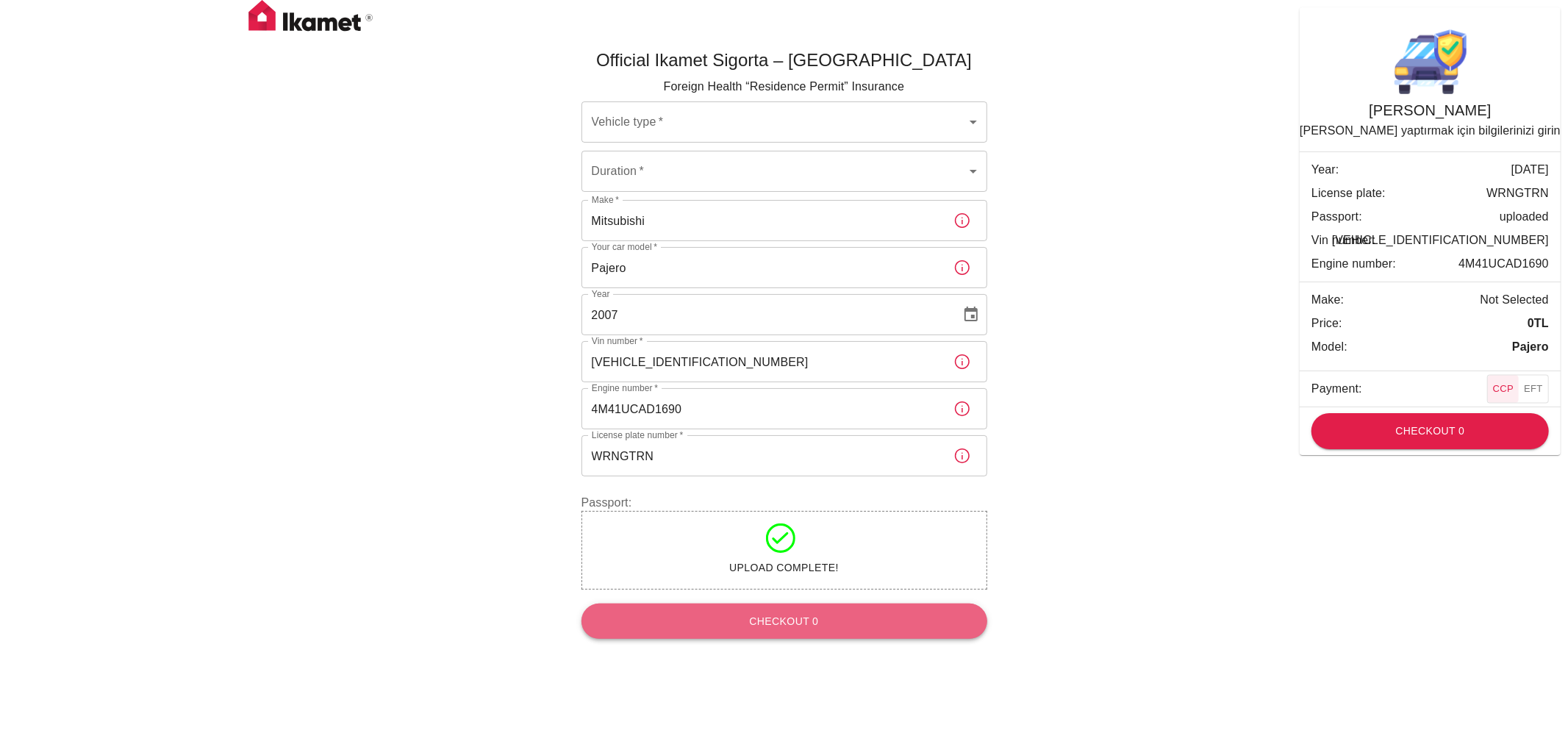
click at [803, 625] on button "Checkout 0" at bounding box center [784, 621] width 406 height 36
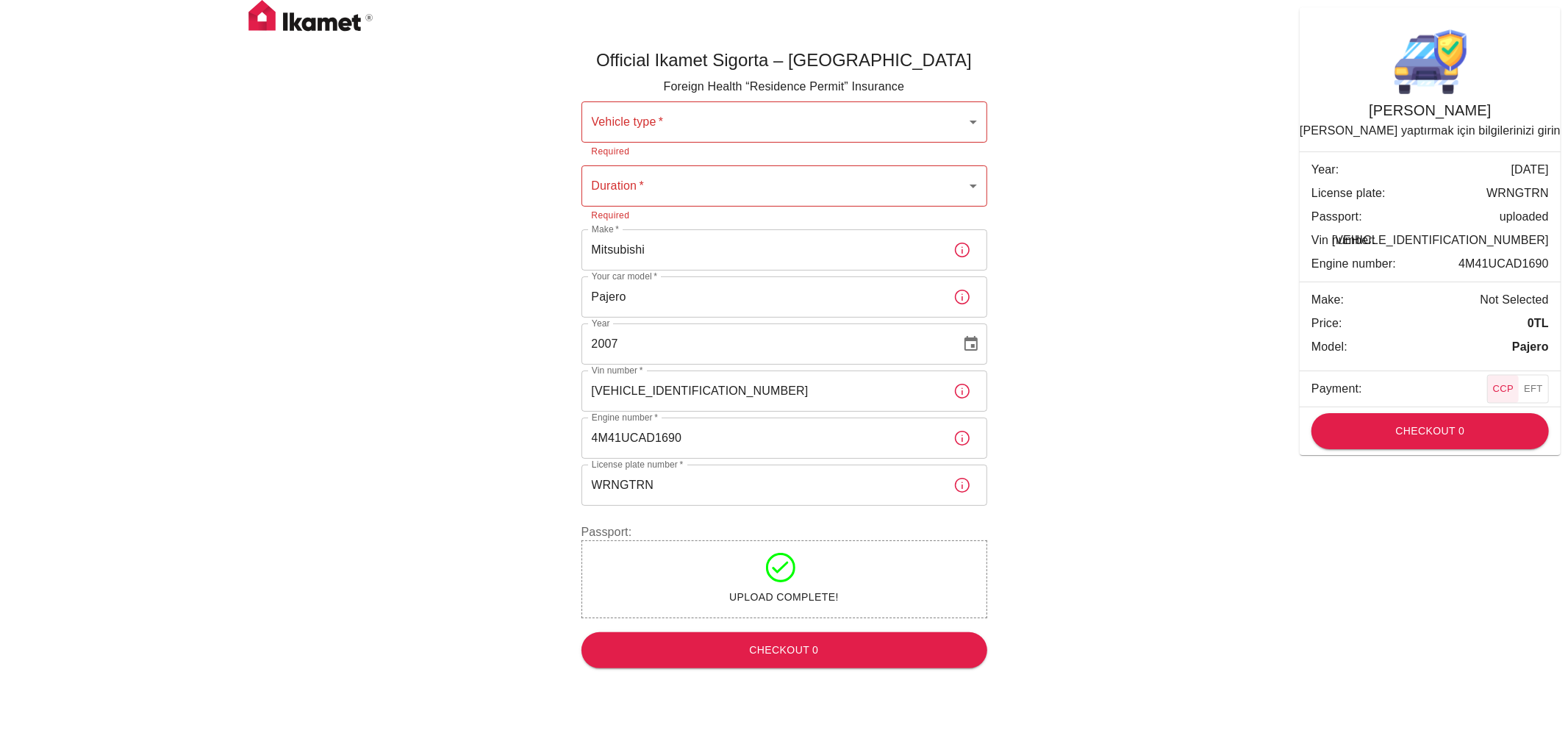
click at [978, 120] on body "Official Ikamet Sigorta – Turkey Foreign Health “Residence Permit” Insurance Ve…" at bounding box center [784, 340] width 1568 height 681
click at [1152, 148] on div at bounding box center [784, 372] width 1568 height 744
